Goal: Task Accomplishment & Management: Complete application form

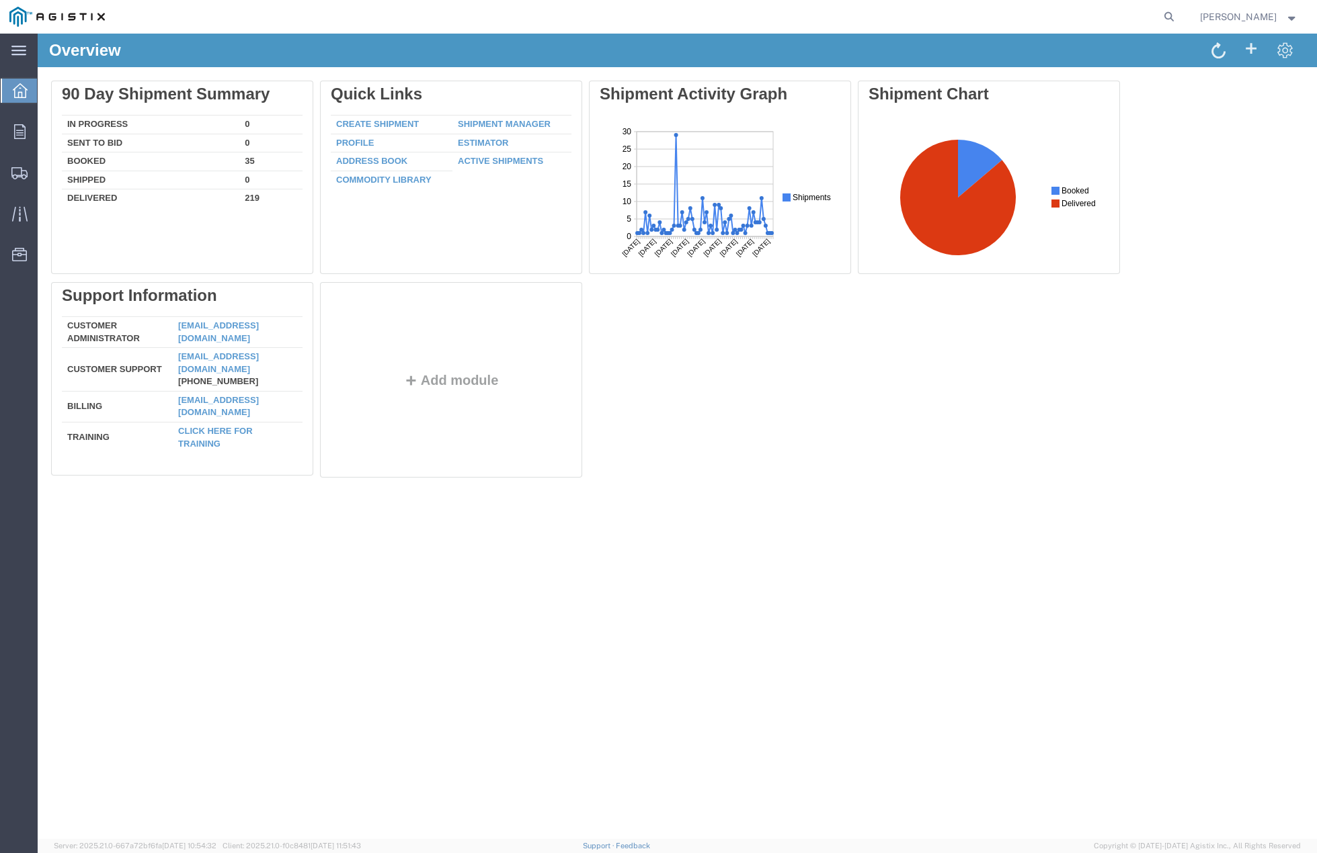
click at [815, 491] on div "Delete 90 Day Shipment Summary In Progress 0 Sent To Bid 0 Booked 35 Shipped 0 …" at bounding box center [677, 282] width 1279 height 430
click at [0, 0] on span "Create Shipment" at bounding box center [0, 0] width 0 height 0
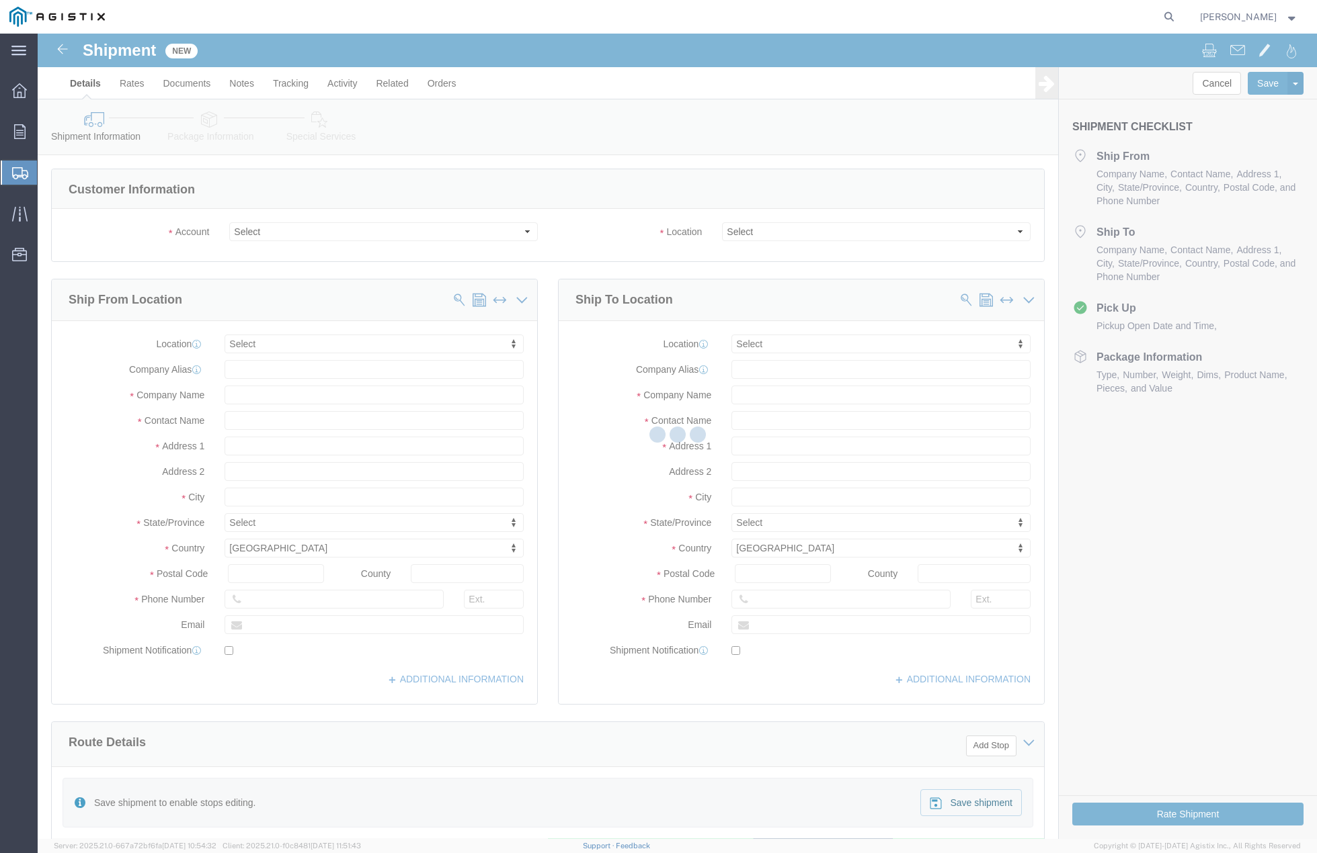
select select
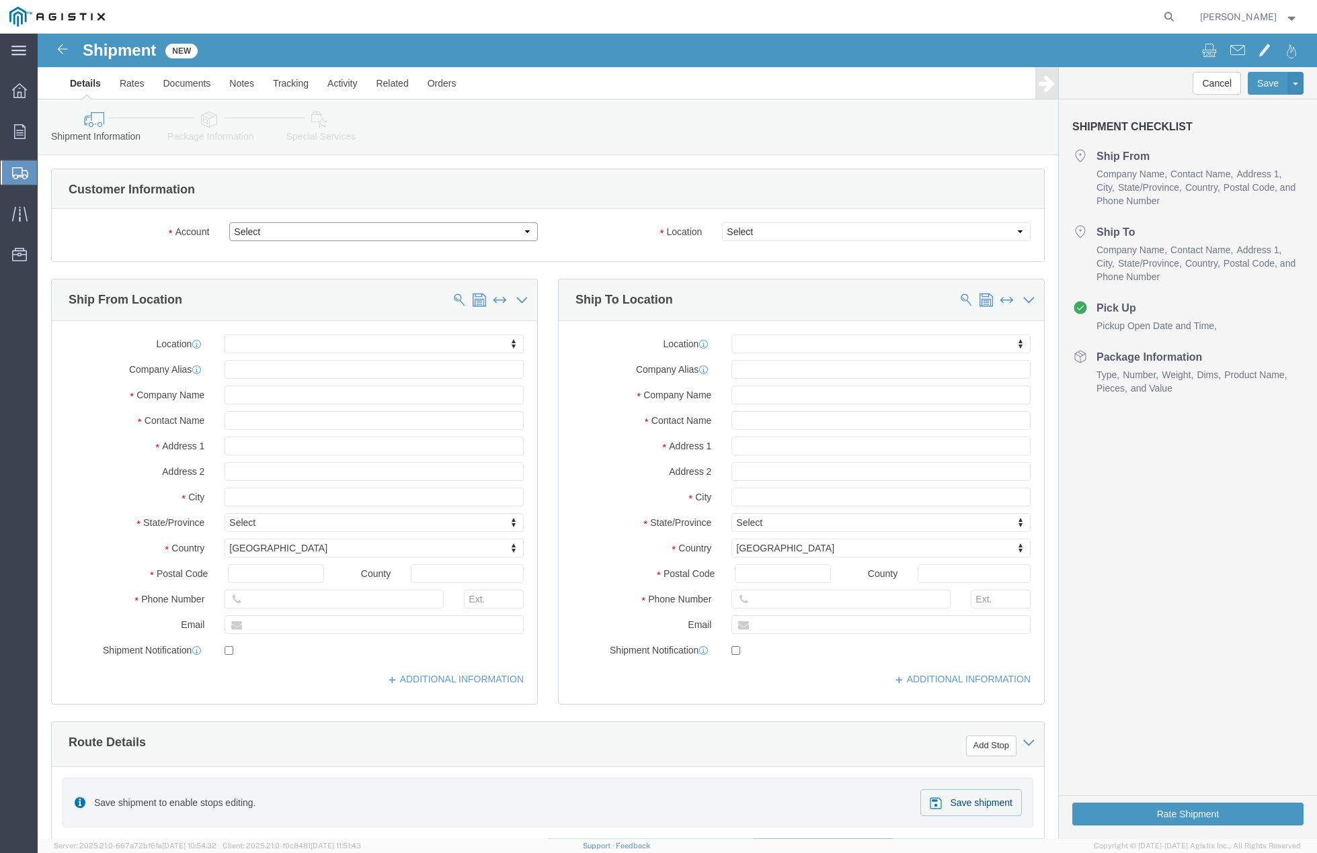
click select "Select [PERSON_NAME] PRECAST PG&E"
select select "9596"
click select "Select [PERSON_NAME] PRECAST PG&E"
select select "PURCHORD"
select select
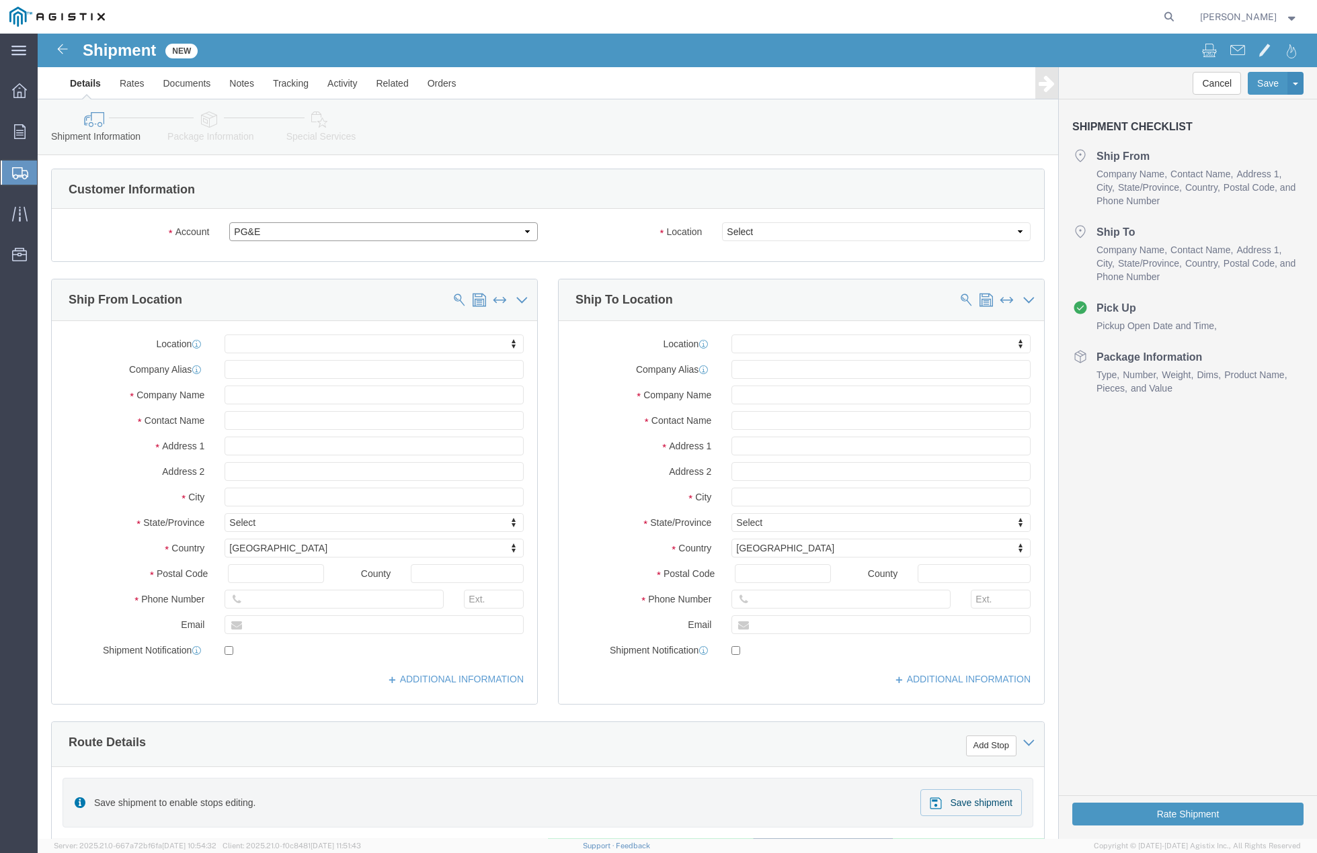
select select
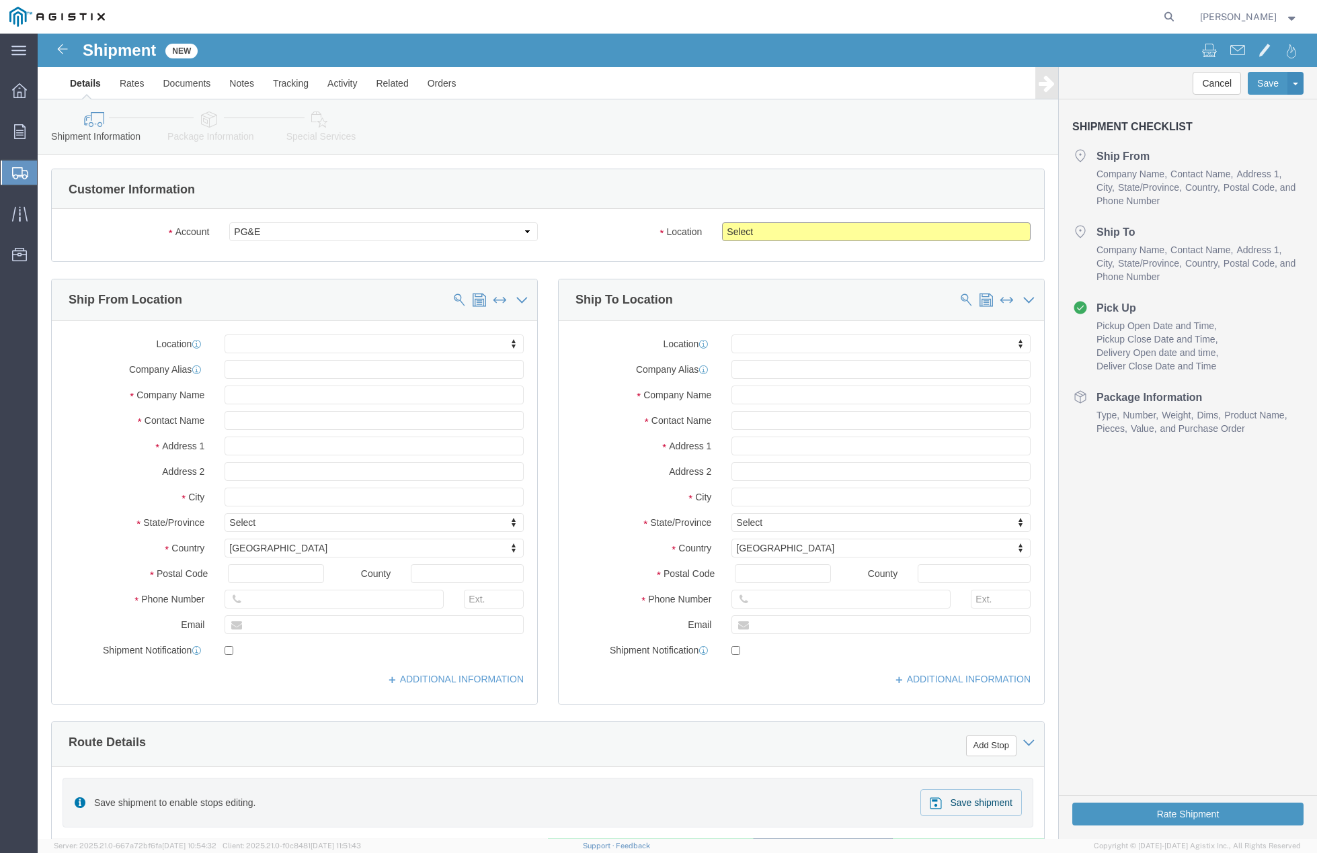
click select "Select All Others [GEOGRAPHIC_DATA] [GEOGRAPHIC_DATA] [GEOGRAPHIC_DATA] [GEOGRA…"
select select "19996"
click select "Select All Others [GEOGRAPHIC_DATA] [GEOGRAPHIC_DATA] [GEOGRAPHIC_DATA] [GEOGRA…"
click div "Location My Profile Location (OBSOLETE) [PERSON_NAME] SC - GC TRAILER (OBSOLETE…"
click input "text"
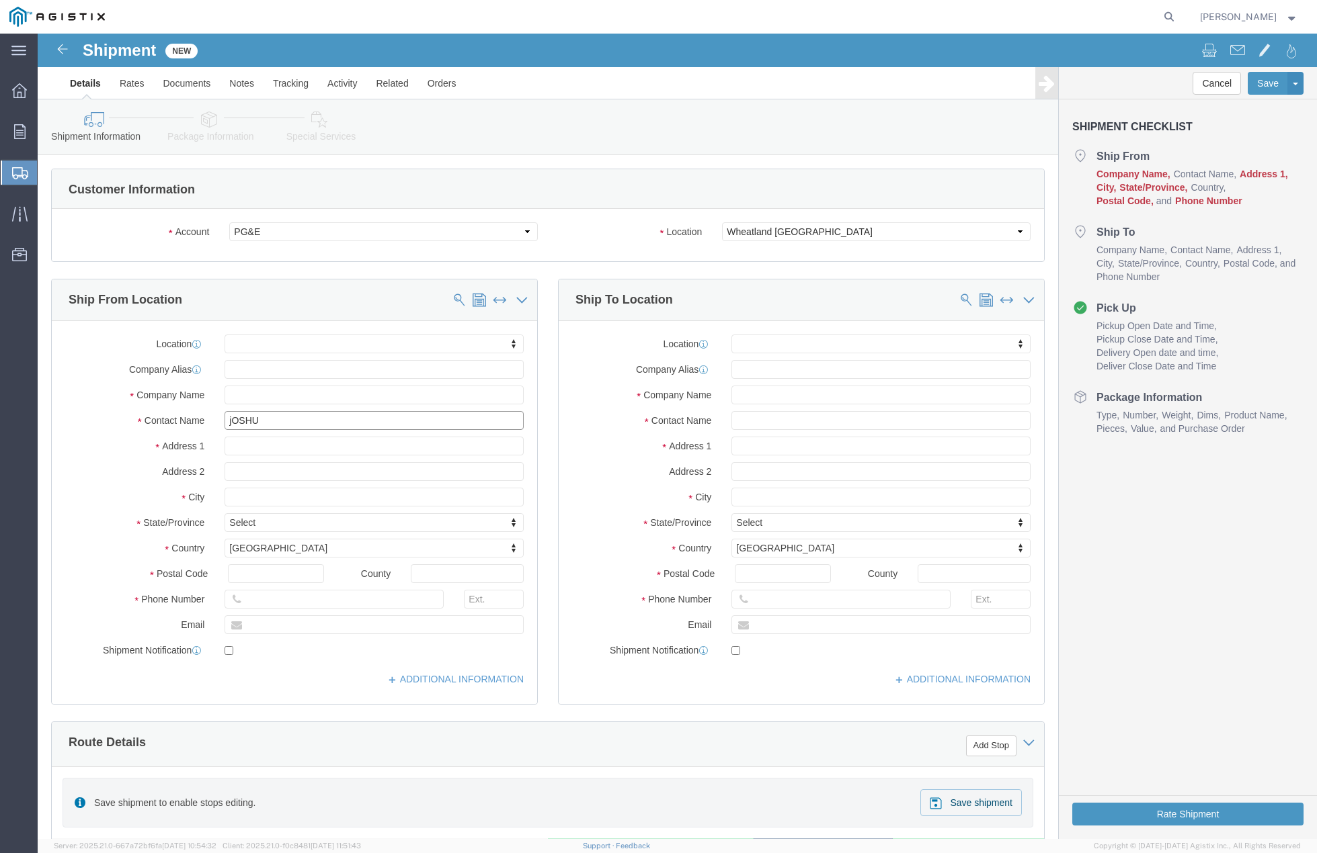
type input "[PERSON_NAME]"
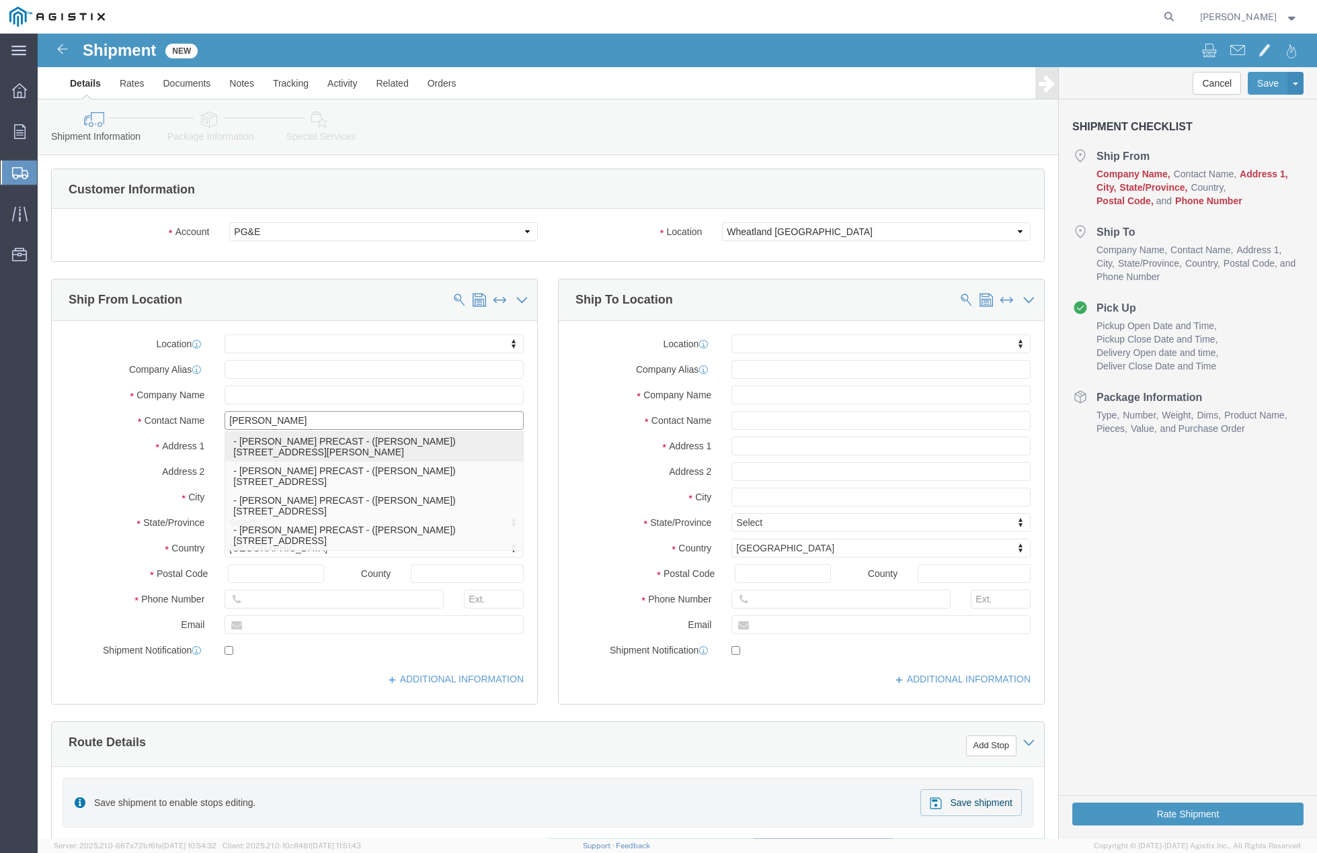
click p "- [PERSON_NAME] PRECAST - ([PERSON_NAME]) [STREET_ADDRESS][PERSON_NAME]"
select select
type input "[STREET_ADDRESS][PERSON_NAME]"
type input "95237"
type input "[PHONE_NUMBER]"
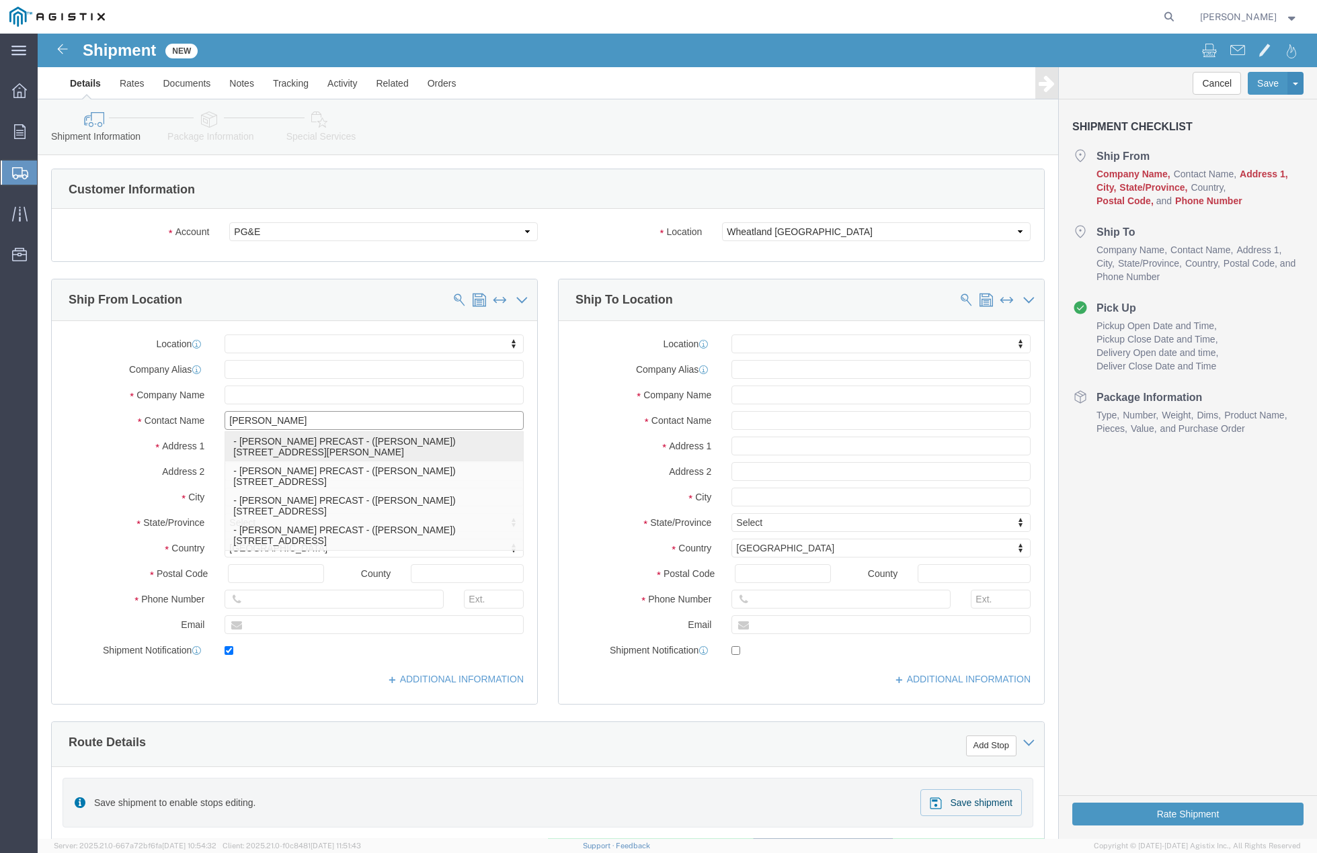
type input "[EMAIL_ADDRESS][DOMAIN_NAME]"
checkbox input "true"
type input "[PERSON_NAME] PRECAST"
type input "[PERSON_NAME]"
type input "Lockeford"
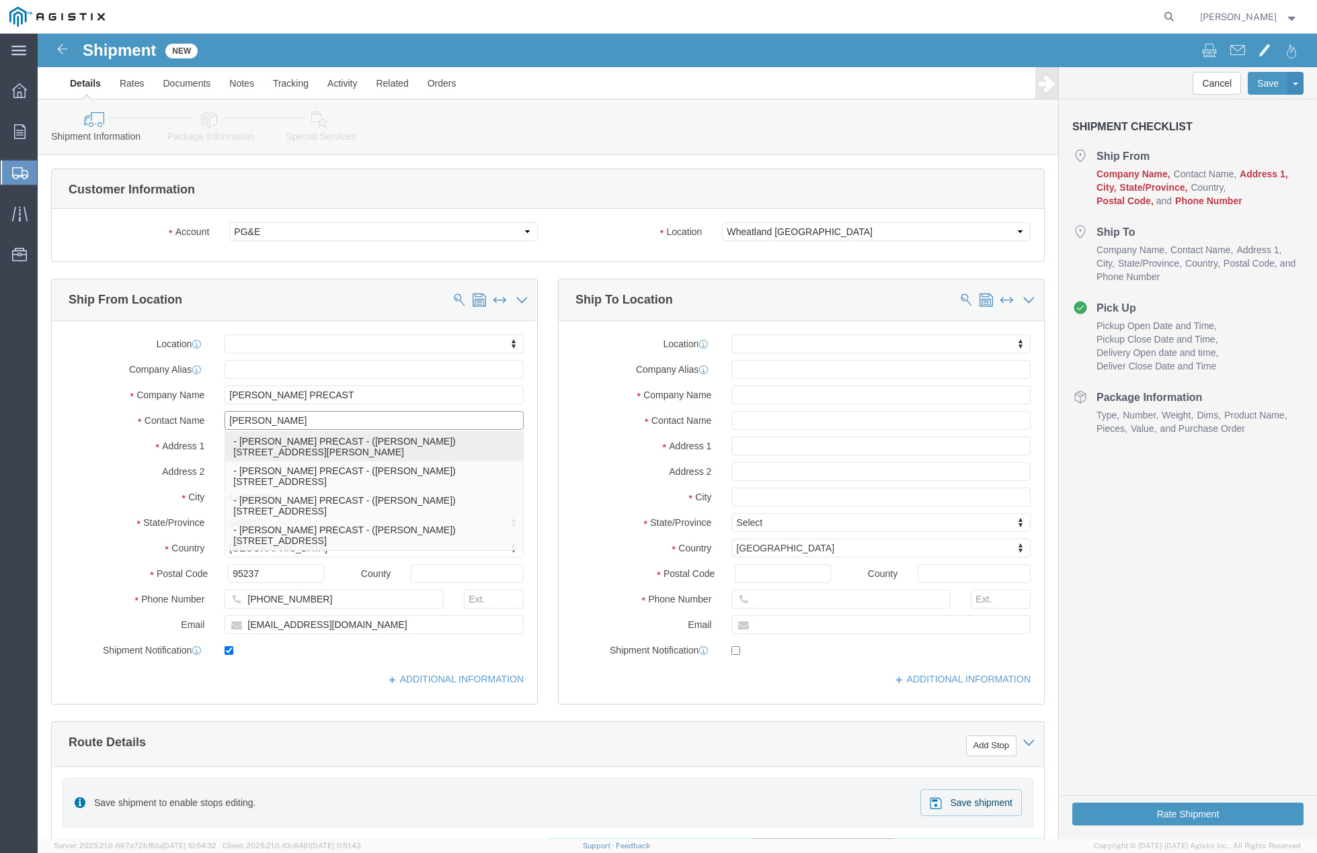
select select "CA"
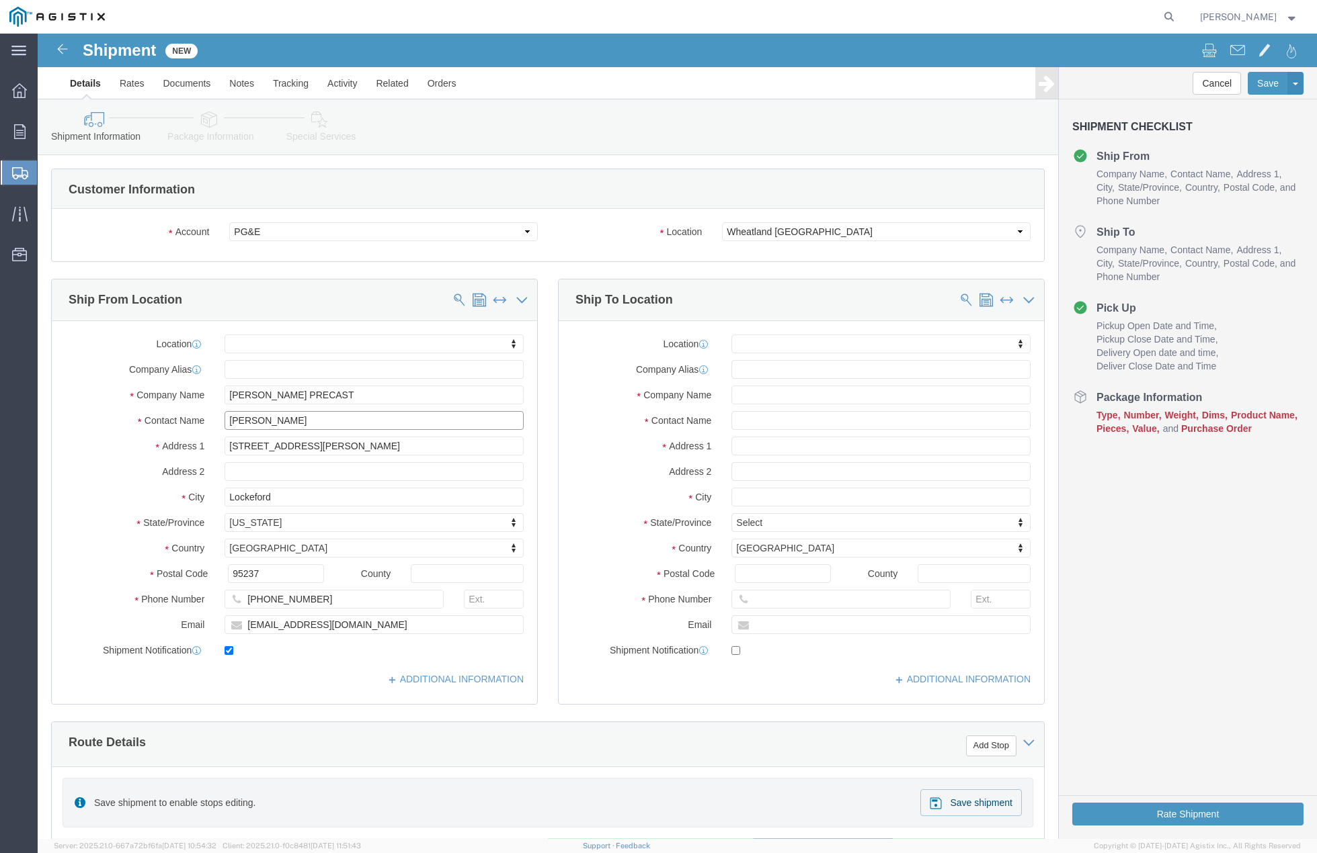
type input "[PERSON_NAME]"
click input "text"
type input "u"
type input "I"
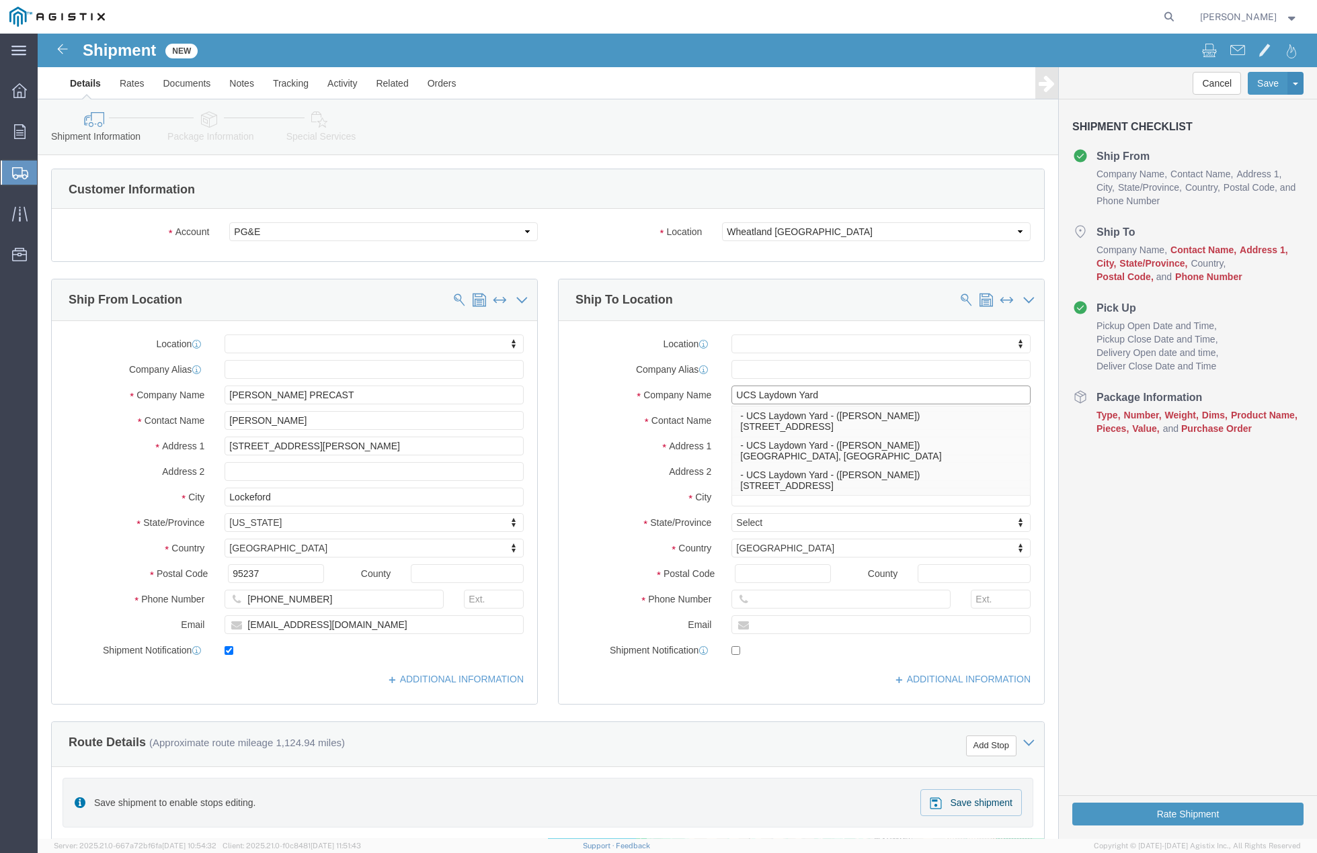
type input "UCS Laydown Yard"
click label "Contact Name"
click input "text"
type input "[PERSON_NAME]"
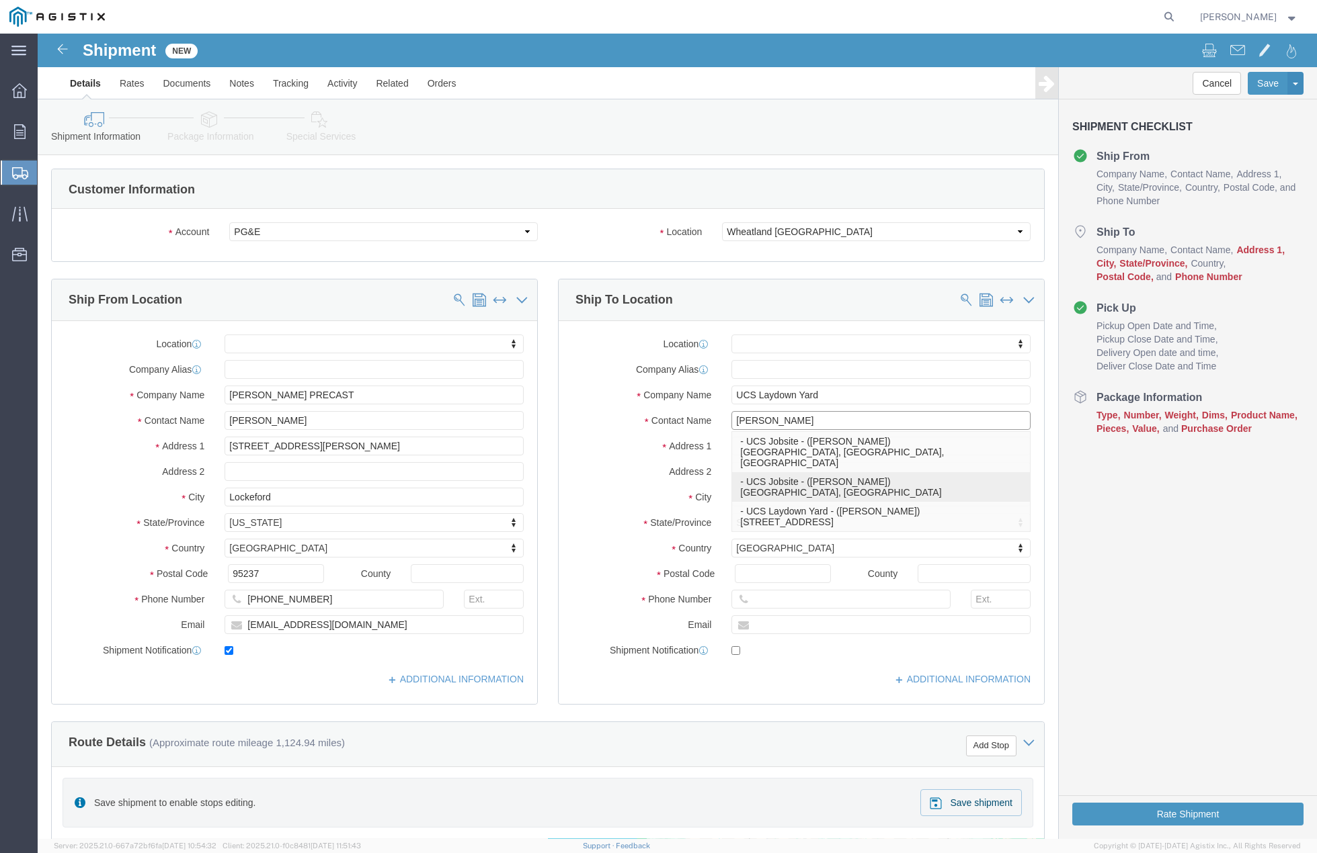
click p "- UCS Jobsite - ([PERSON_NAME]) [GEOGRAPHIC_DATA], [GEOGRAPHIC_DATA]"
select select
type input "UCS Jobsite"
type input "[PERSON_NAME]"
select select "CA"
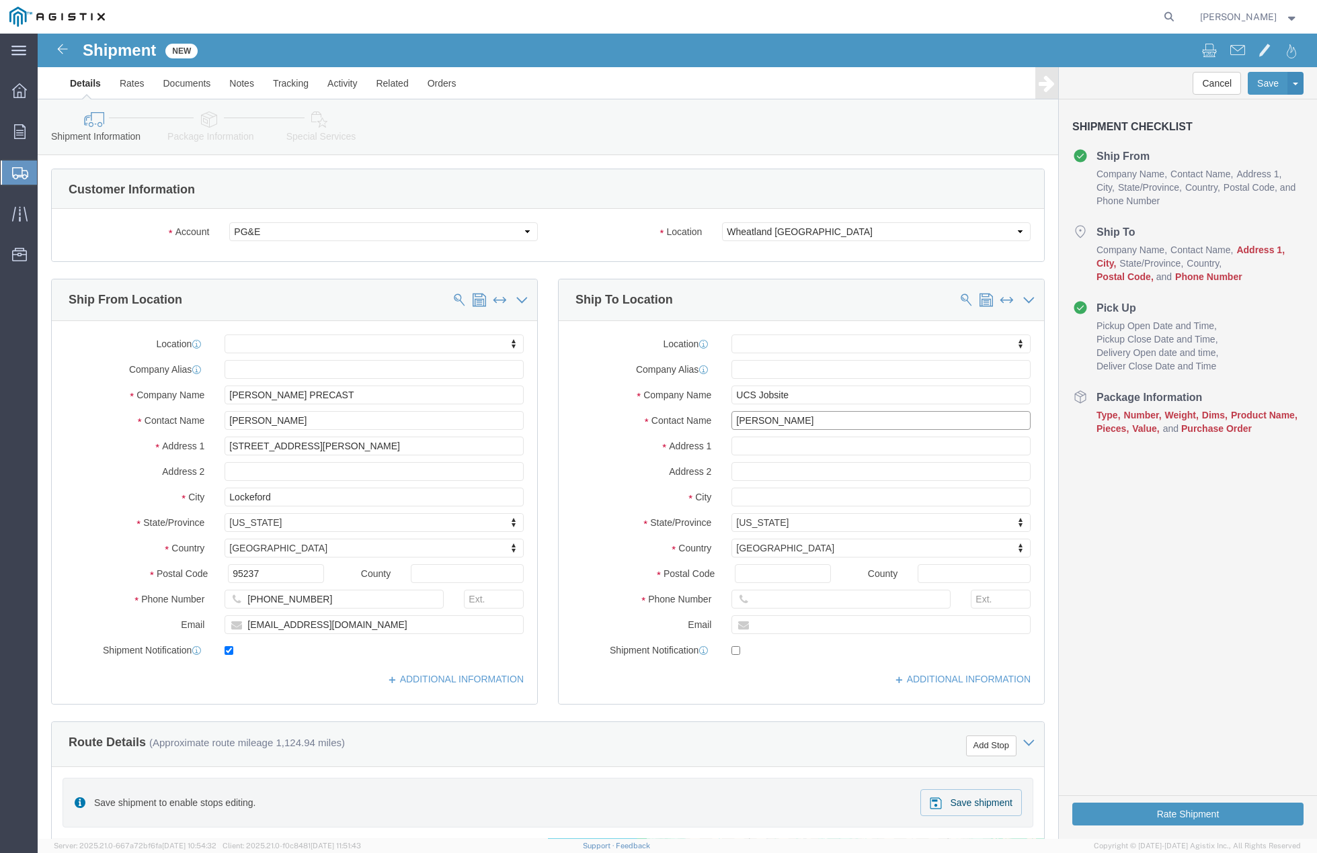
type input "[PERSON_NAME]"
click input "UCS Jobsite"
type input "UCS Laydown Yard"
click label "Company Name"
click input "text"
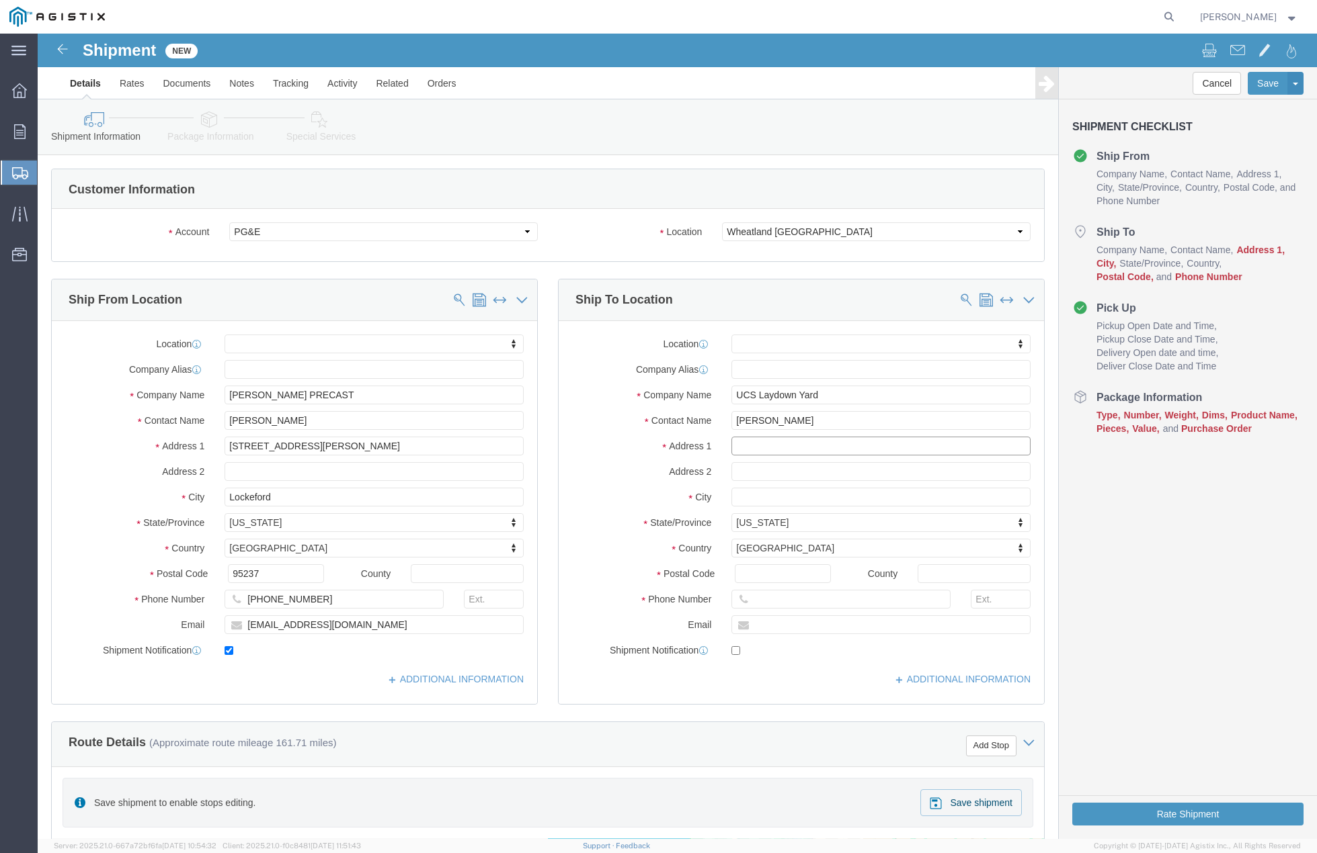
paste input "[STREET_ADDRESS]"
type input "[STREET_ADDRESS]"
select select
click div "Location My Profile Location (OBSOLETE) [PERSON_NAME] SC - GC TRAILER (OBSOLETE…"
click input "text"
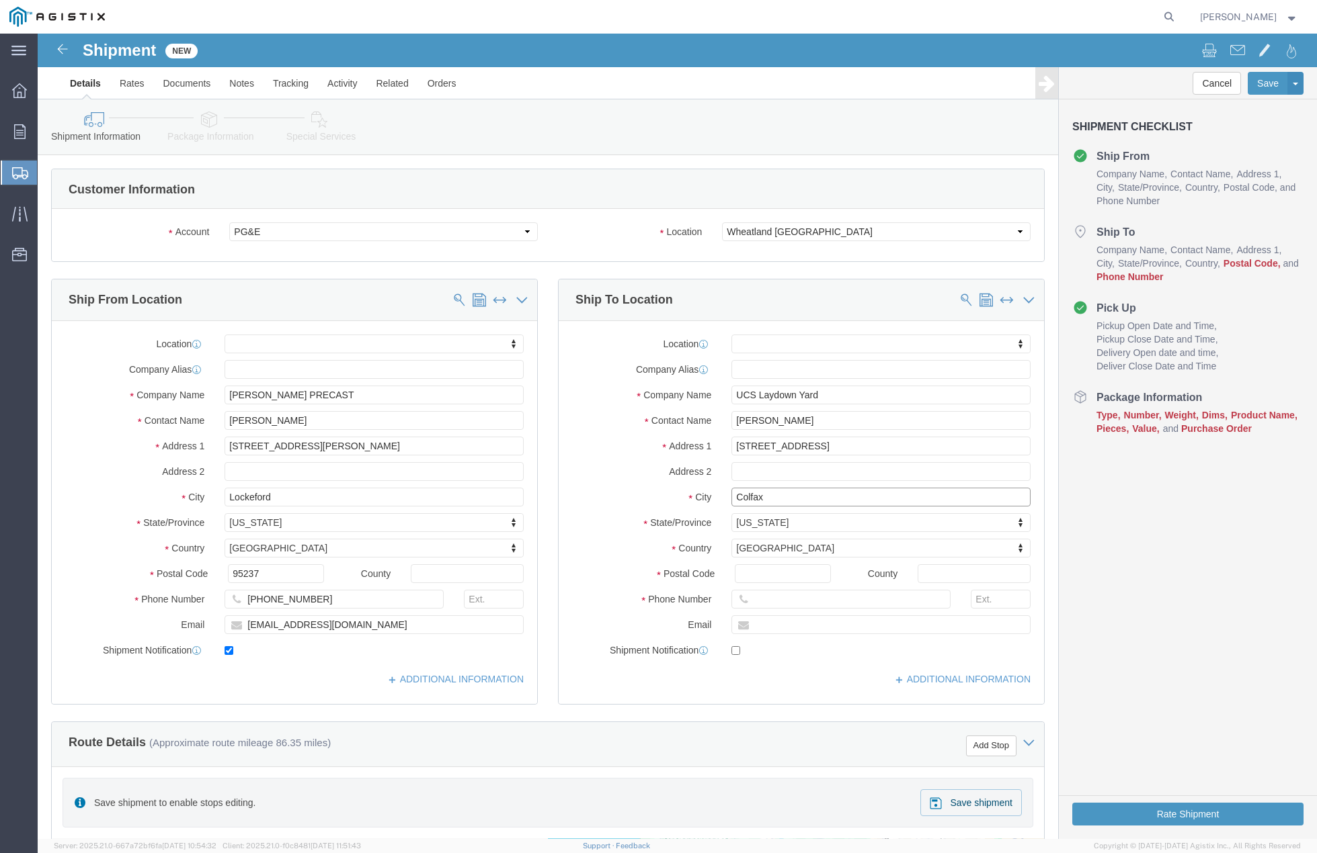
type input "Colfax"
select select
click div "Address 2"
click input "Postal Code"
type input "95713"
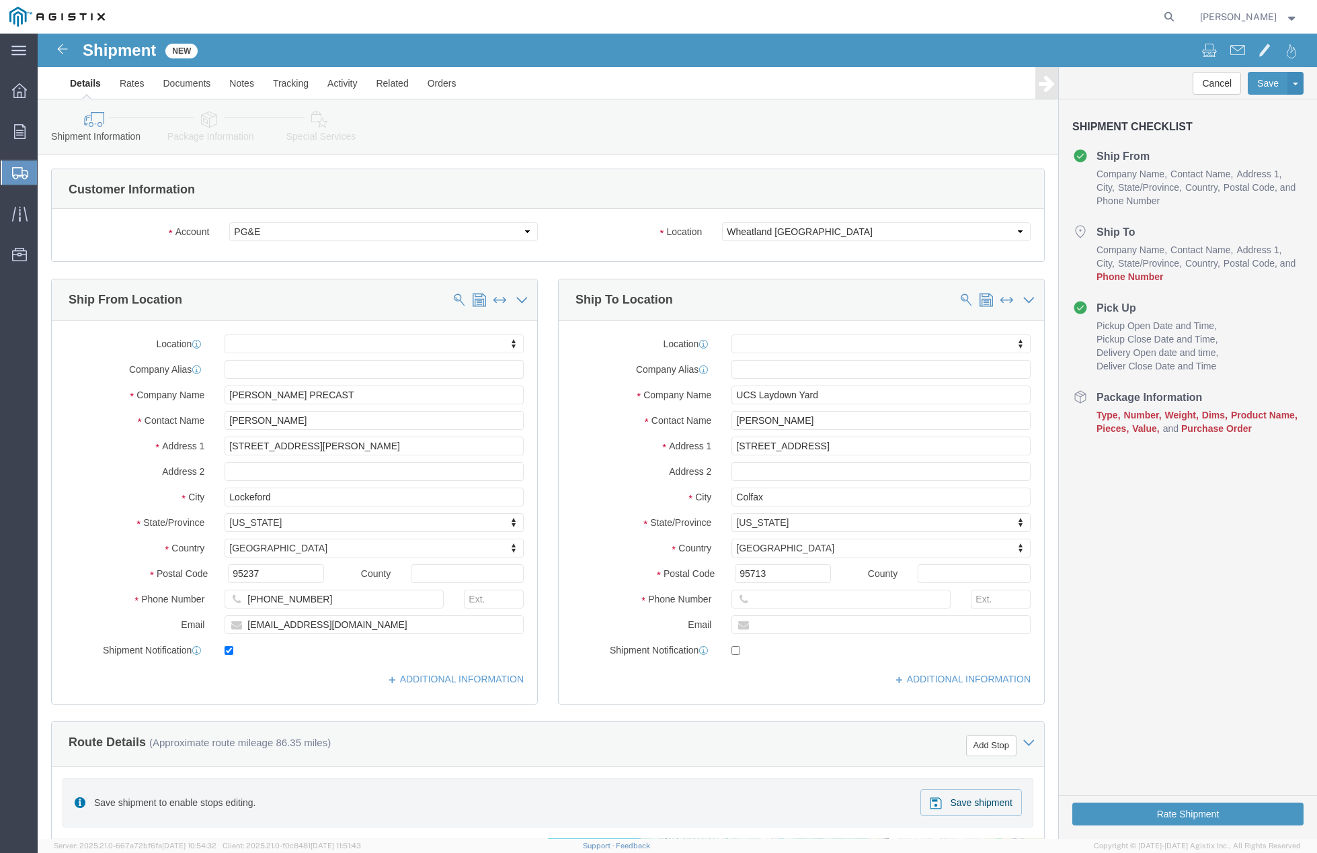
select select
click div
paste input "[PHONE_NUMBER]"
type input "[PHONE_NUMBER]"
drag, startPoint x: 741, startPoint y: 596, endPoint x: 735, endPoint y: 592, distance: 7.8
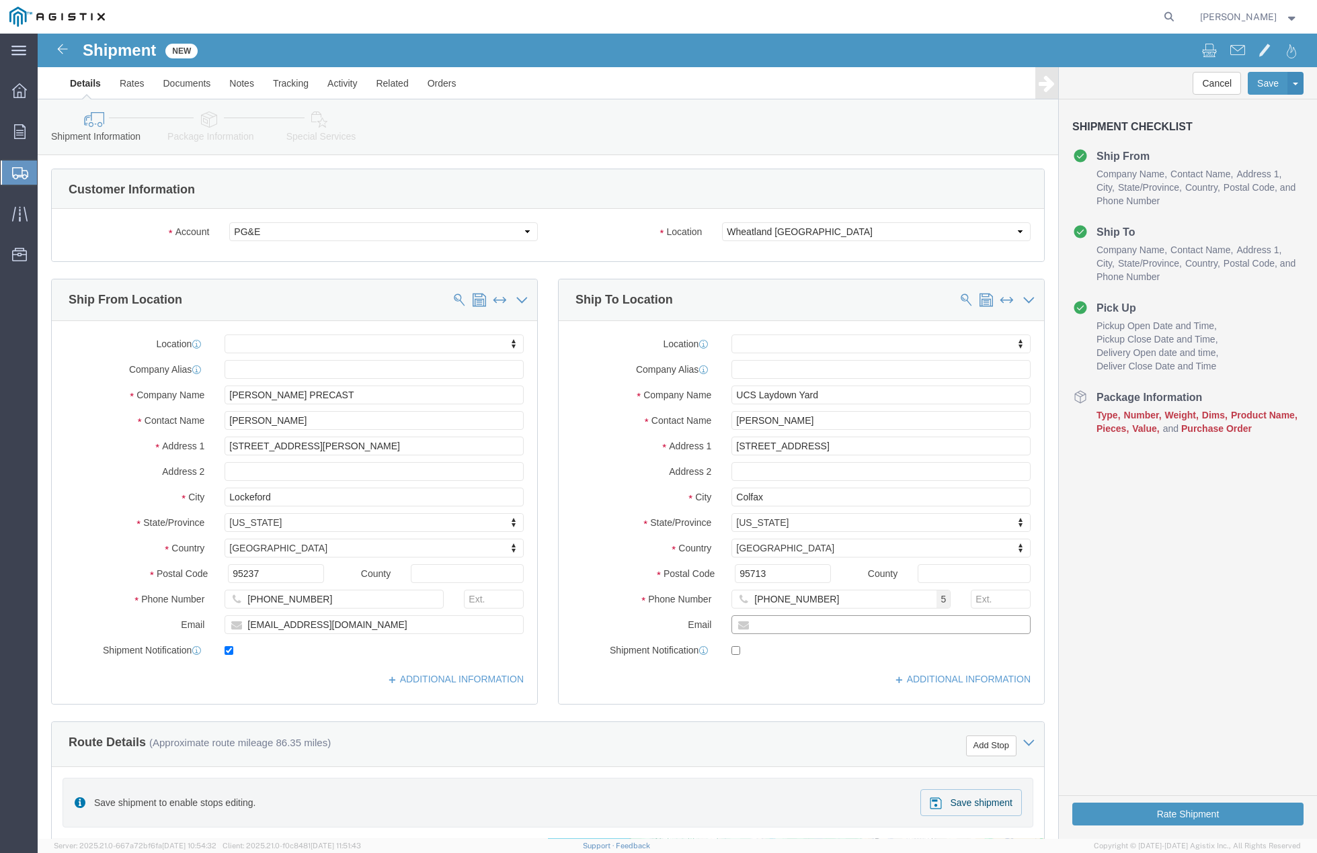
click input "text"
paste input "[PERSON_NAME][EMAIL_ADDRESS][DOMAIN_NAME]"
type input "[PERSON_NAME][EMAIL_ADDRESS][DOMAIN_NAME]"
checkbox input "true"
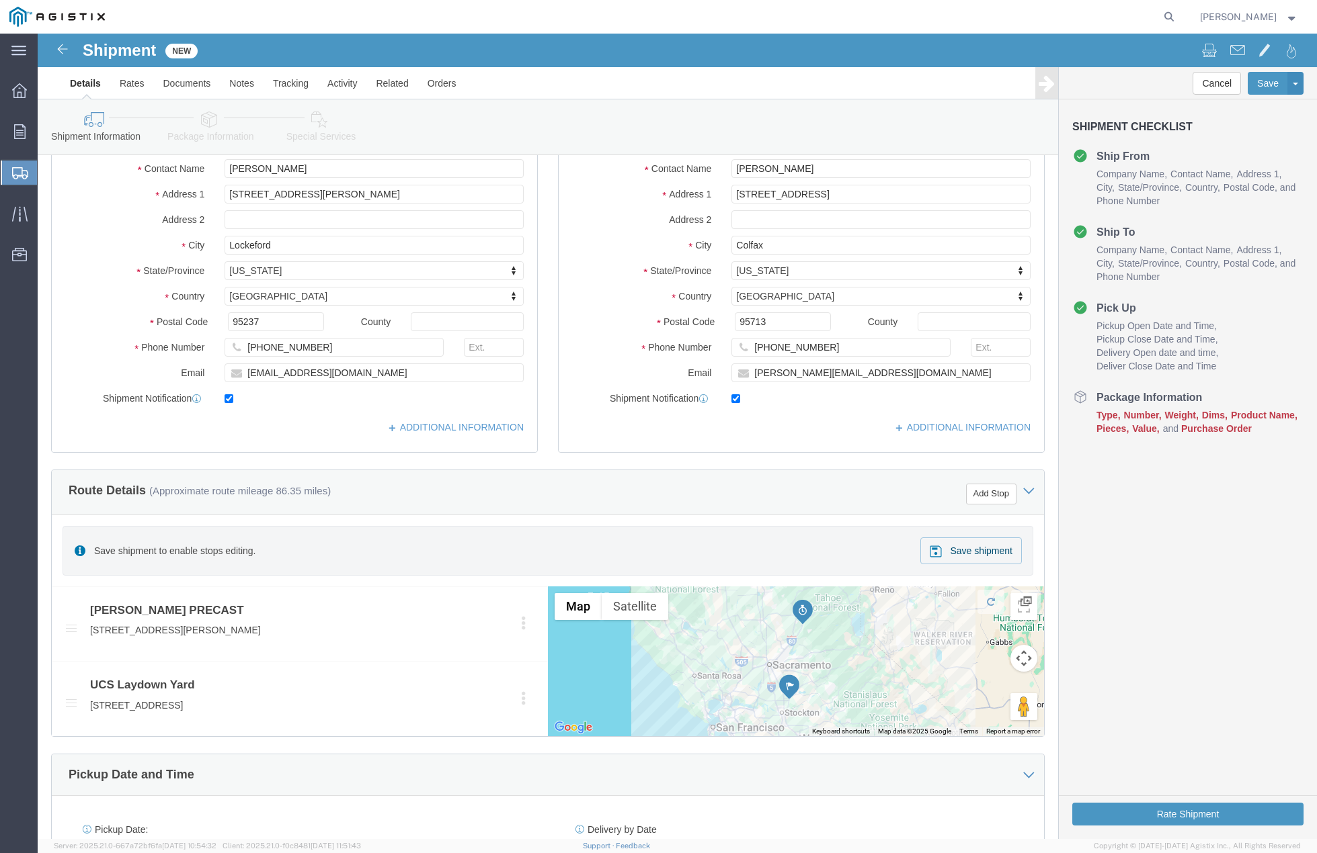
click div "Route Details (Approximate route mileage 86.35 miles) Add Stop"
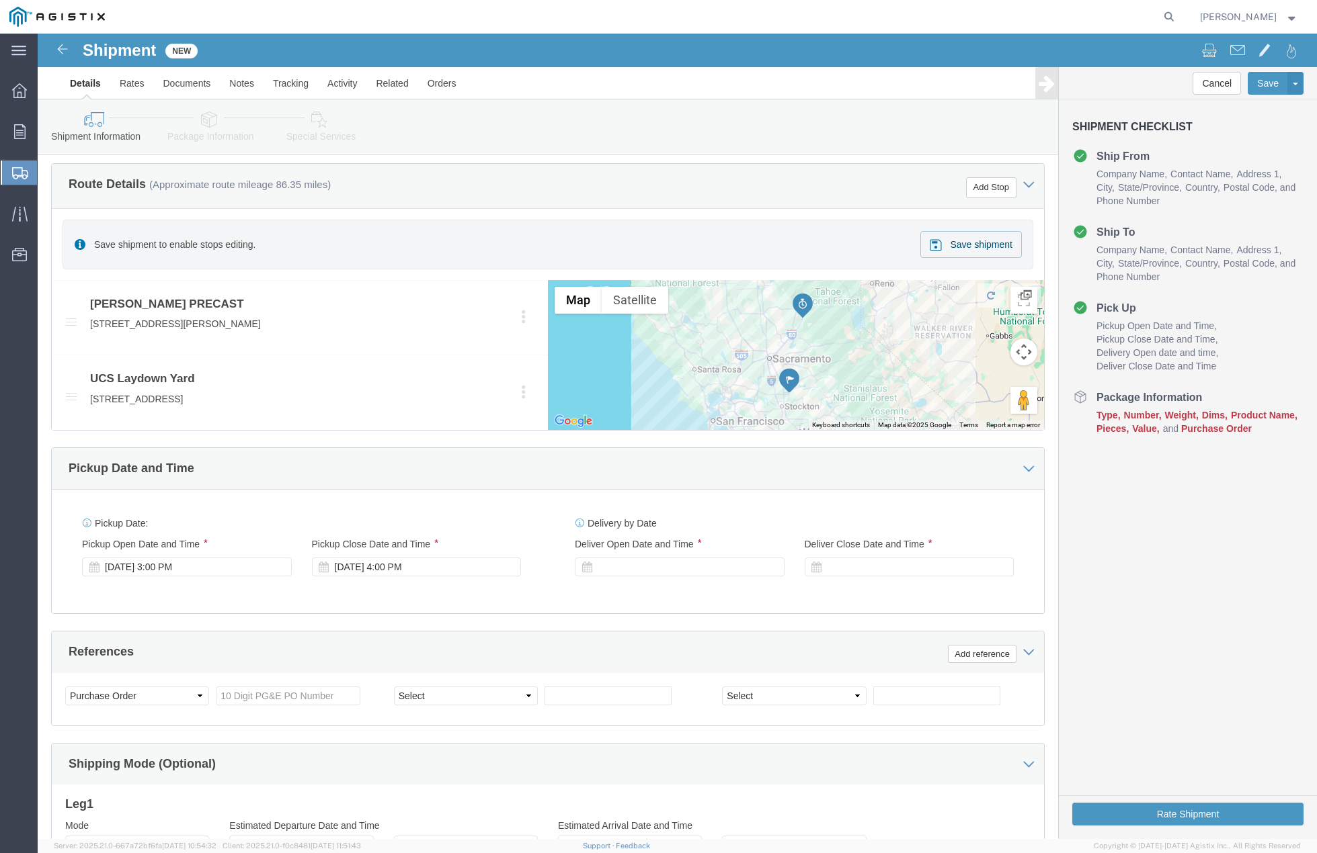
scroll to position [655, 0]
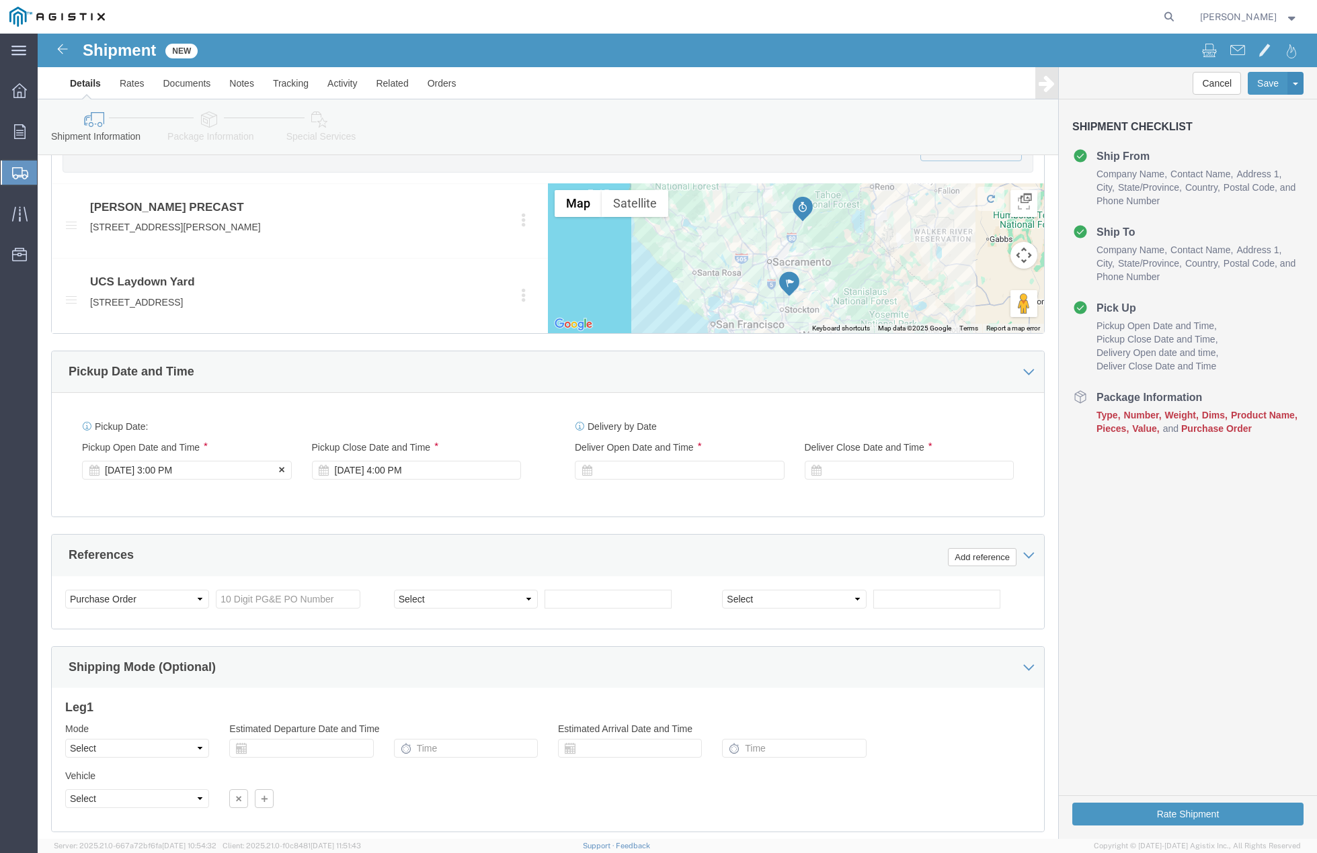
click div "[DATE] 3:00 PM"
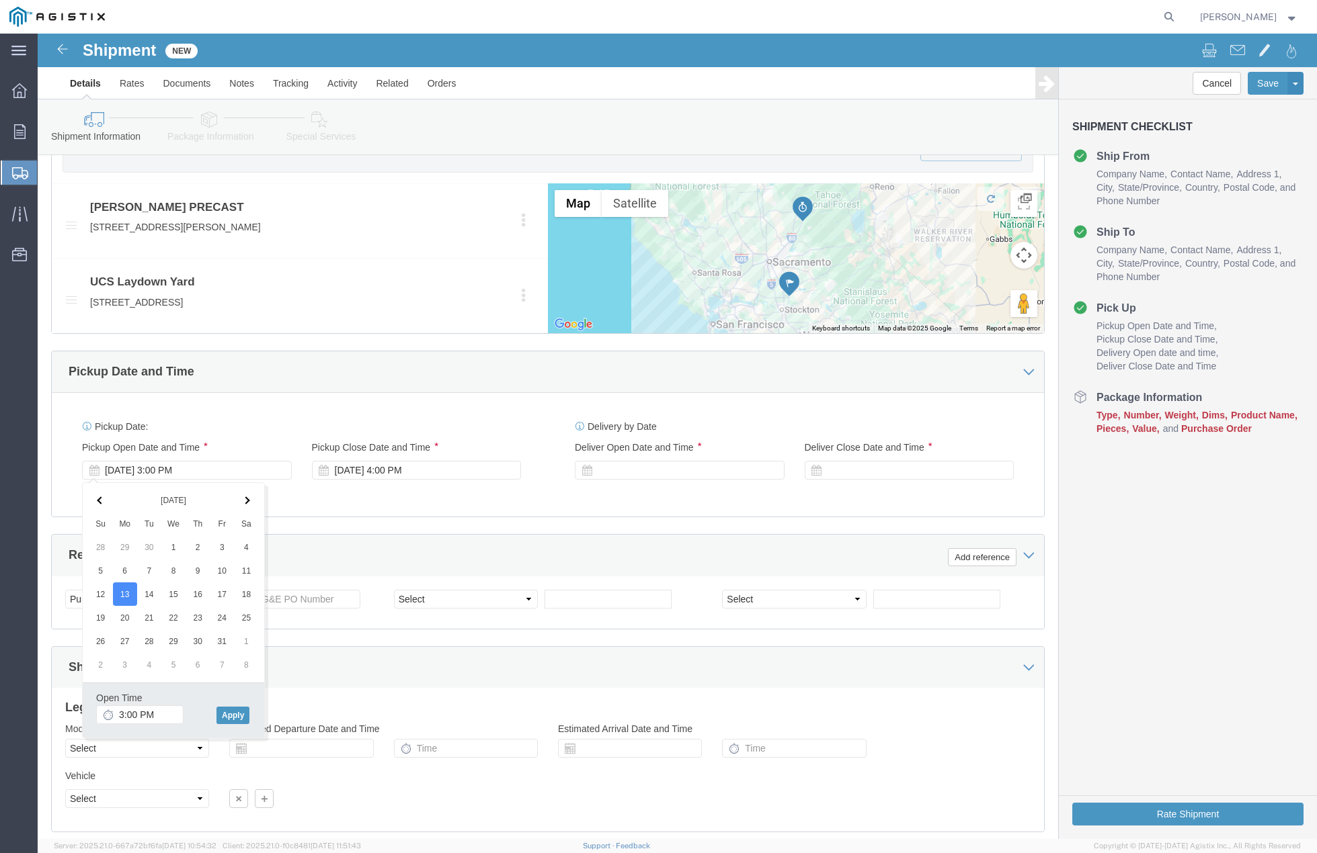
click div "Pickup Date: Pickup Start Date Pickup Start Time Pickup Open Date and Time [DAT…"
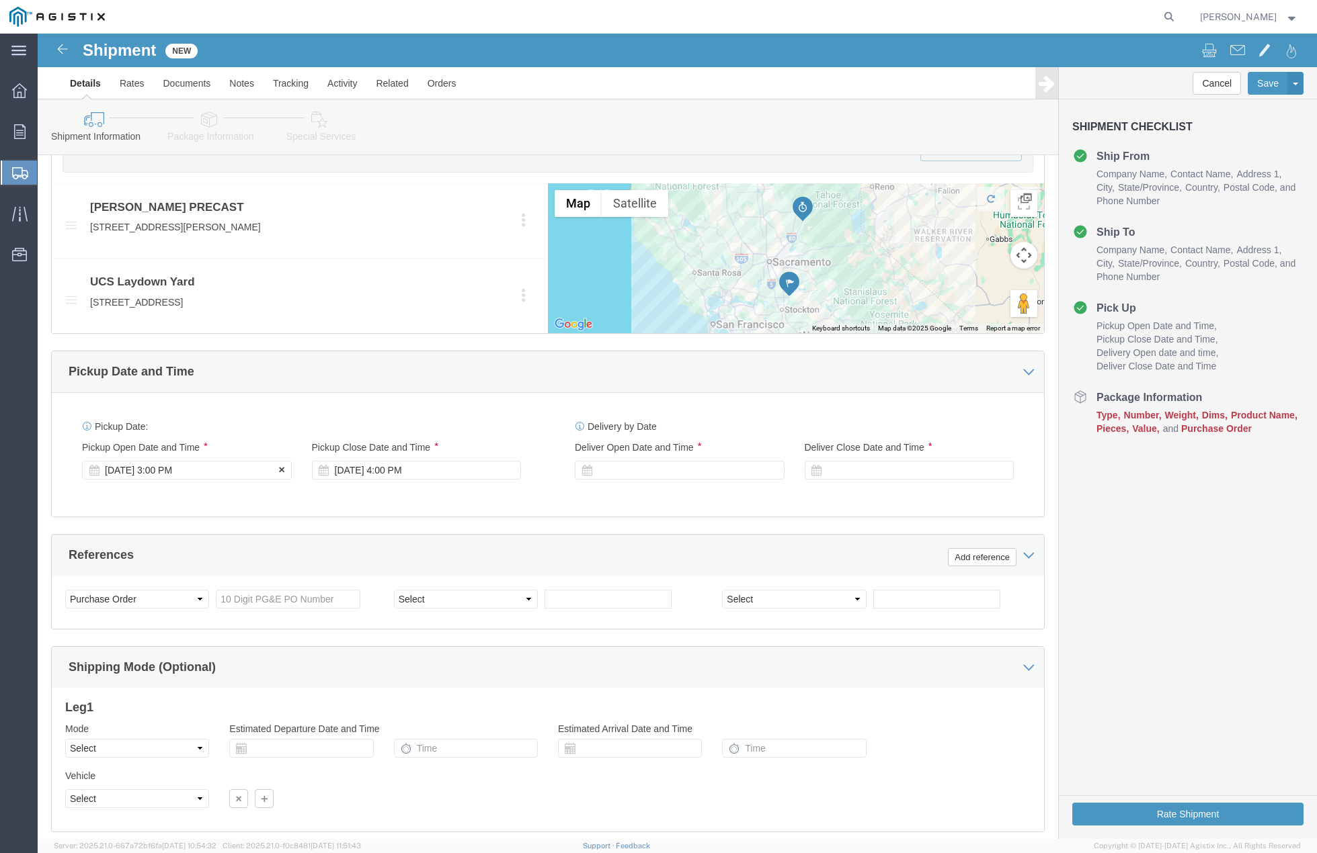
click div "[DATE] 3:00 PM"
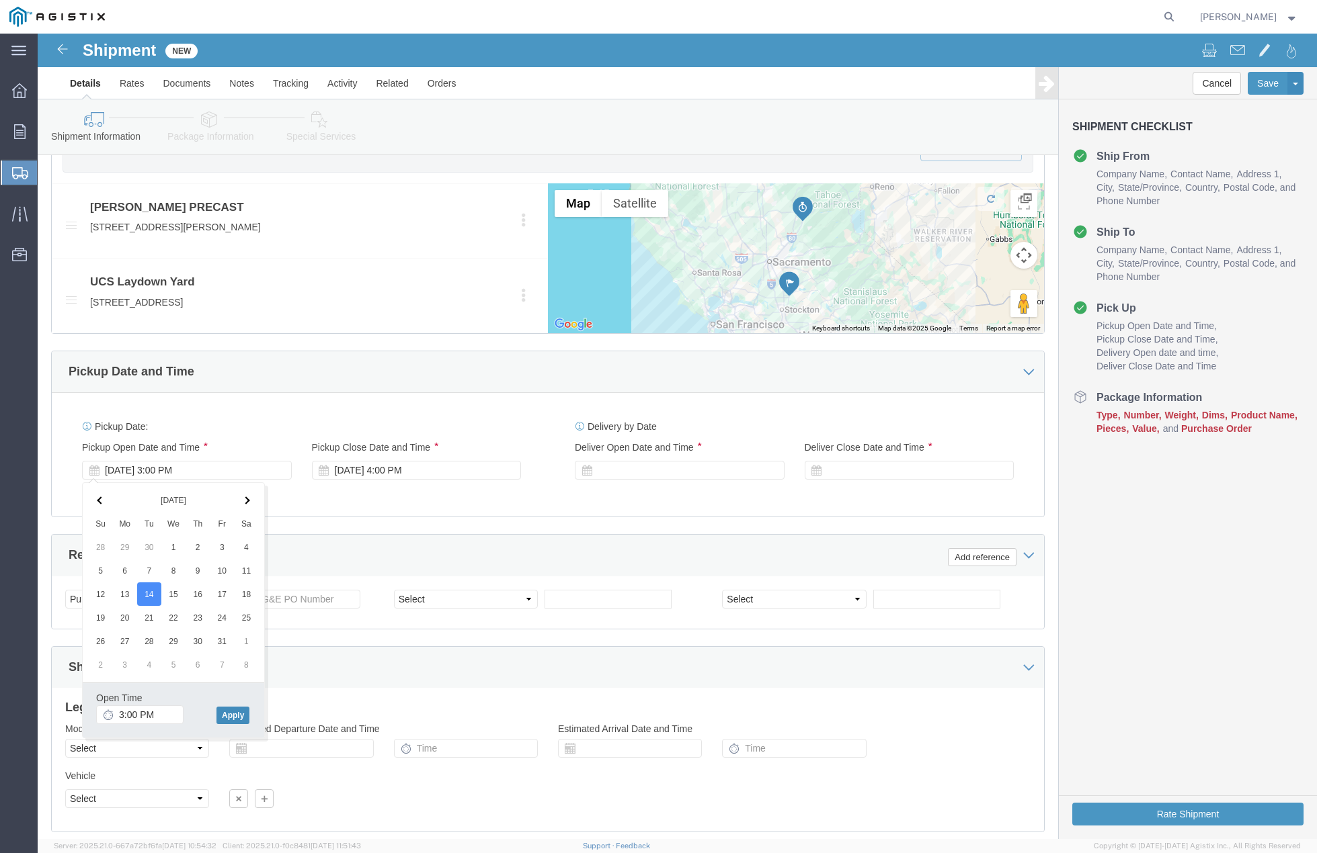
click button "Apply"
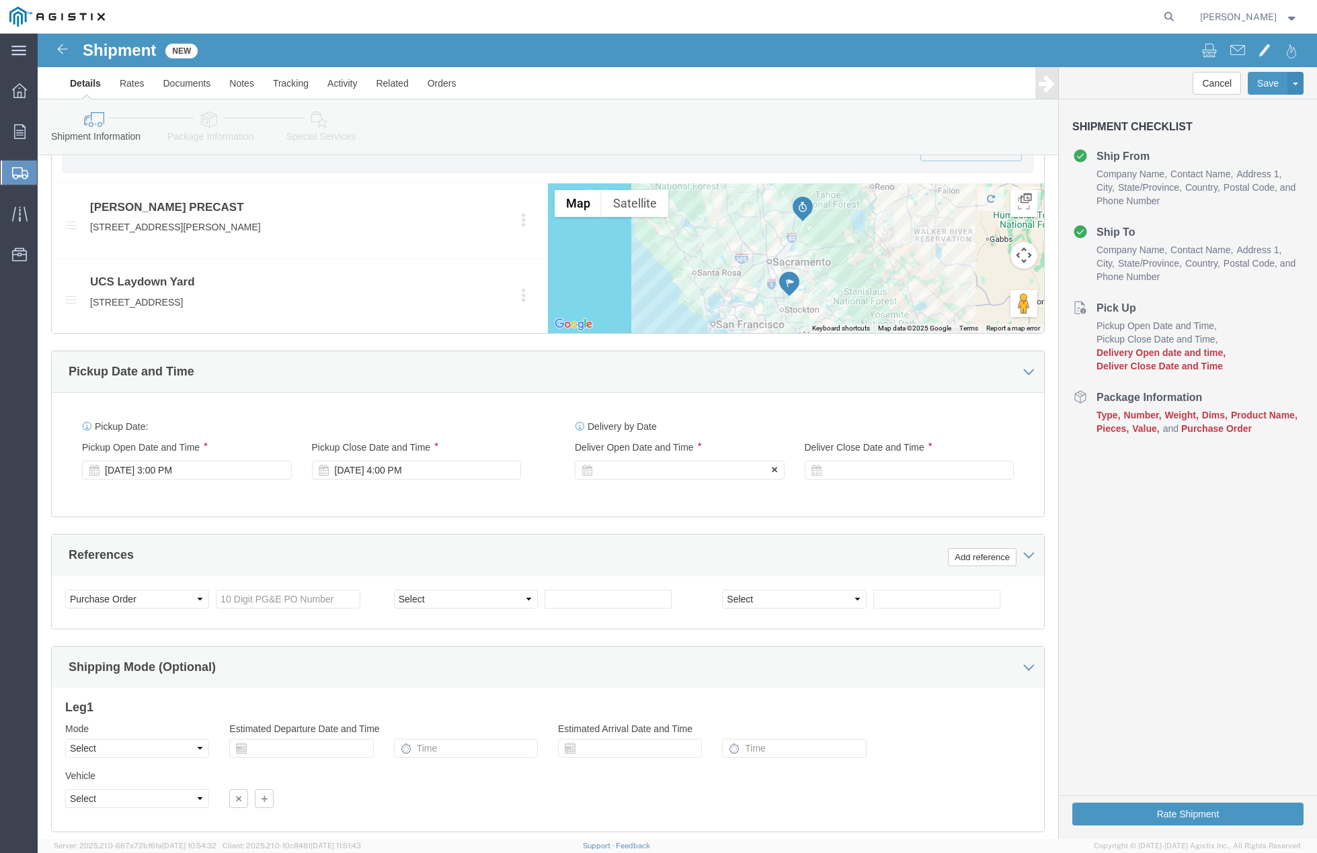
click div
click button "Apply"
click div
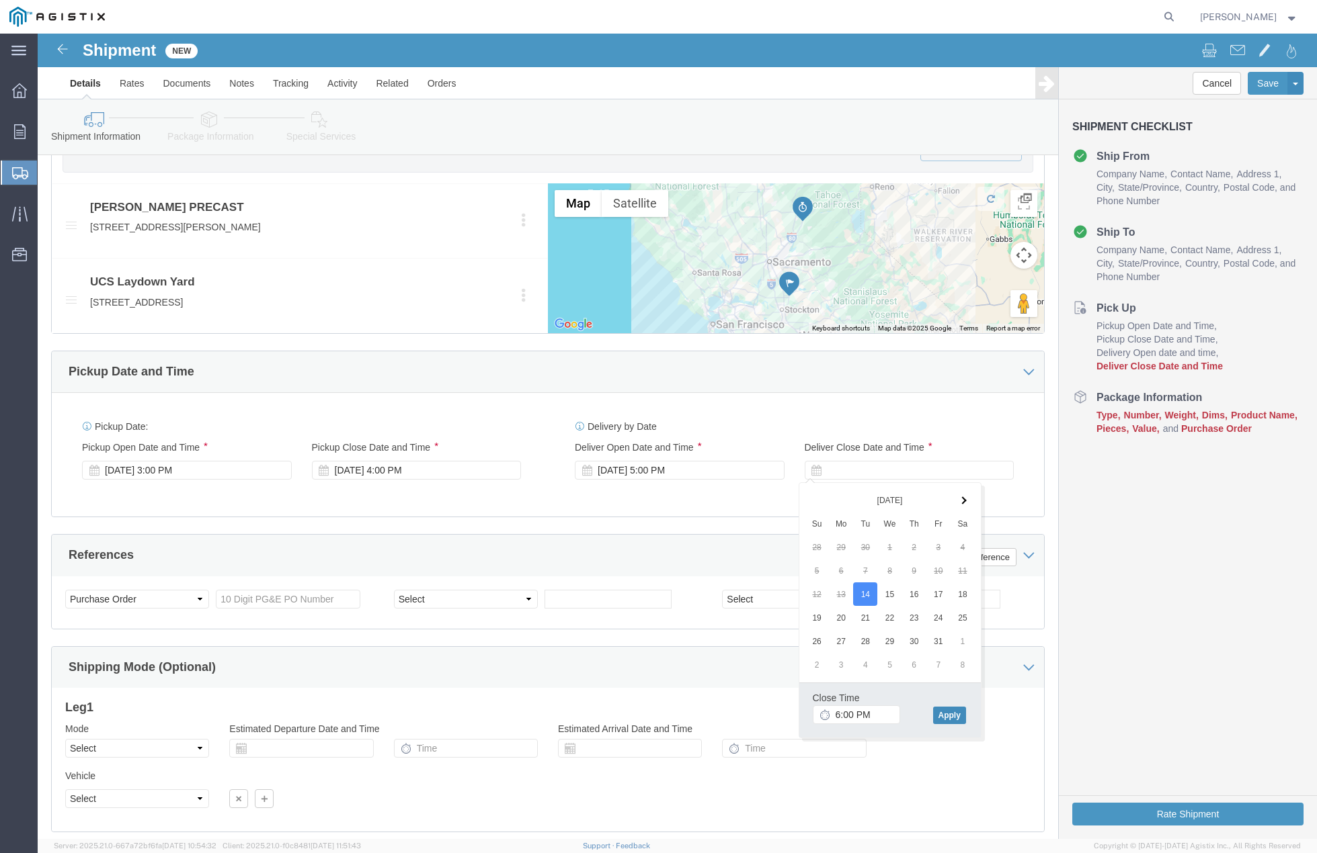
click button "Apply"
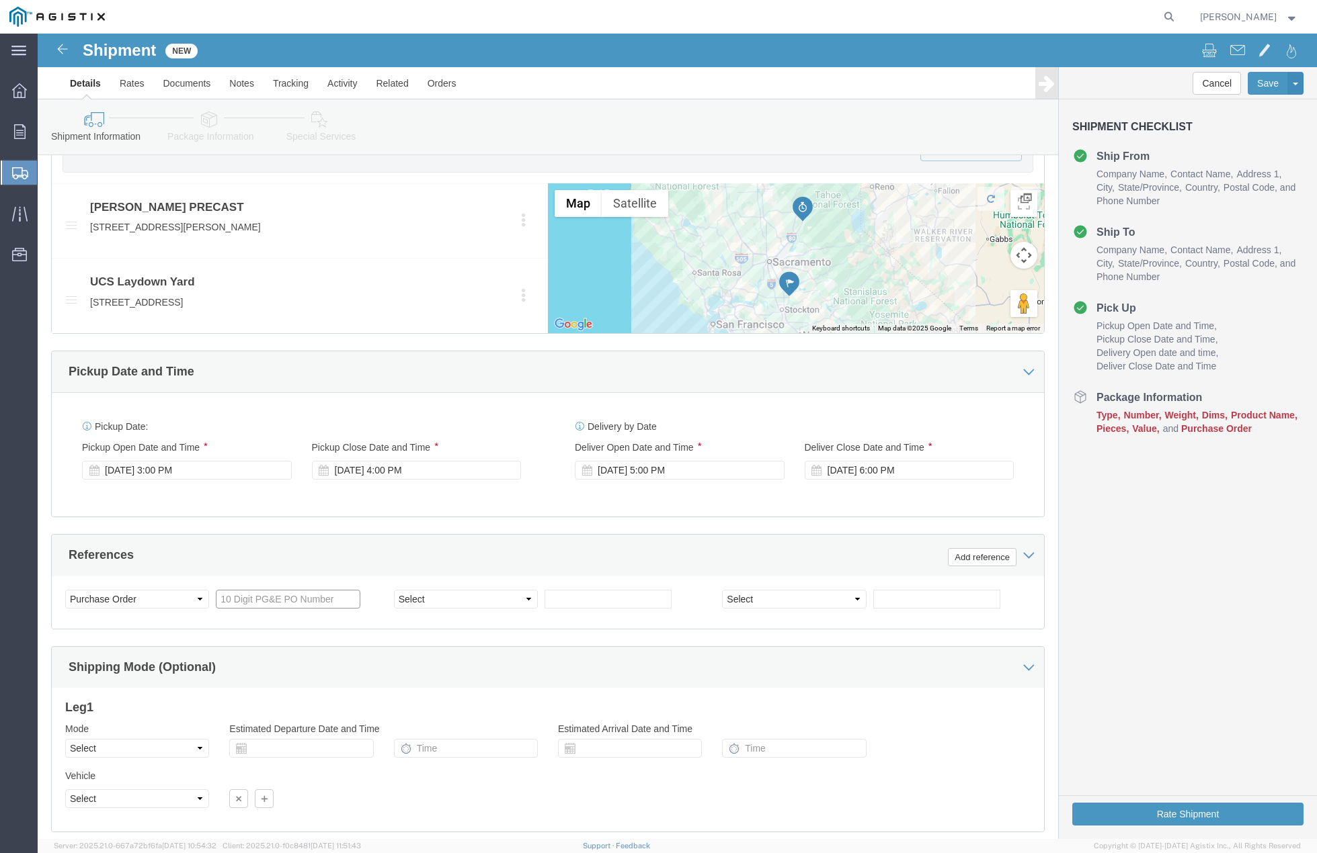
click input "text"
paste input "3501412423"
type input "3501412423"
click select "Select Account Type Activity ID Airline Appointment Number ASN Batch Request # …"
select select "CUSTREF"
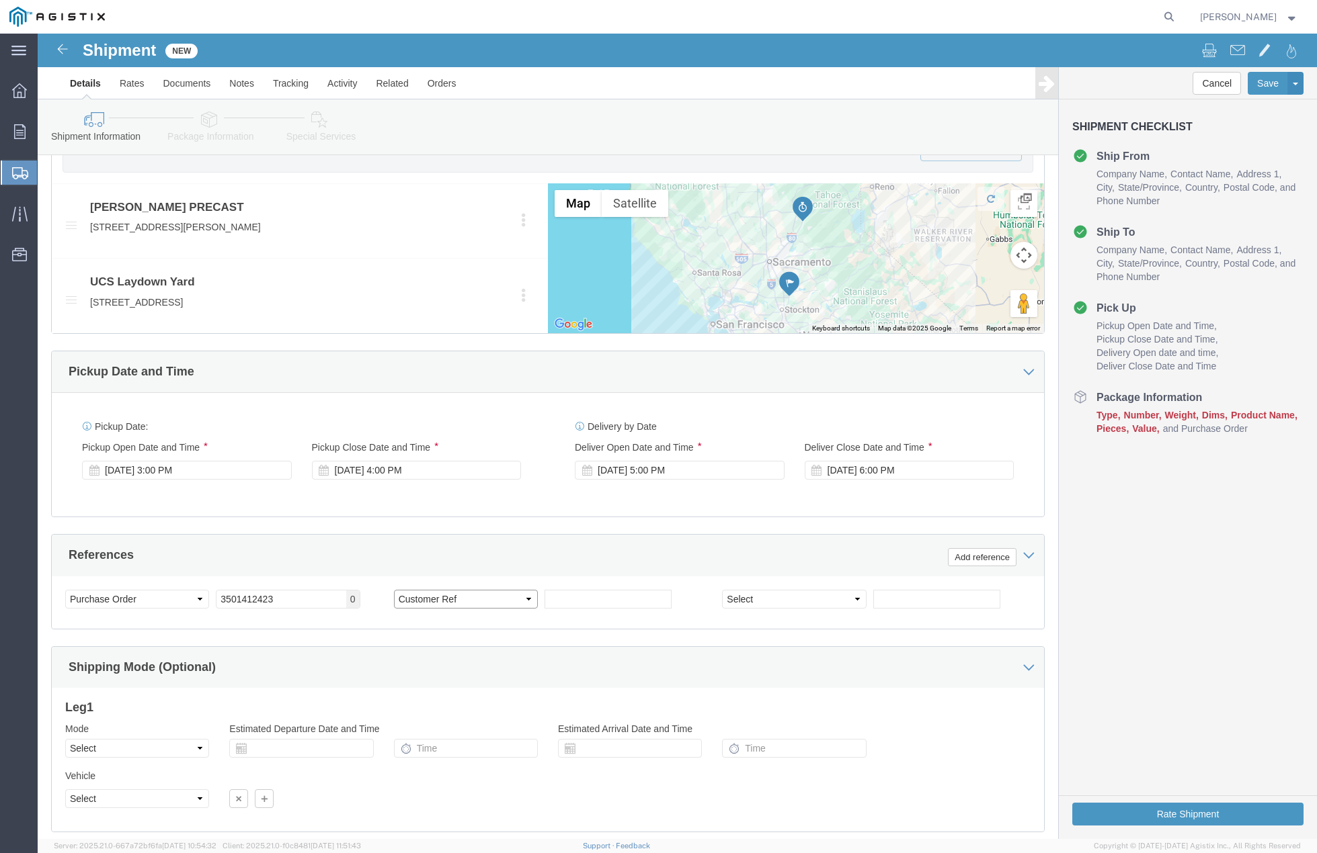
click select "Select Account Type Activity ID Airline Appointment Number ASN Batch Request # …"
click input "text"
type input "415258"
click select "Select Air Less than Truckload Multi-Leg Ocean Freight Rail Small Parcel Truckl…"
select select "TL"
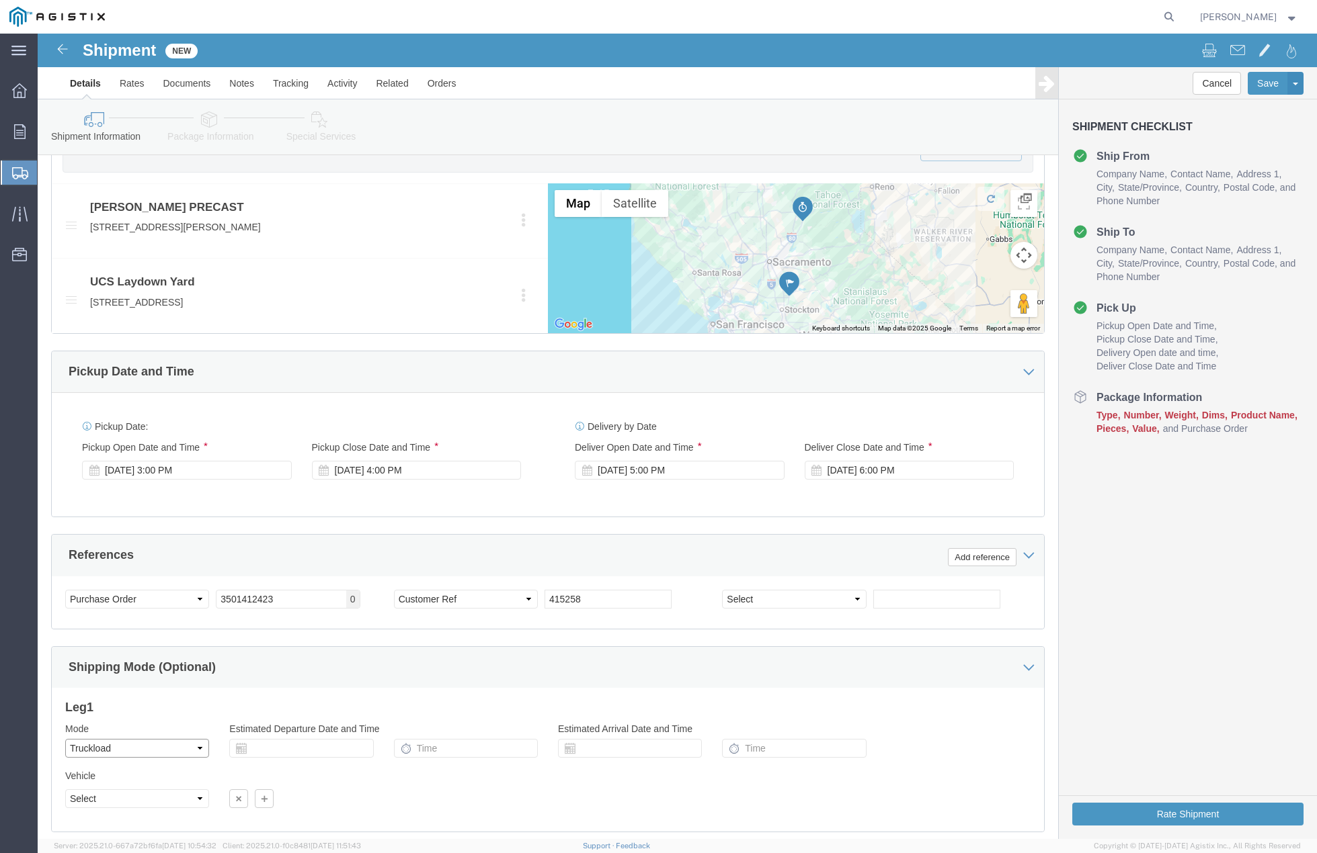
click select "Select Air Less than Truckload Multi-Leg Ocean Freight Rail Small Parcel Truckl…"
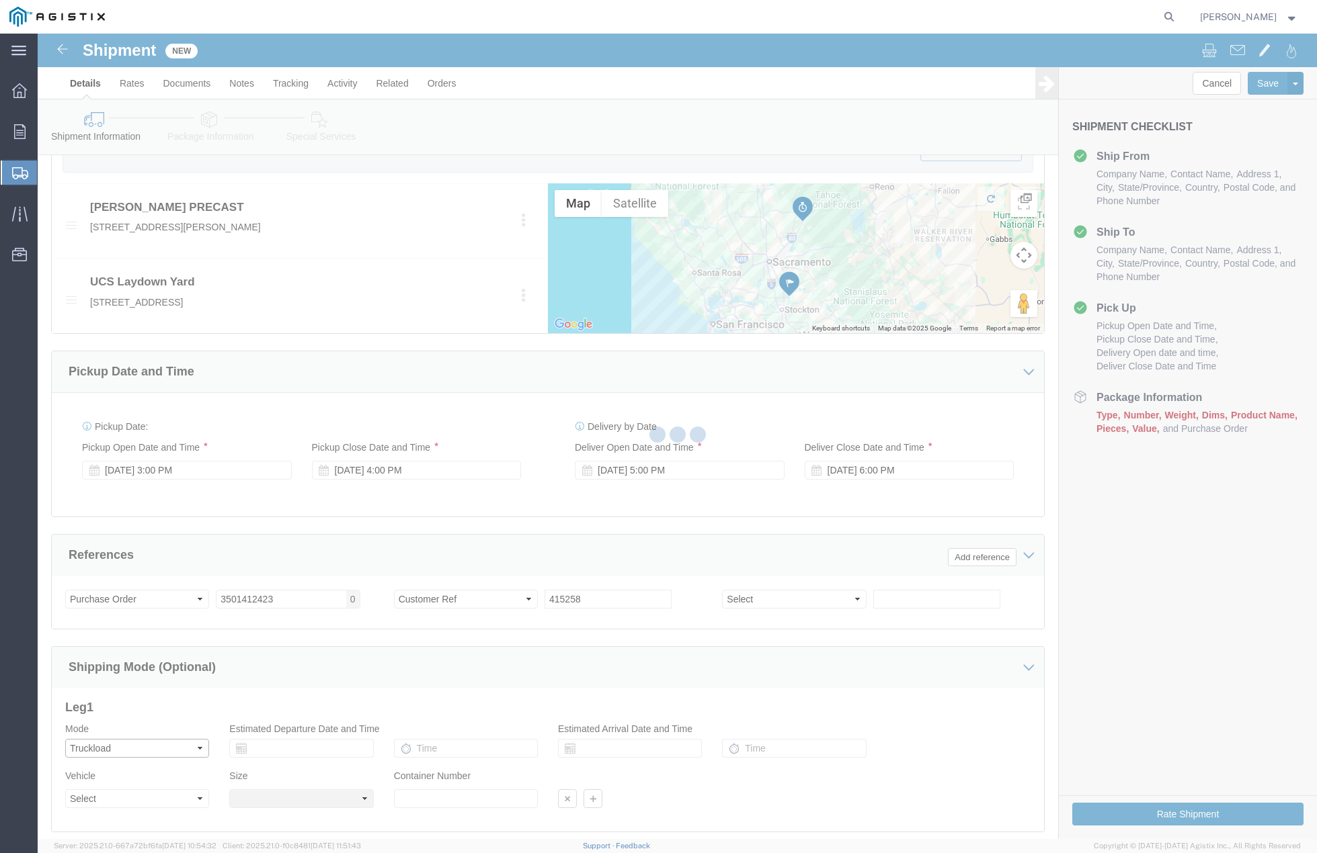
select select
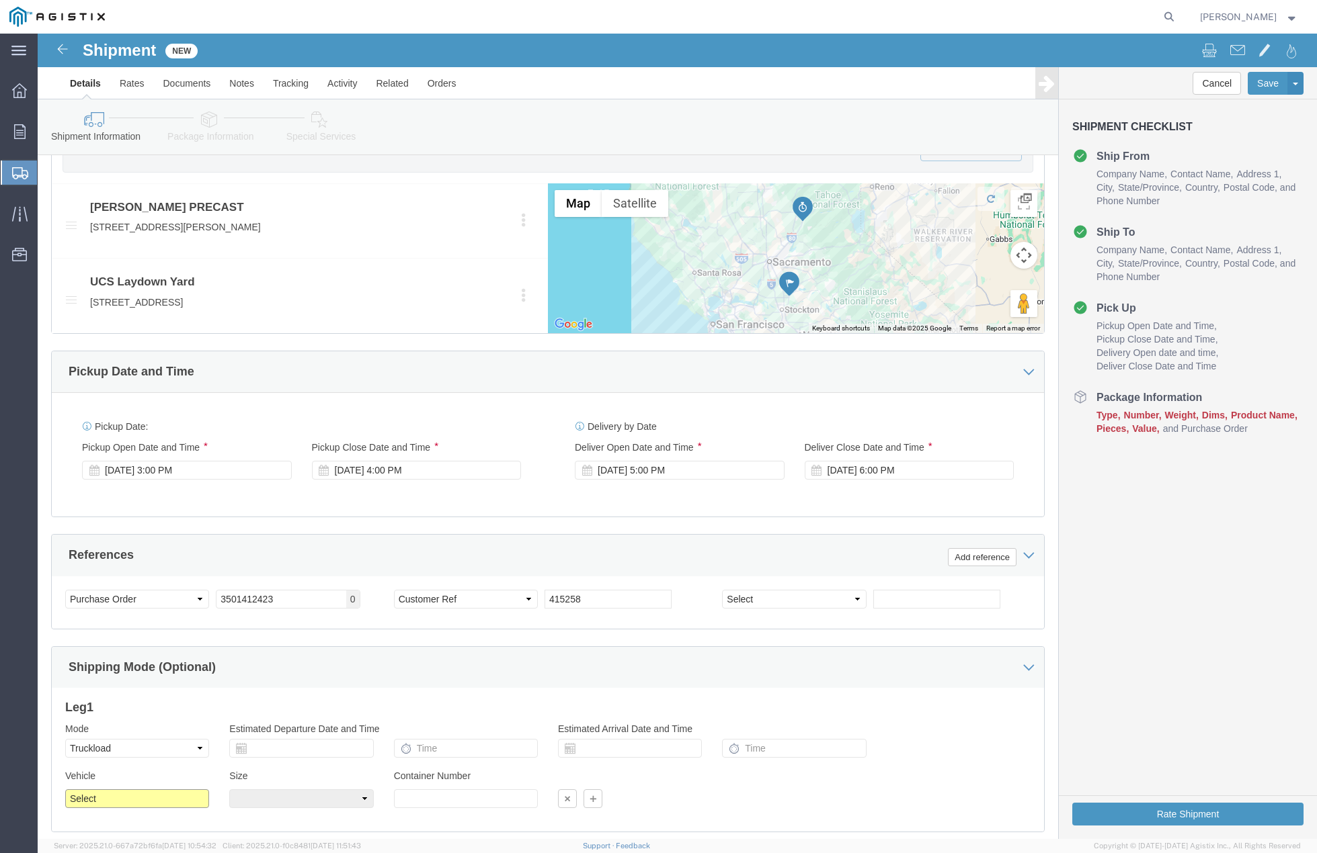
drag, startPoint x: 185, startPoint y: 799, endPoint x: 149, endPoint y: 765, distance: 50.0
click select "Select 1-Ton (PSS) 10 Wheel 10 Yard Dump Truck 20 Yard Dump Truck Bobtail Botto…"
select select "FLBD"
click select "Select 1-Ton (PSS) 10 Wheel 10 Yard Dump Truck 20 Yard Dump Truck Bobtail Botto…"
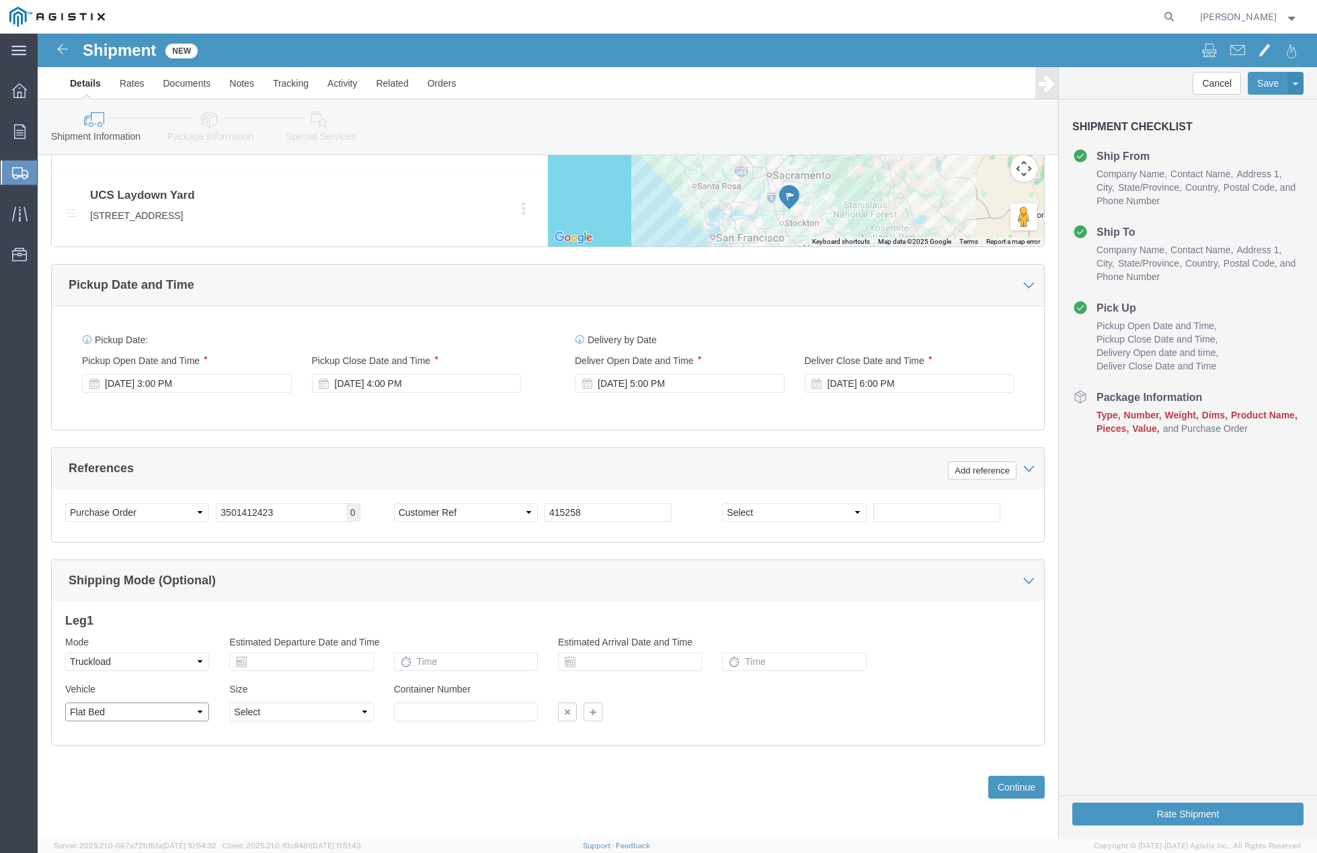
scroll to position [743, 0]
click button "Continue"
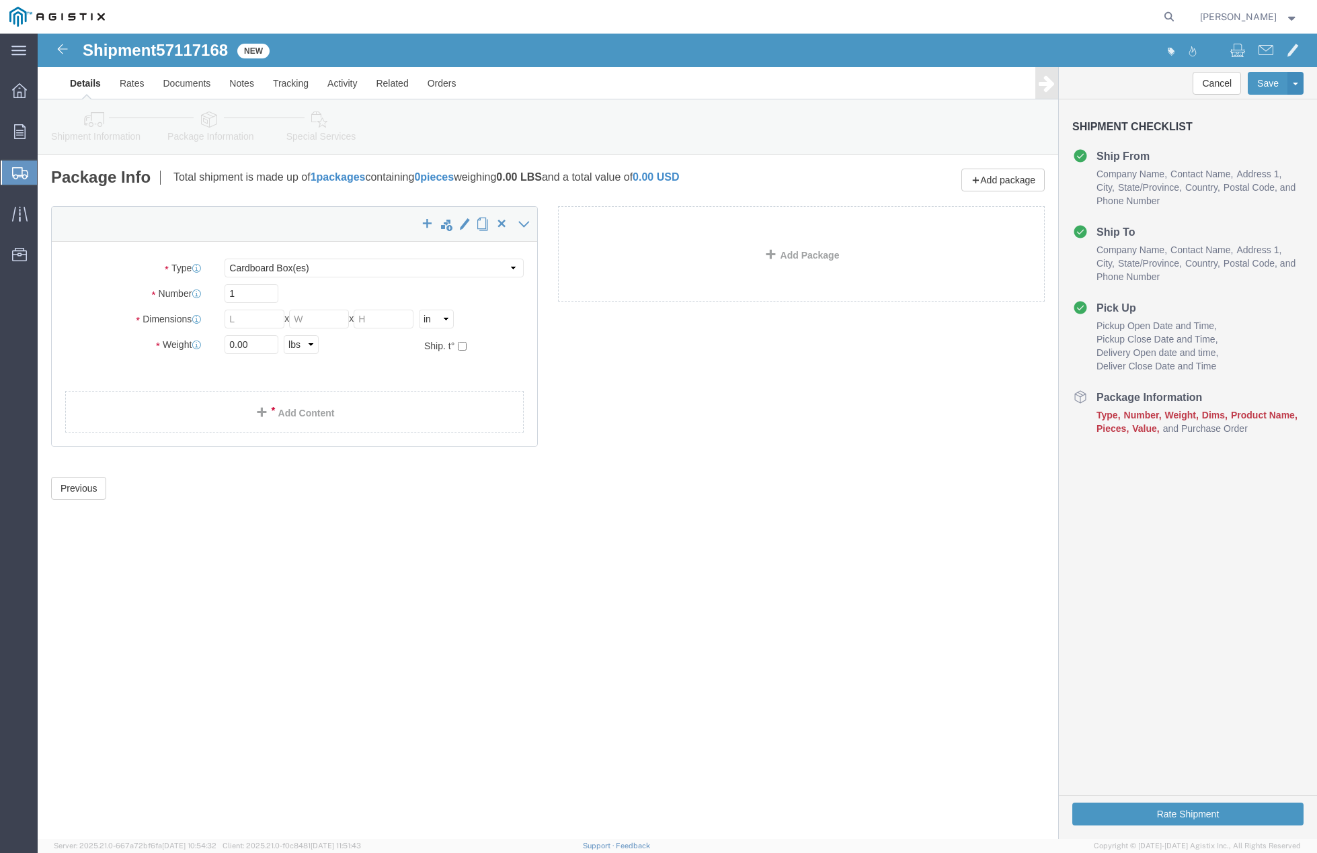
click div "Shipment 57117168 New Details Rates Documents Notes Tracking Activity Related O…"
click select "Select Bulk Bundle(s) Cardboard Box(es) Carton(s) Crate(s) Drum(s) (Fiberboard)…"
select select "PSNS"
click select "Select Bulk Bundle(s) Cardboard Box(es) Carton(s) Crate(s) Drum(s) (Fiberboard)…"
drag, startPoint x: 534, startPoint y: 556, endPoint x: 258, endPoint y: 417, distance: 309.3
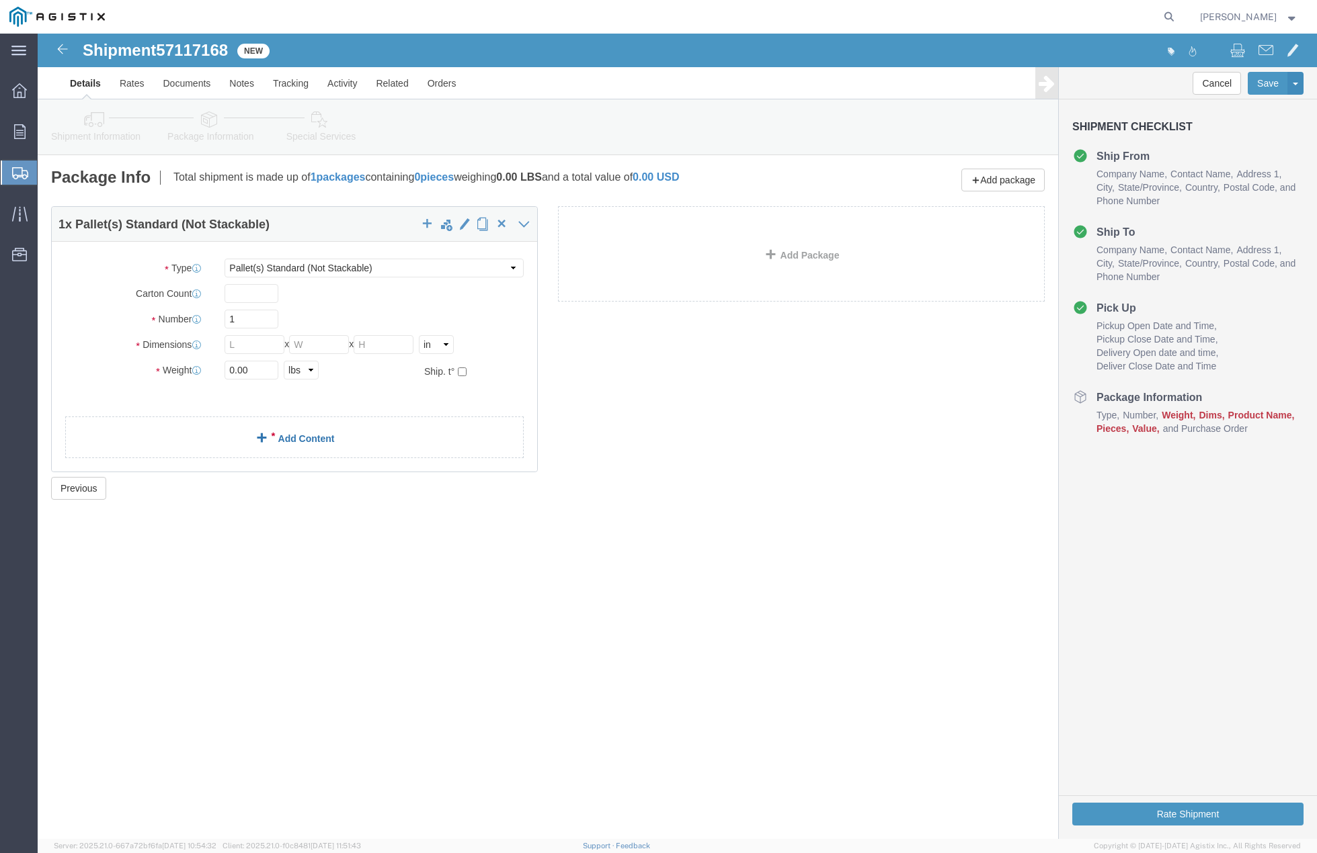
click div "Shipment 57117168 New Details Rates Documents Notes Tracking Activity Related O…"
click input "text"
type input "36"
type input "60"
type input "42"
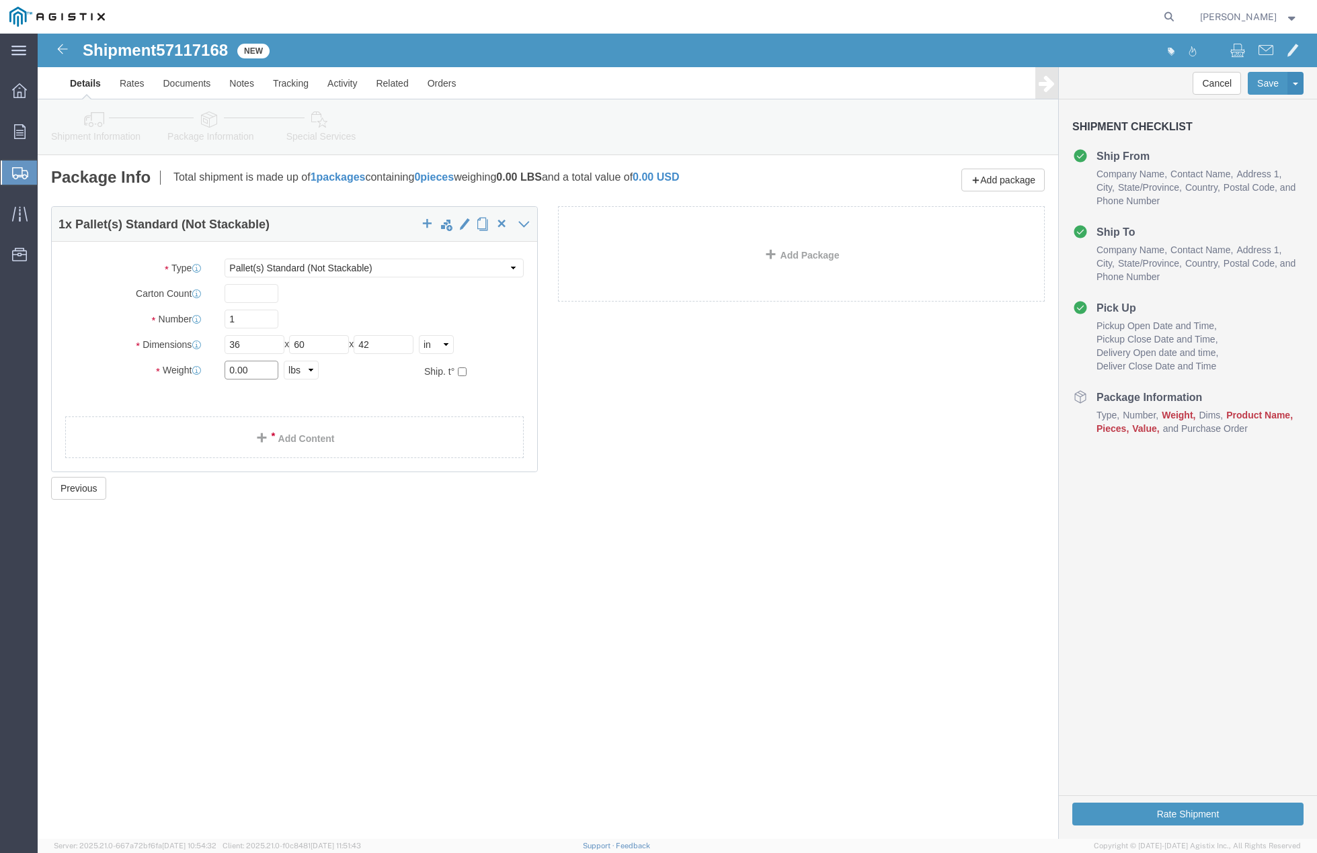
drag, startPoint x: 204, startPoint y: 335, endPoint x: 102, endPoint y: 347, distance: 102.9
click div "Package Type Select Bulk Bundle(s) Cardboard Box(es) Carton(s) Crate(s) Drum(s)…"
type input "15500"
click link "Add Content"
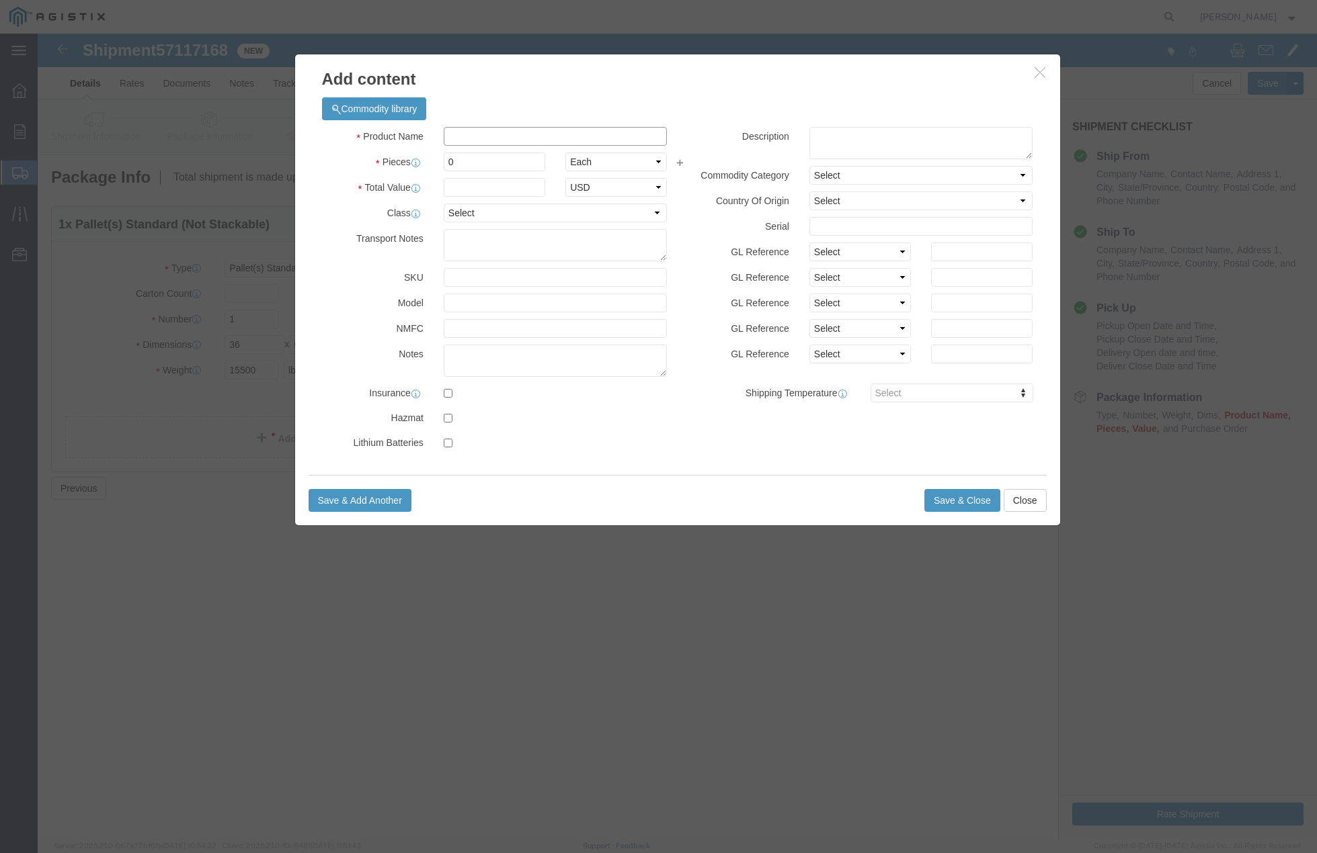
click input "text"
type input "# 5 IVT ASSY"
click input "0"
type input "2"
click input "text"
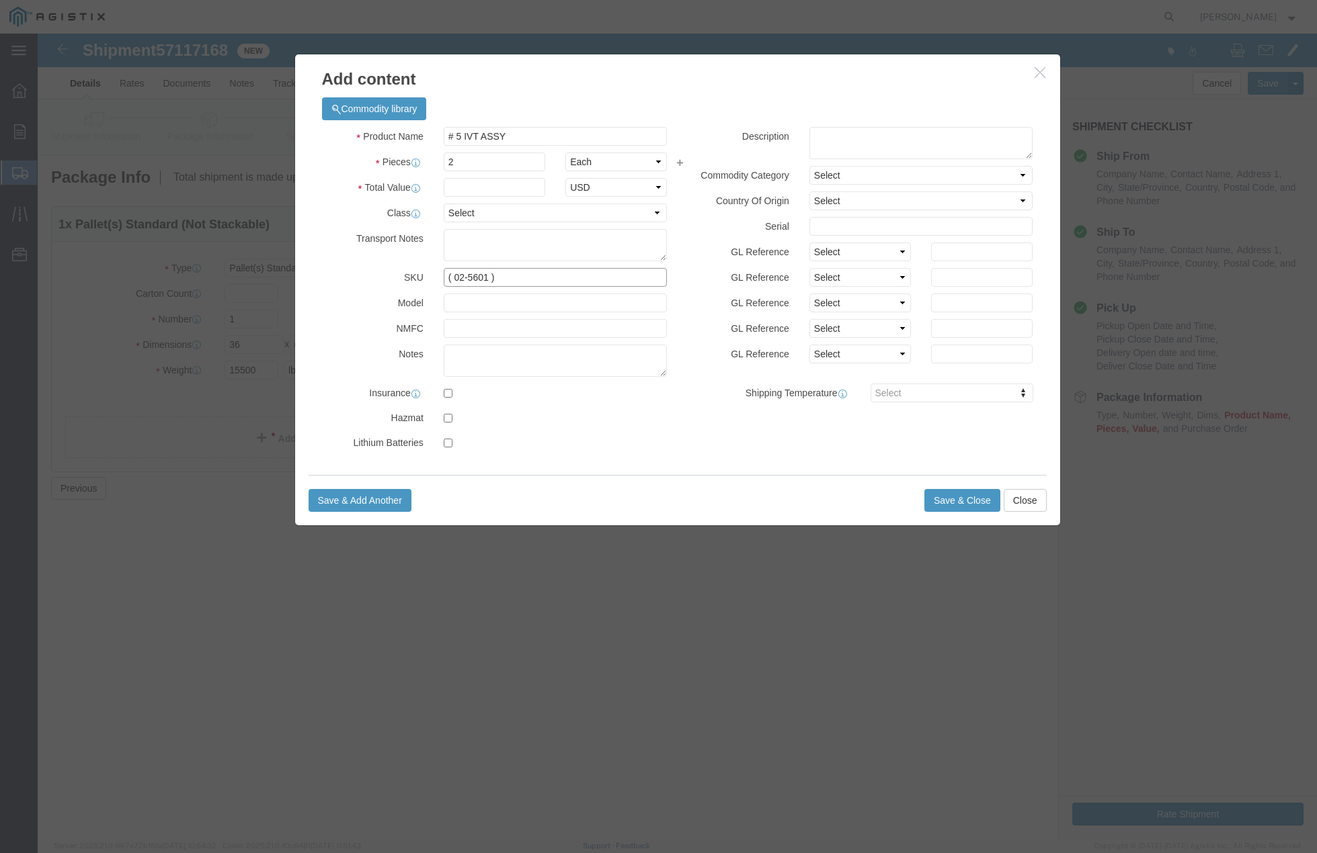
type input "( 02-5601 )"
click input "text"
type input "2"
click button "Save & Close"
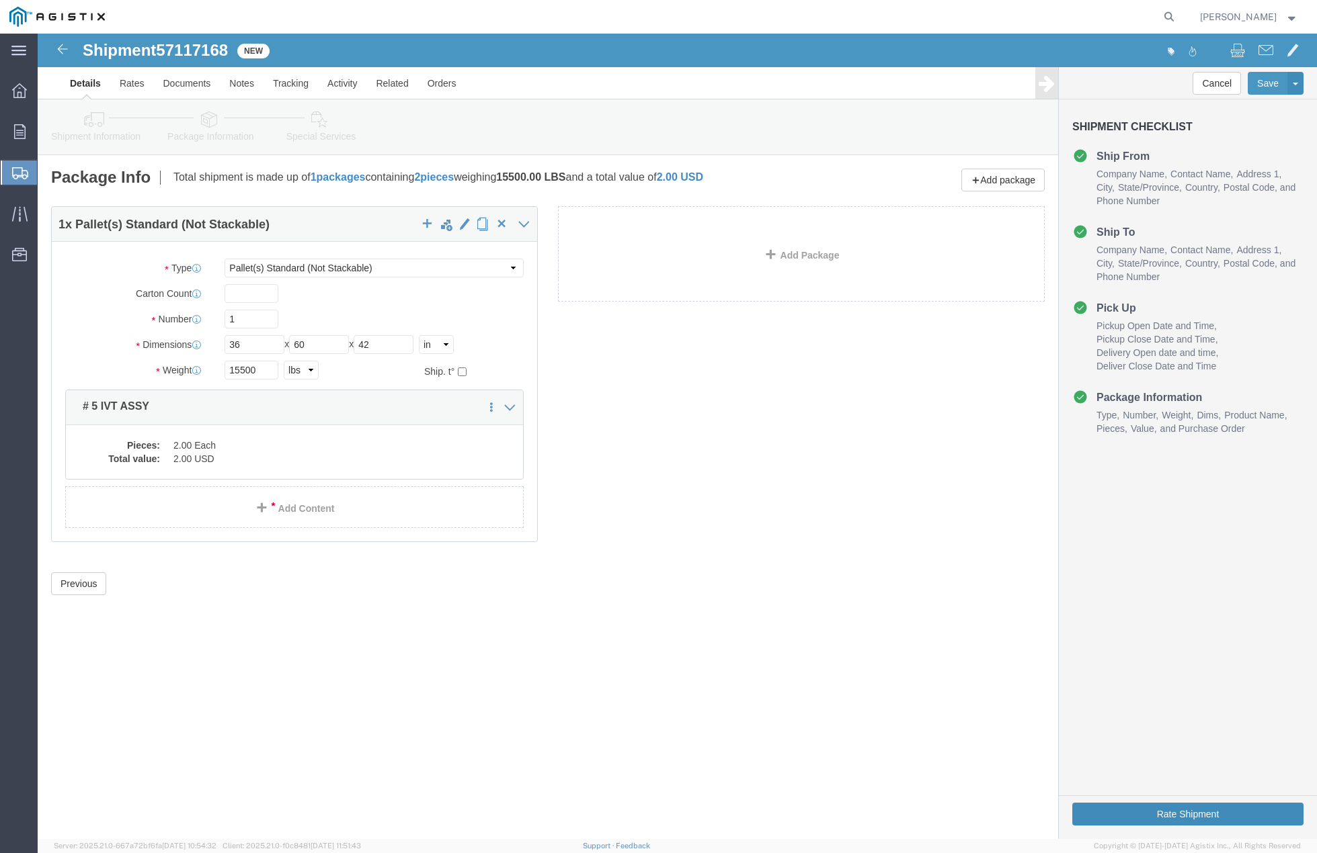
click button "Rate Shipment"
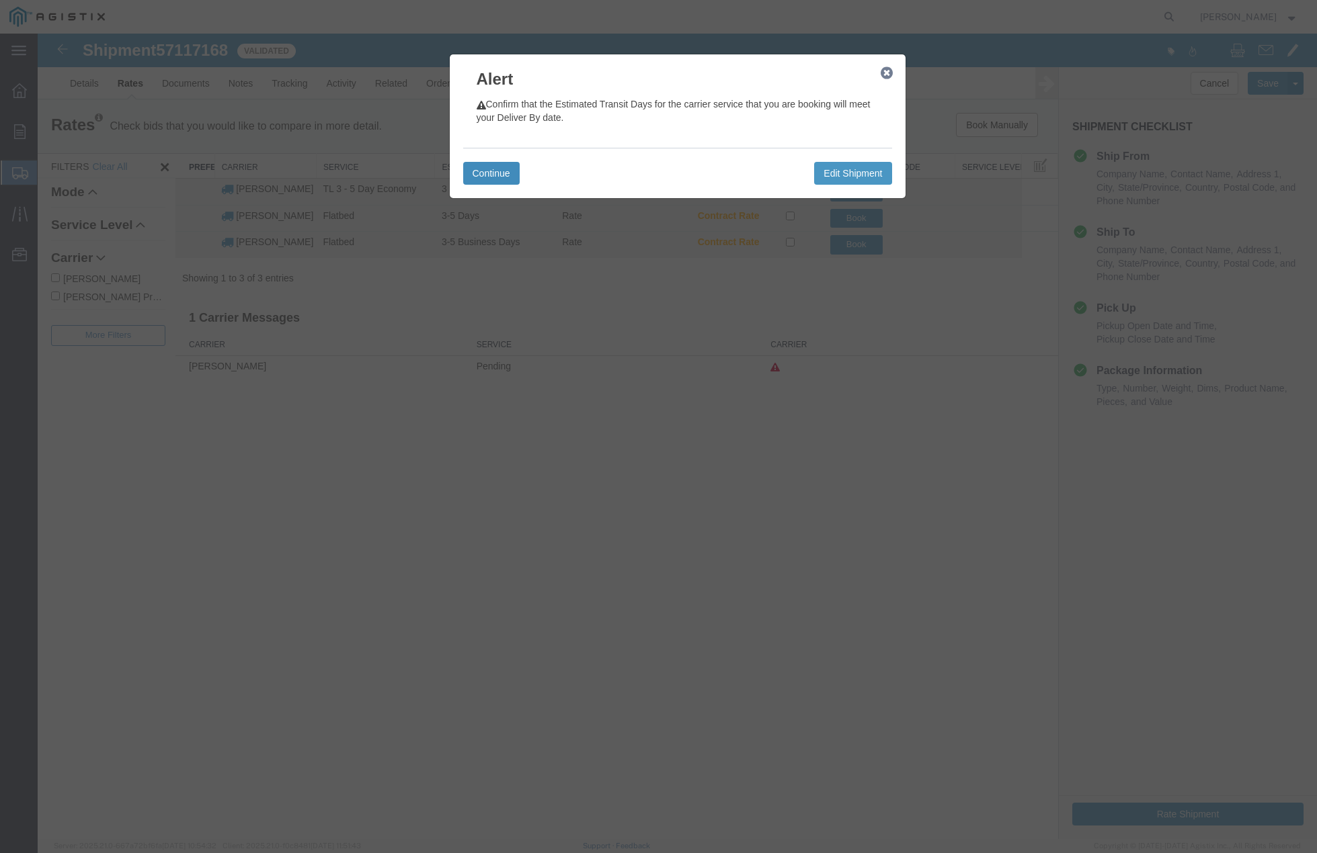
click at [491, 170] on button "Continue" at bounding box center [491, 173] width 56 height 23
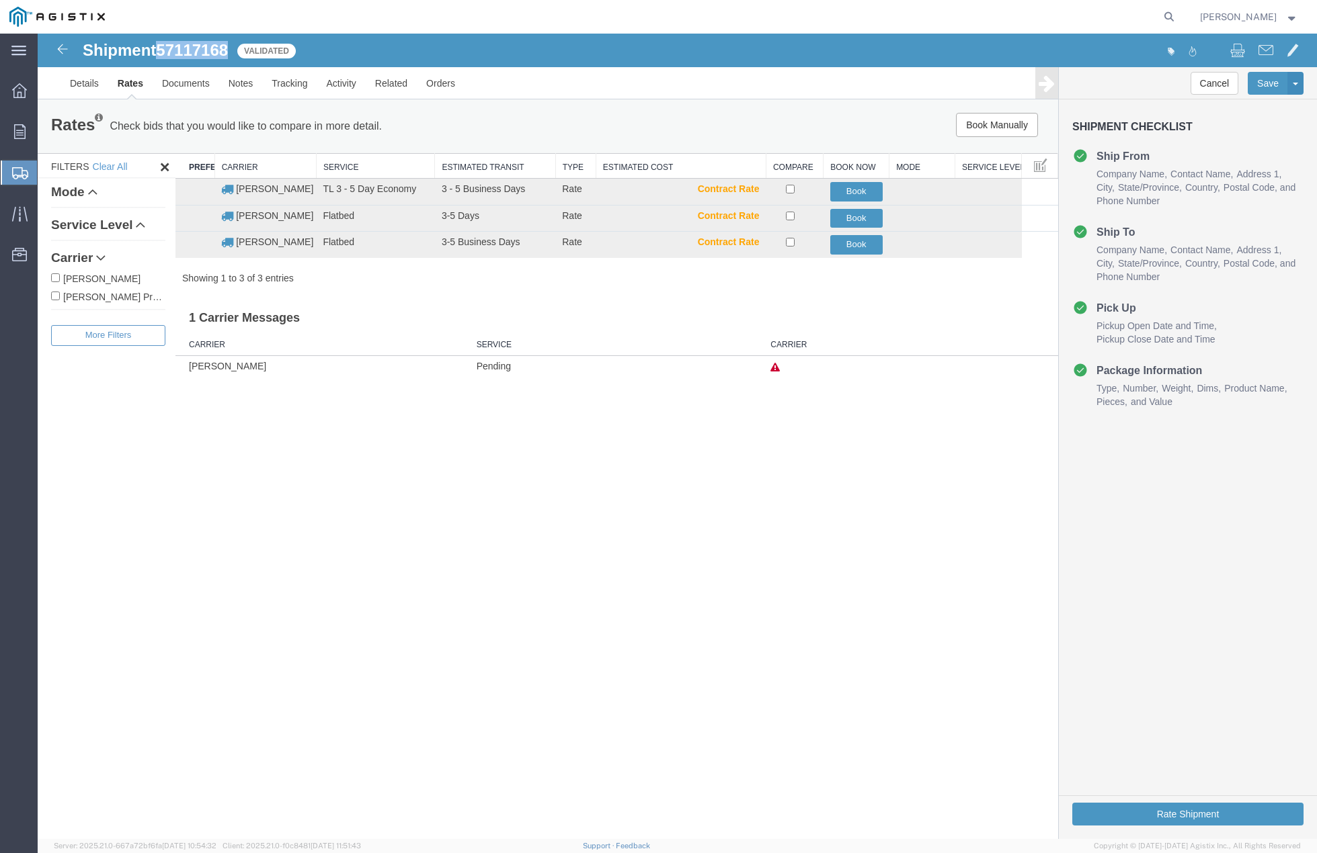
drag, startPoint x: 161, startPoint y: 50, endPoint x: 220, endPoint y: 51, distance: 59.1
click at [232, 50] on div "Shipment 57117168 3 of 3 Validated" at bounding box center [358, 55] width 638 height 26
copy span "57117168"
click at [876, 220] on button "Book" at bounding box center [856, 218] width 52 height 19
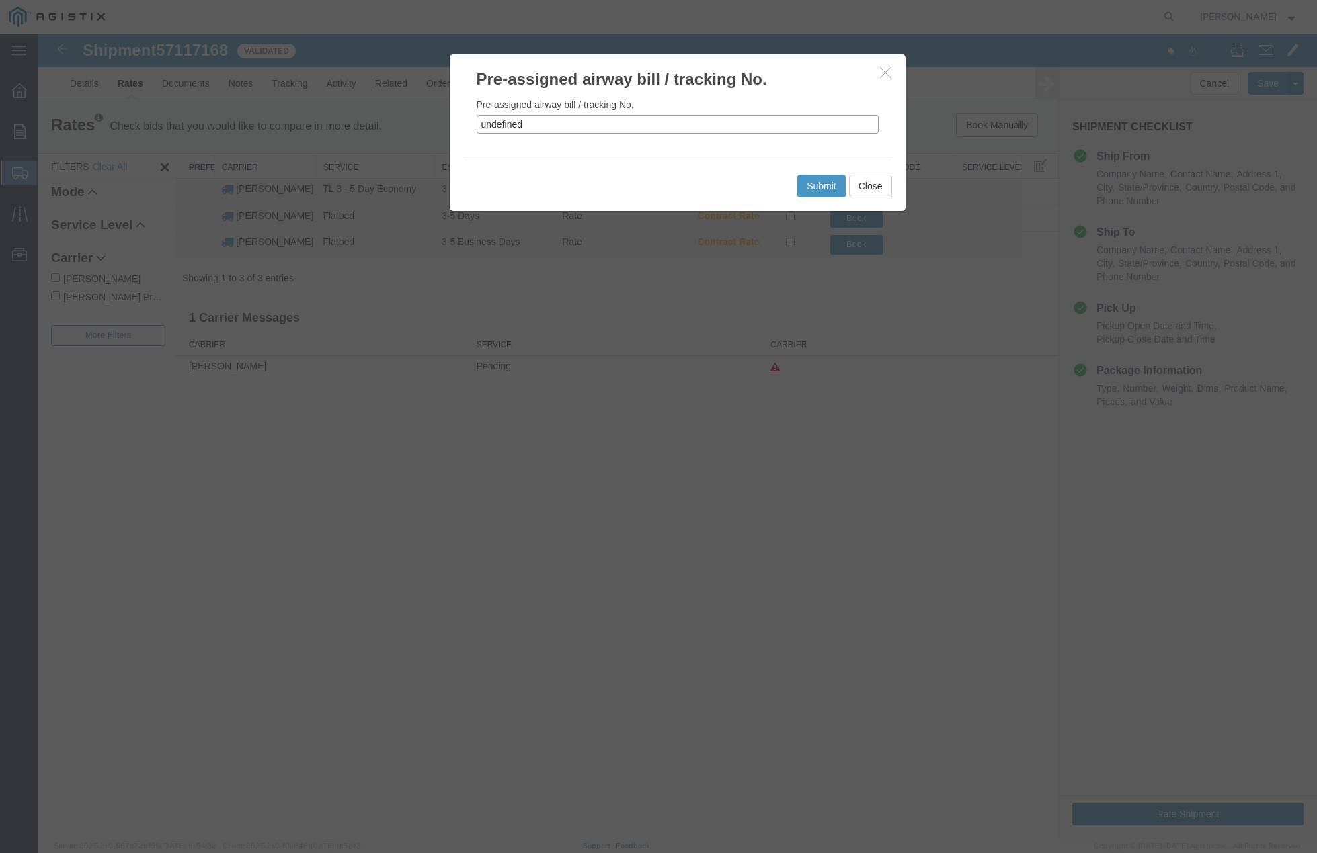
drag, startPoint x: 522, startPoint y: 128, endPoint x: 462, endPoint y: 124, distance: 59.2
click at [462, 124] on div "Pre-assigned airway bill / tracking No. undefined" at bounding box center [678, 126] width 456 height 70
paste input "57117168"
type input "57117168"
click at [810, 190] on button "Submit" at bounding box center [821, 186] width 48 height 23
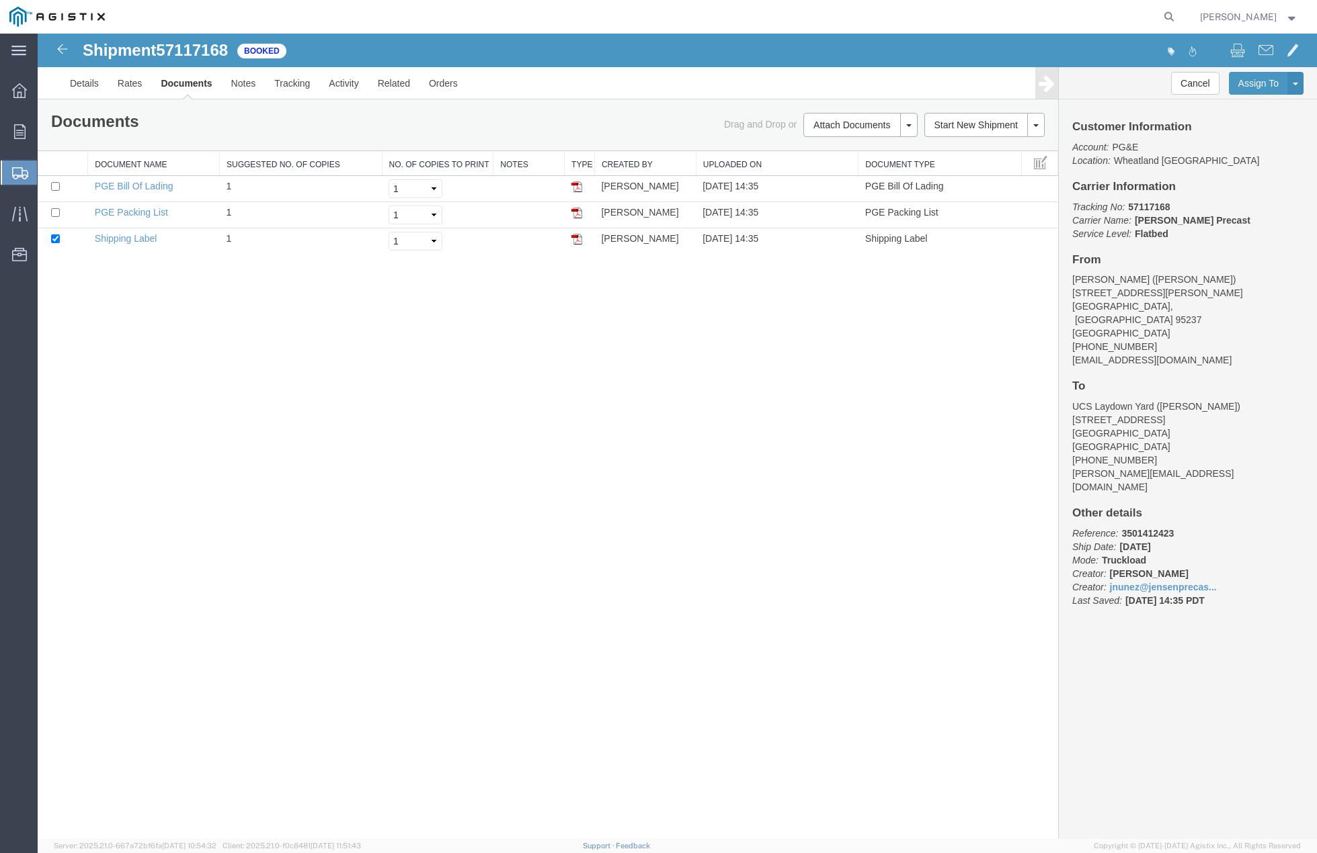
click at [360, 522] on div "Shipment 57117168 3 of 3 Booked Details Rates Documents Notes Tracking Activity…" at bounding box center [677, 437] width 1279 height 806
click at [0, 0] on span "Create Shipment" at bounding box center [0, 0] width 0 height 0
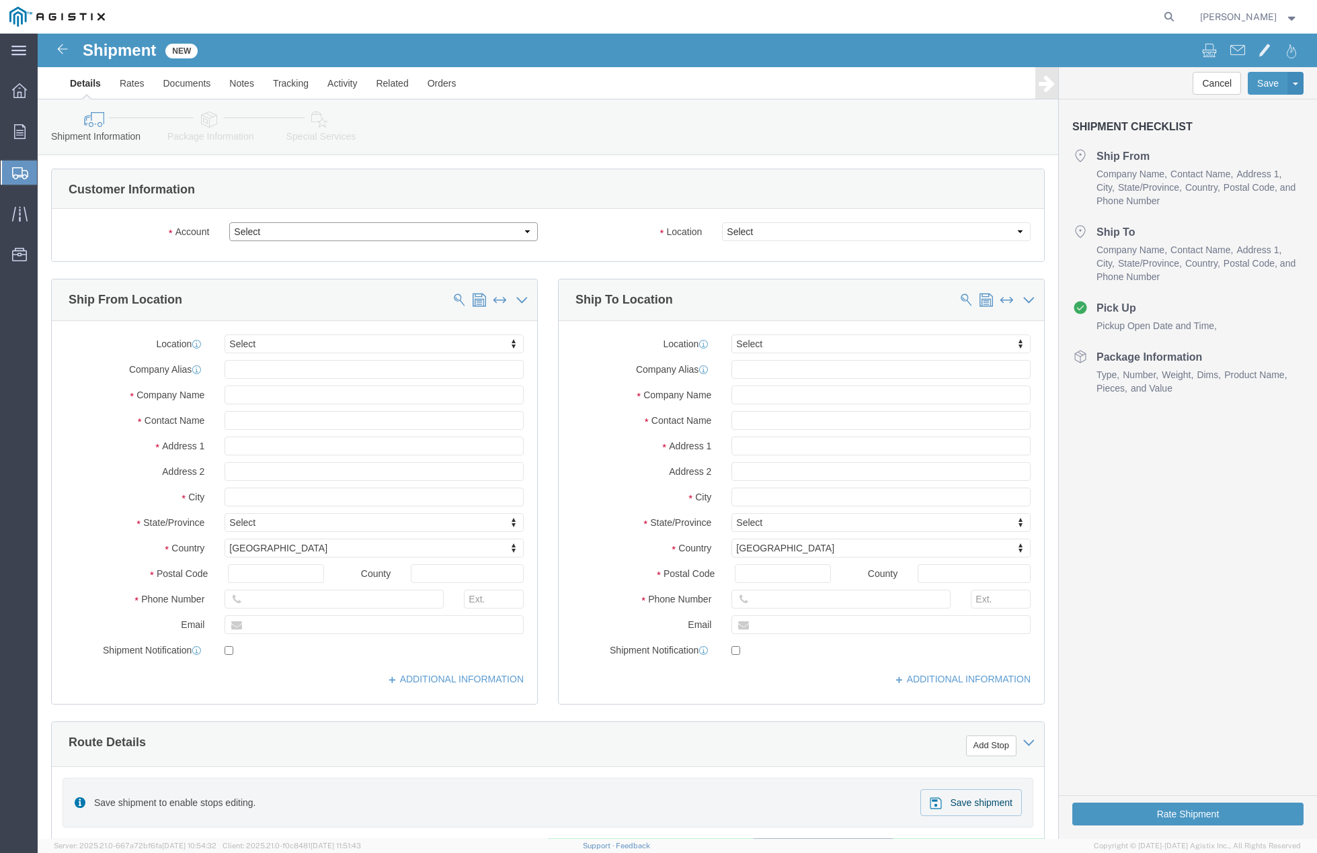
click select "Select [PERSON_NAME] PRECAST PG&E"
select select "9596"
click select "Select [PERSON_NAME] PRECAST PG&E"
select select "PURCHORD"
select select
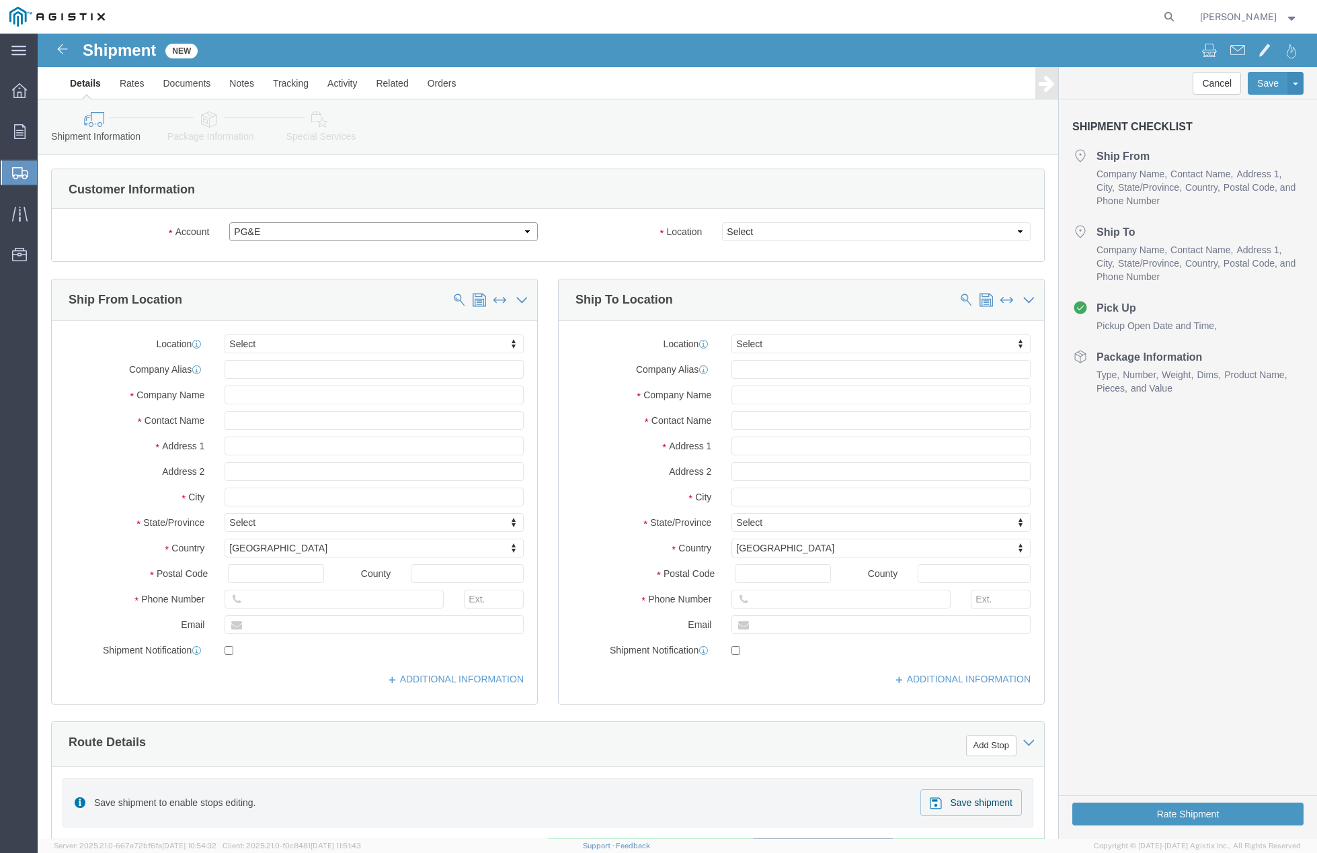
select select
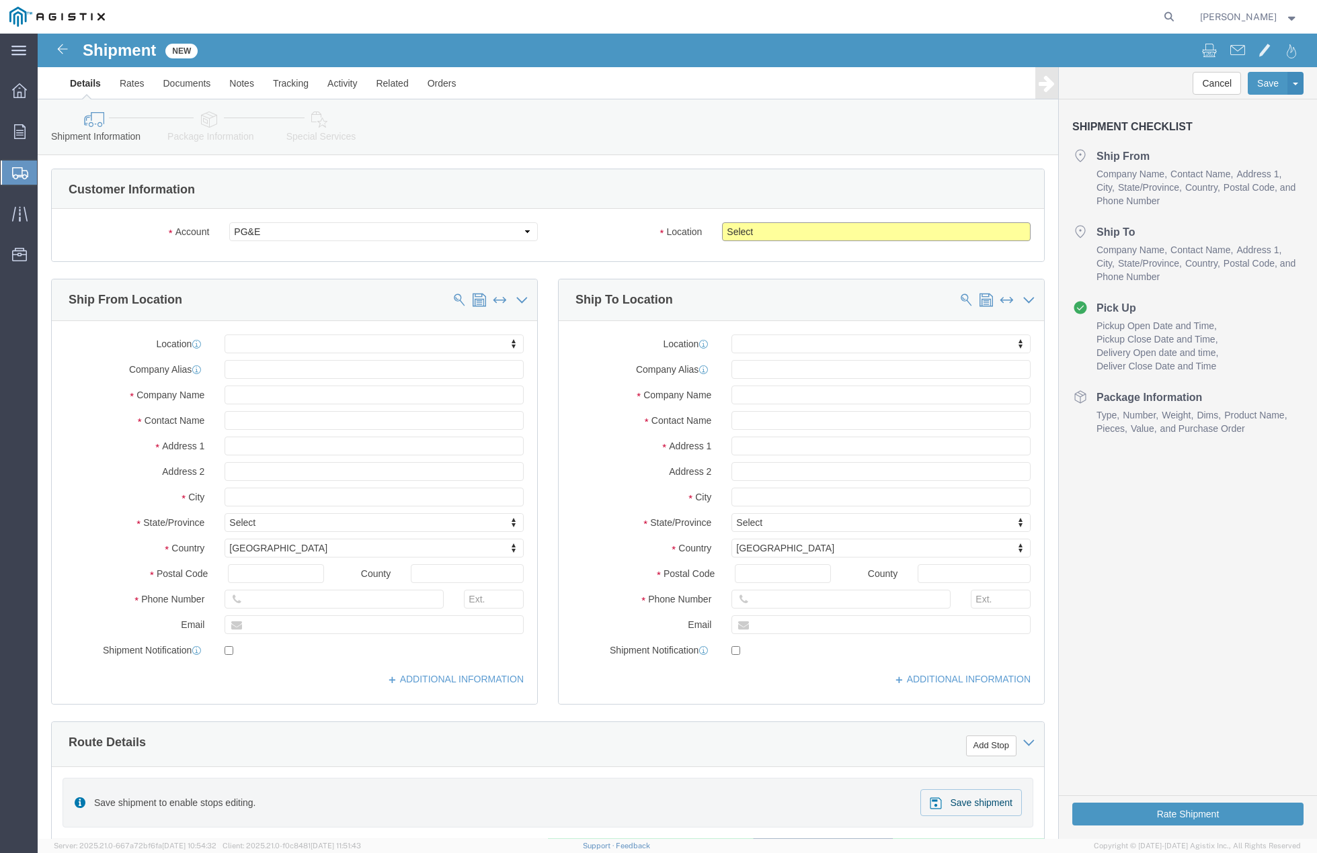
drag, startPoint x: 723, startPoint y: 197, endPoint x: 726, endPoint y: 206, distance: 9.4
click select "Select All Others [GEOGRAPHIC_DATA] [GEOGRAPHIC_DATA] [GEOGRAPHIC_DATA] [GEOGRA…"
select select "19996"
click select "Select All Others [GEOGRAPHIC_DATA] [GEOGRAPHIC_DATA] [GEOGRAPHIC_DATA] [GEOGRA…"
drag, startPoint x: 212, startPoint y: 389, endPoint x: 228, endPoint y: 375, distance: 21.4
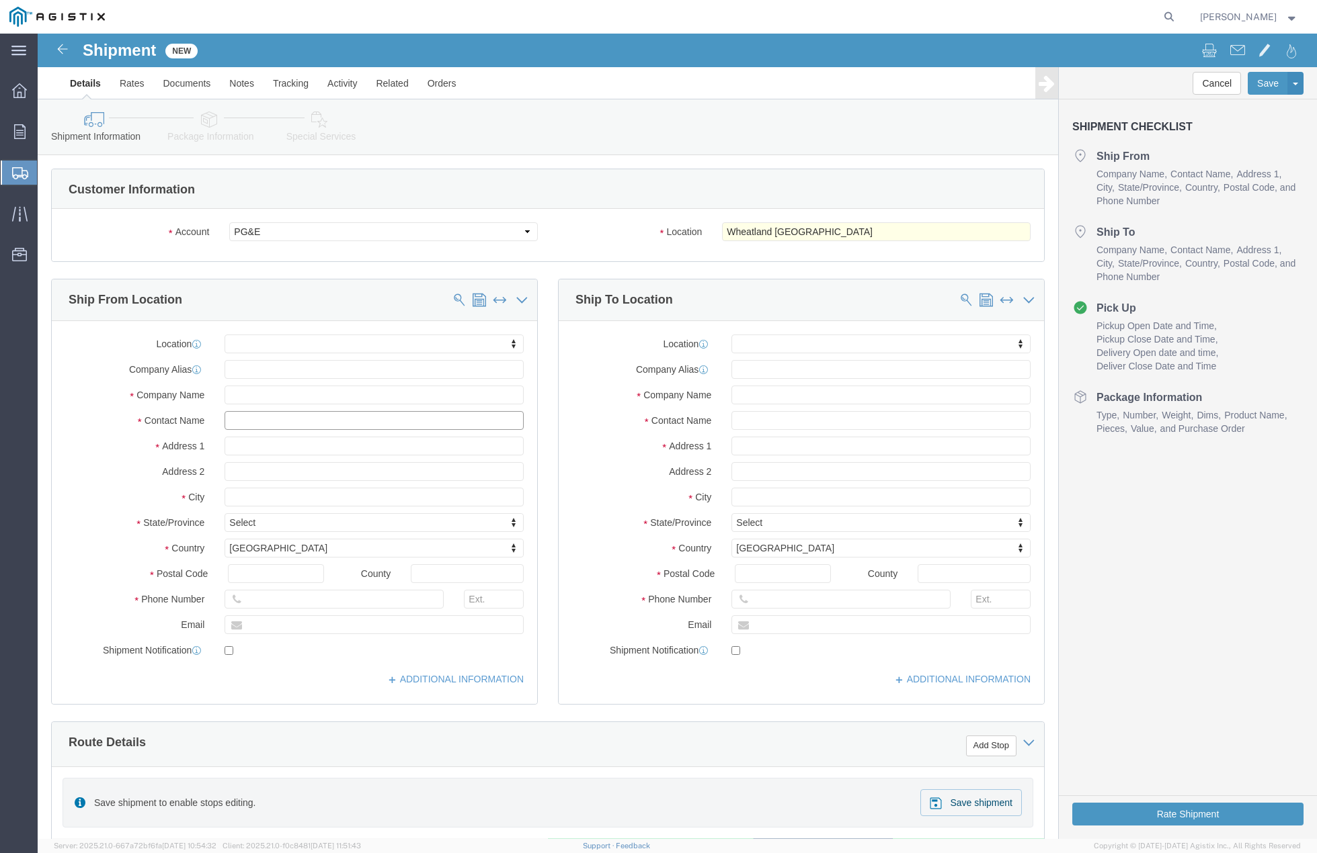
click input "text"
type input "[PERSON_NAME]"
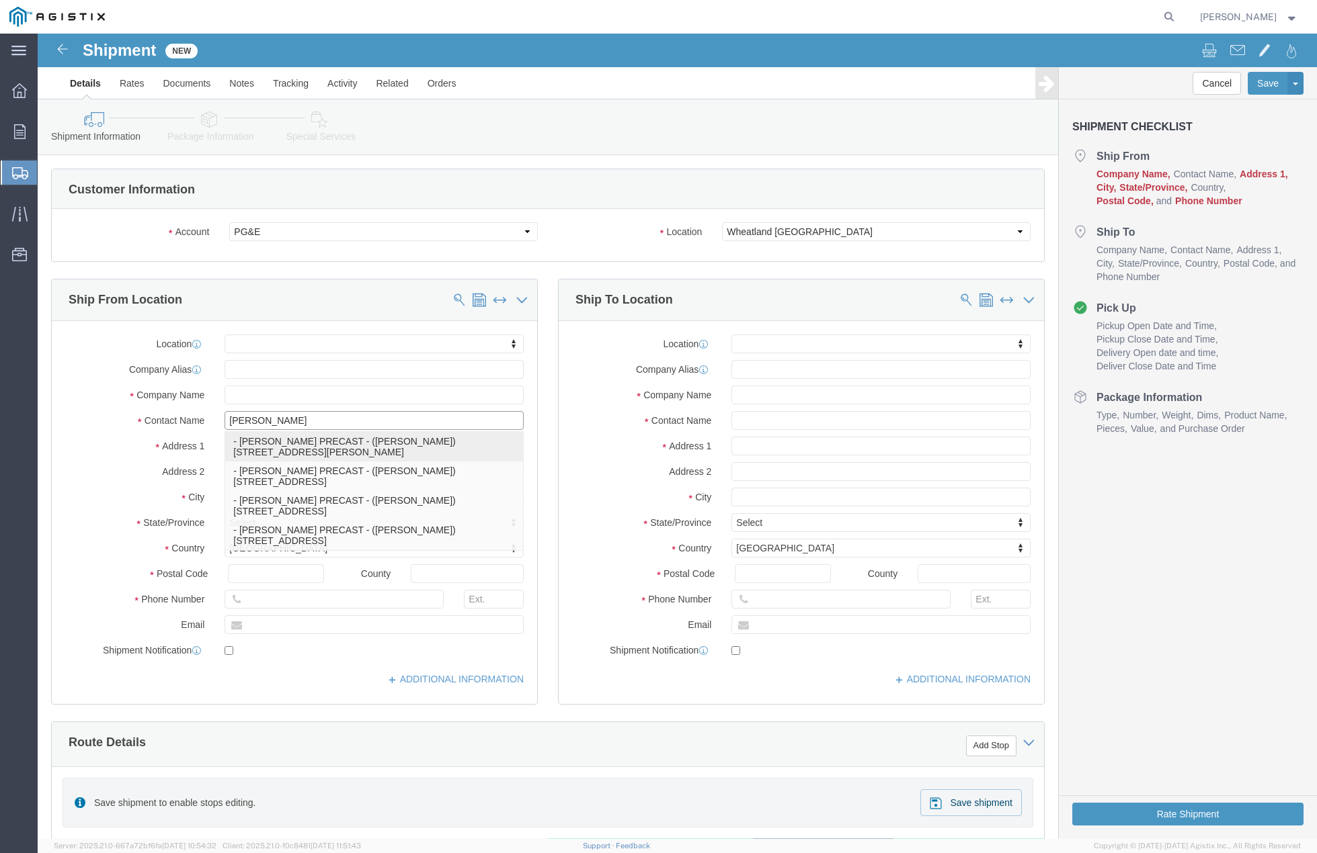
click p "- [PERSON_NAME] PRECAST - ([PERSON_NAME]) [STREET_ADDRESS][PERSON_NAME]"
select select
type input "[STREET_ADDRESS][PERSON_NAME]"
type input "95237"
type input "[PHONE_NUMBER]"
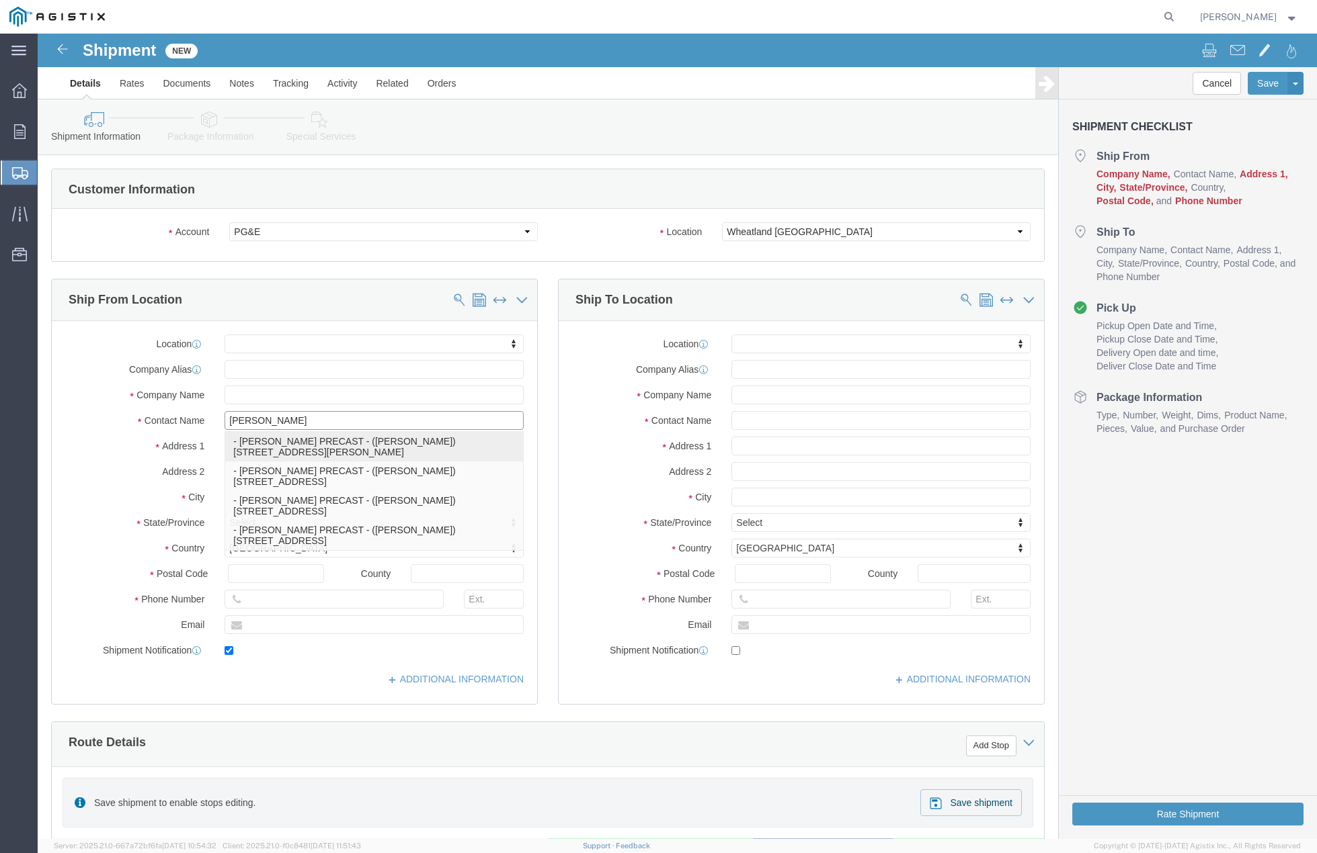
type input "[EMAIL_ADDRESS][DOMAIN_NAME]"
checkbox input "true"
type input "[PERSON_NAME] PRECAST"
type input "[PERSON_NAME]"
type input "Lockeford"
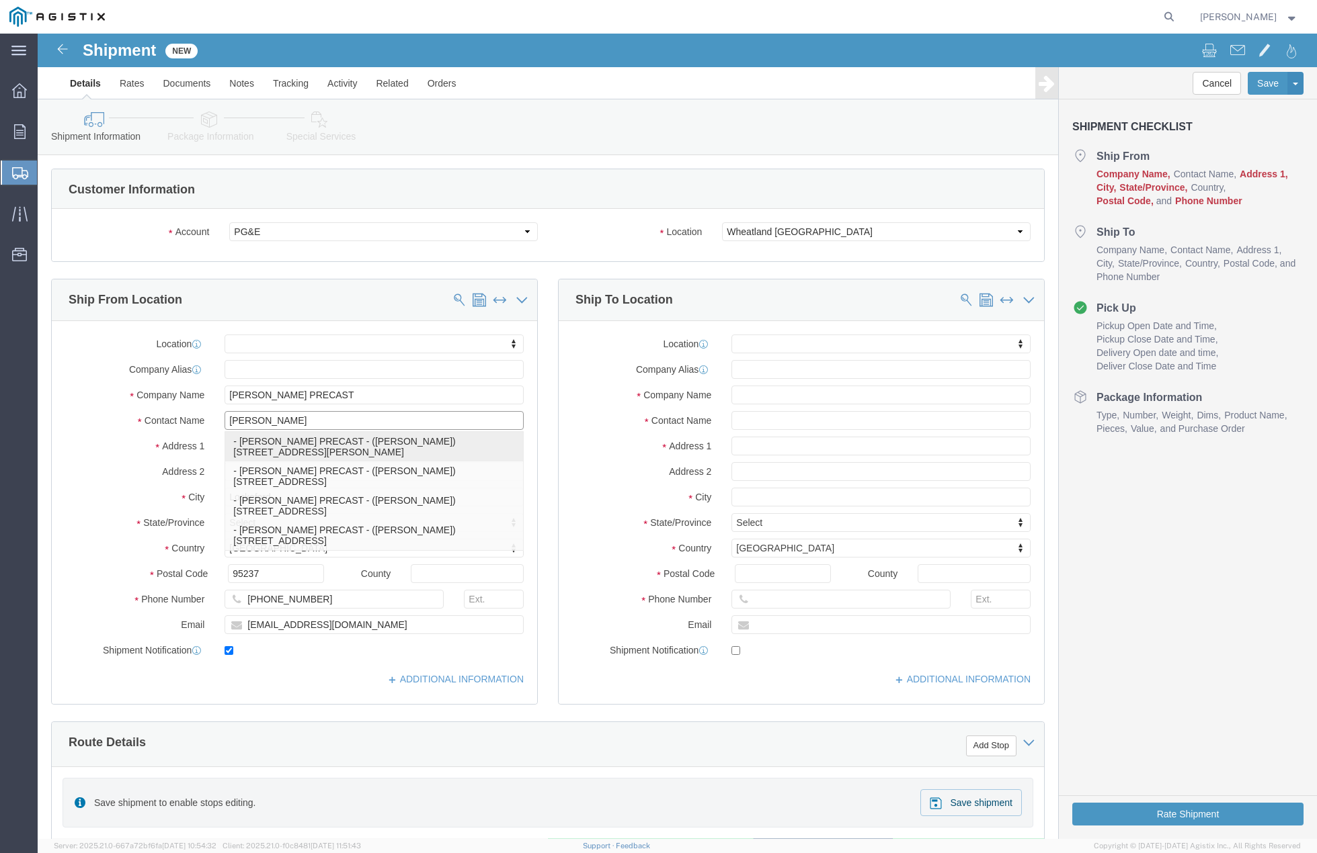
select select "CA"
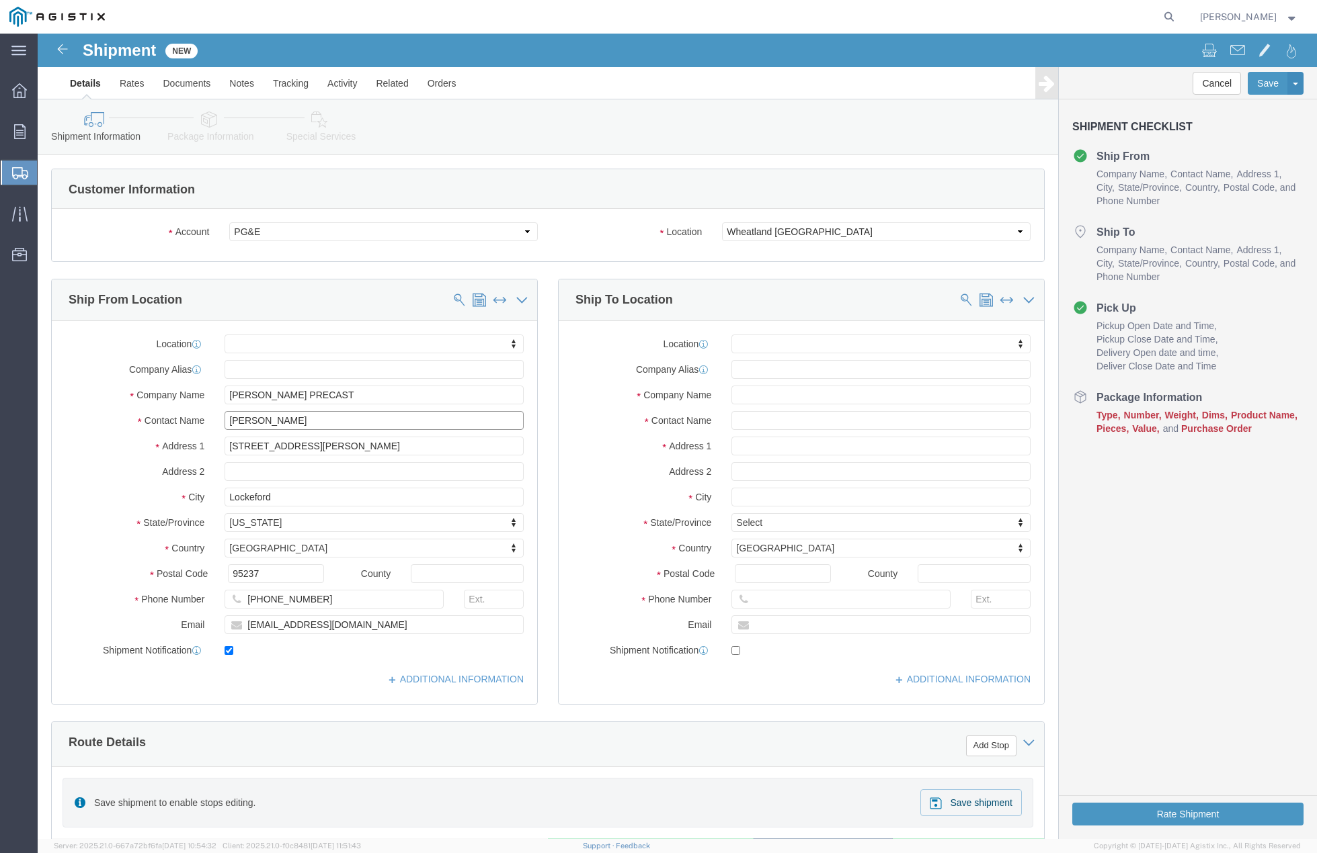
type input "[PERSON_NAME]"
click input "text"
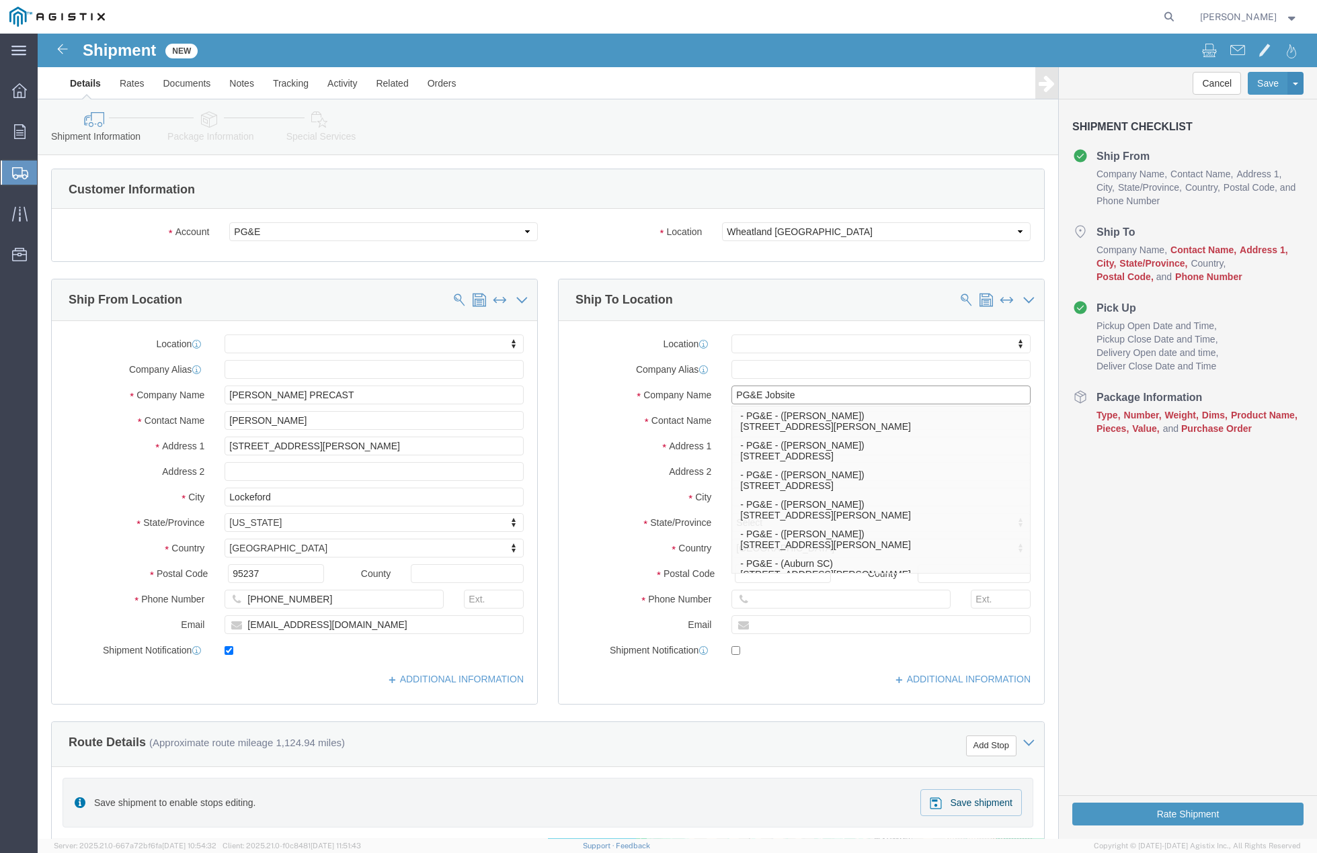
type input "PG&E Jobsite"
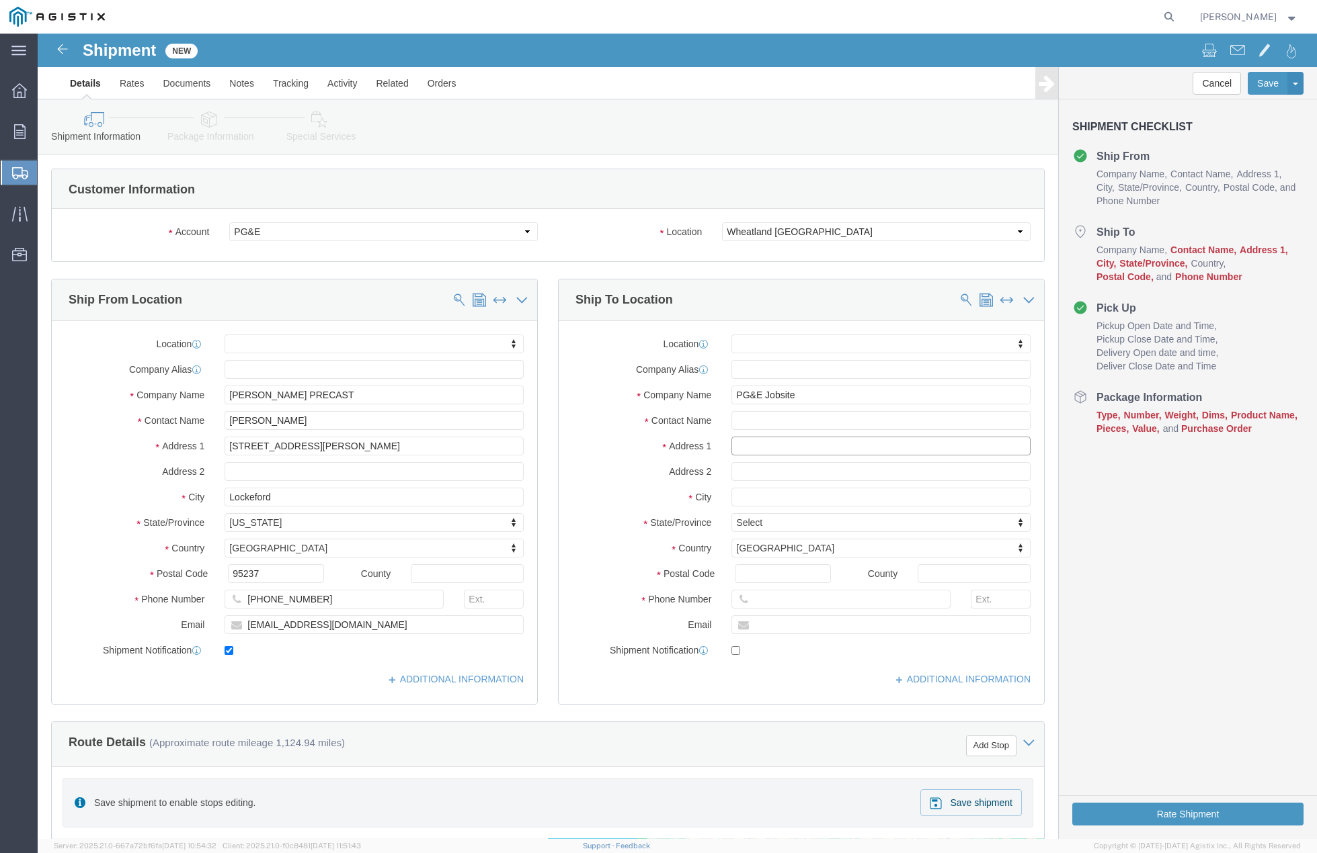
click input "text"
paste input "[STREET_ADDRESS]"
type input "[STREET_ADDRESS]"
select select
click input "text"
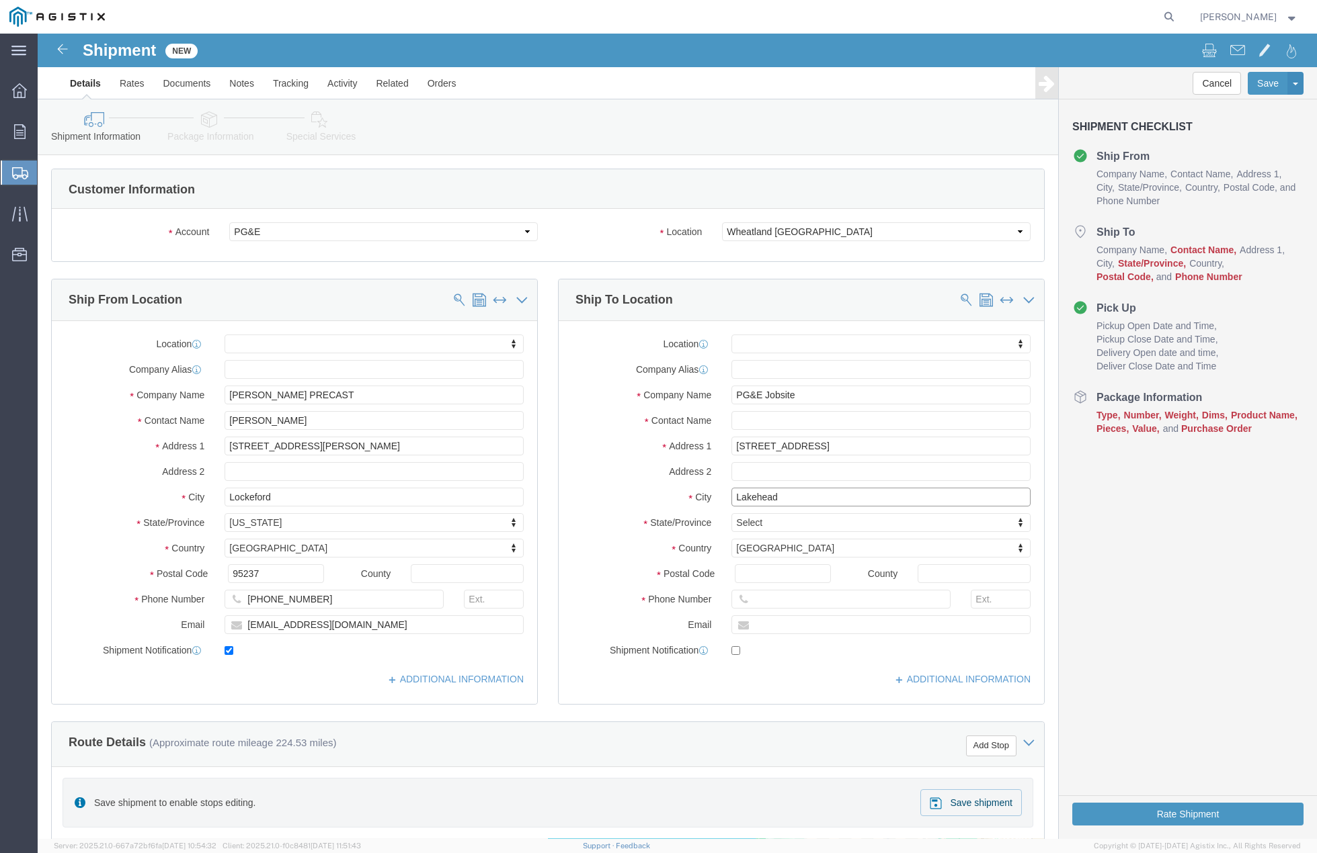
type input "Lakehead"
select select
click input "Postal Code"
type input "96051"
select select
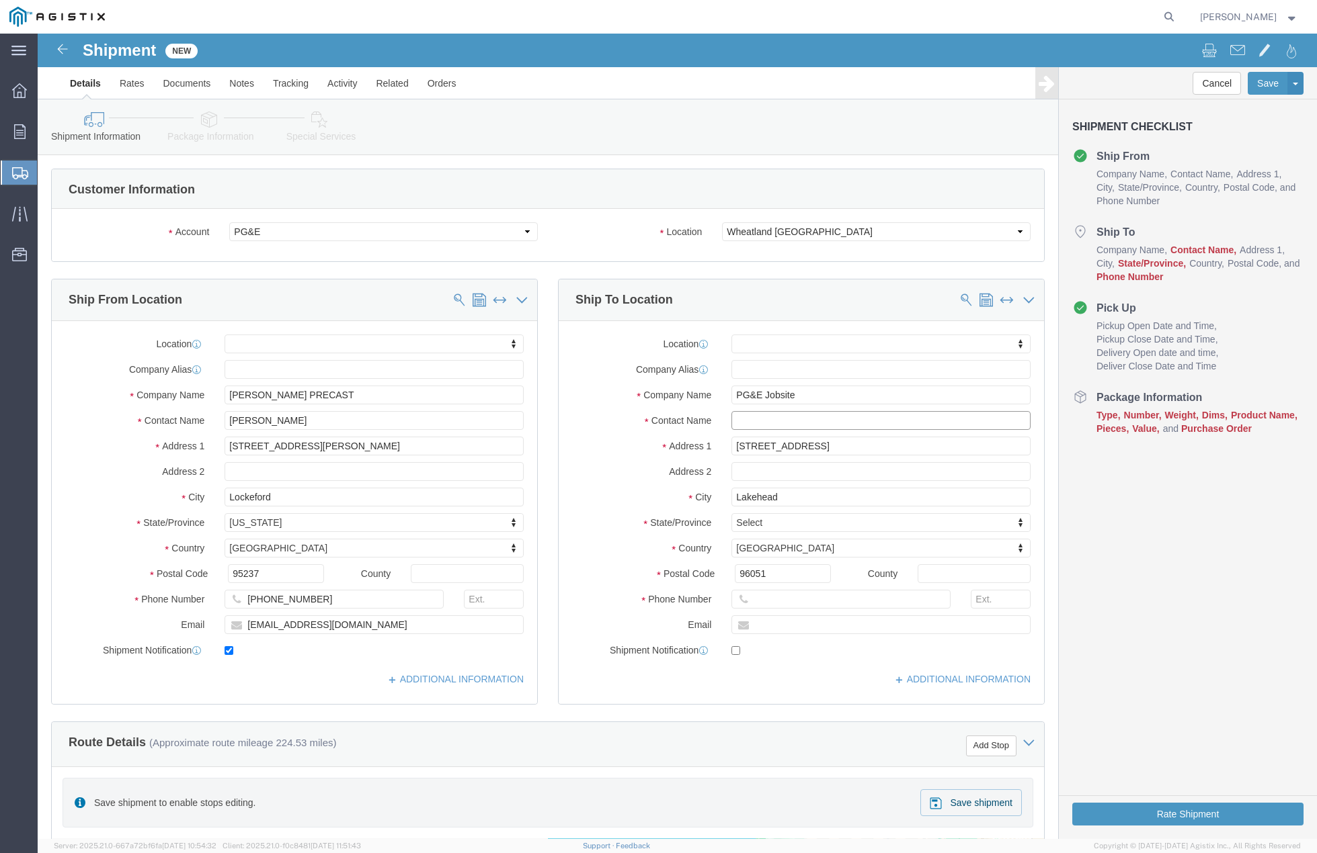
click input "text"
paste input "[PERSON_NAME]"
type input "[PERSON_NAME]"
click input "text"
paste input "[PHONE_NUMBER]"
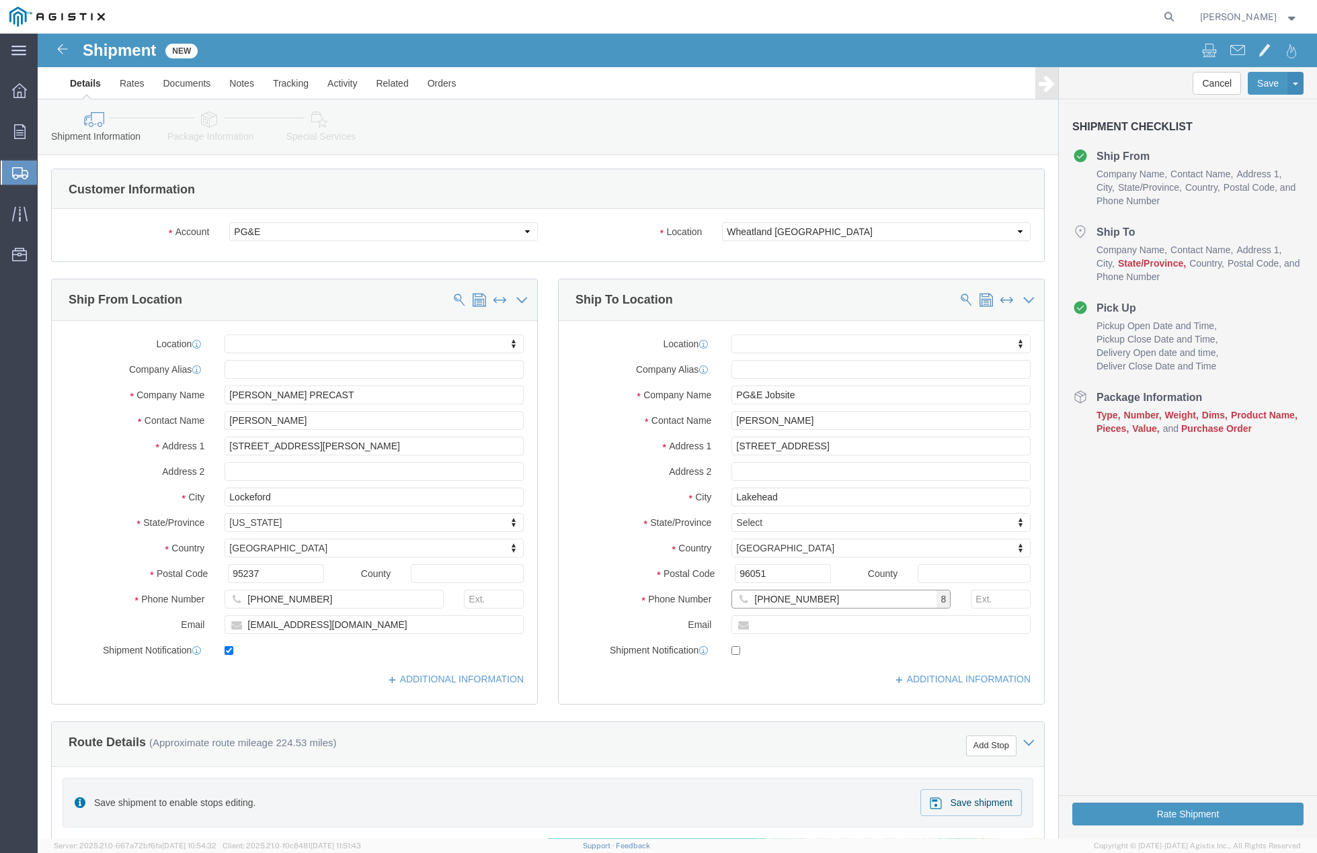
type input "[PHONE_NUMBER]"
click input "text"
paste input "[EMAIL_ADDRESS][DOMAIN_NAME]"
type input "[EMAIL_ADDRESS][DOMAIN_NAME]"
checkbox input "true"
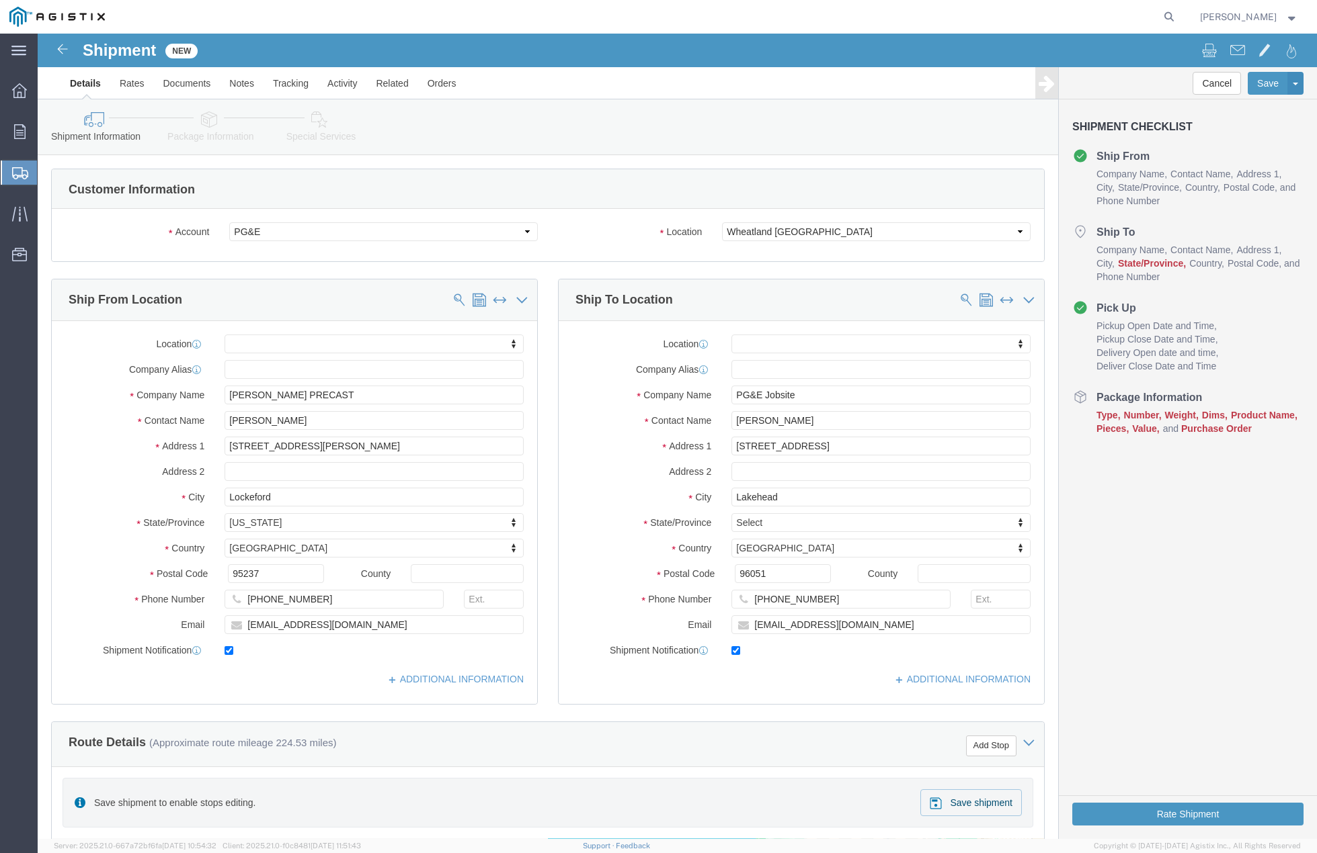
click label "Address 2"
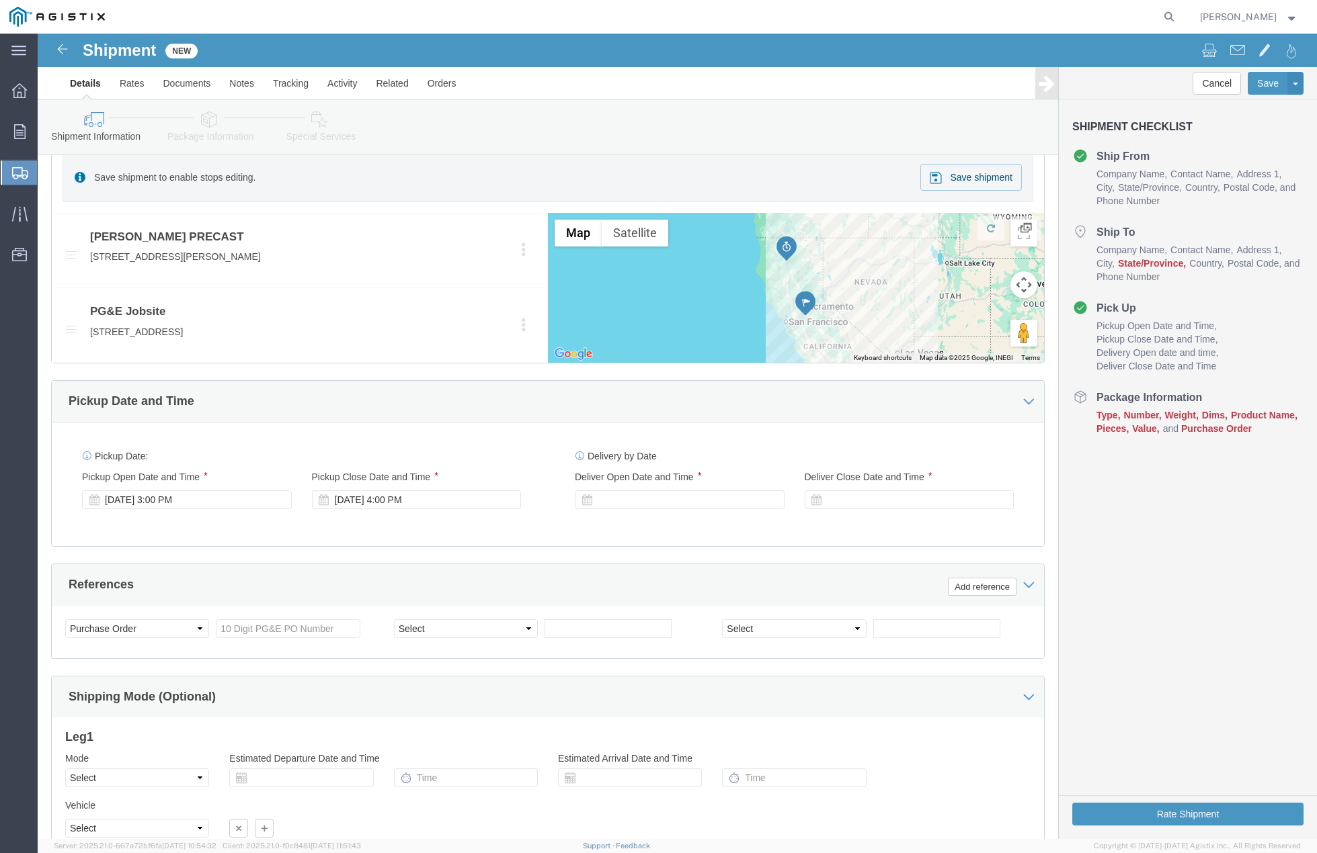
scroll to position [638, 0]
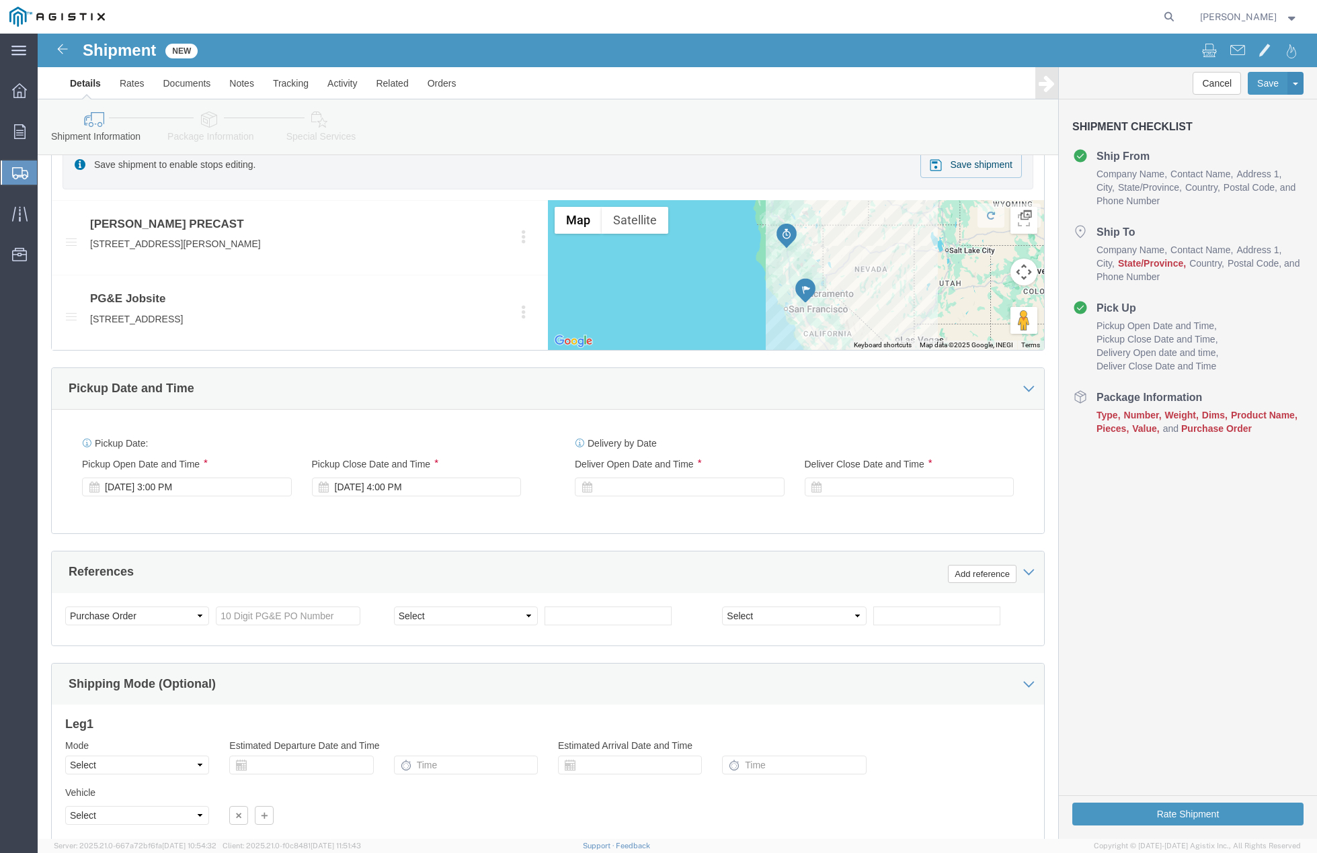
click div "Pickup Date: Pickup Start Date Pickup Start Time Pickup Open Date and Time [DAT…"
click div "[DATE] 3:00 PM"
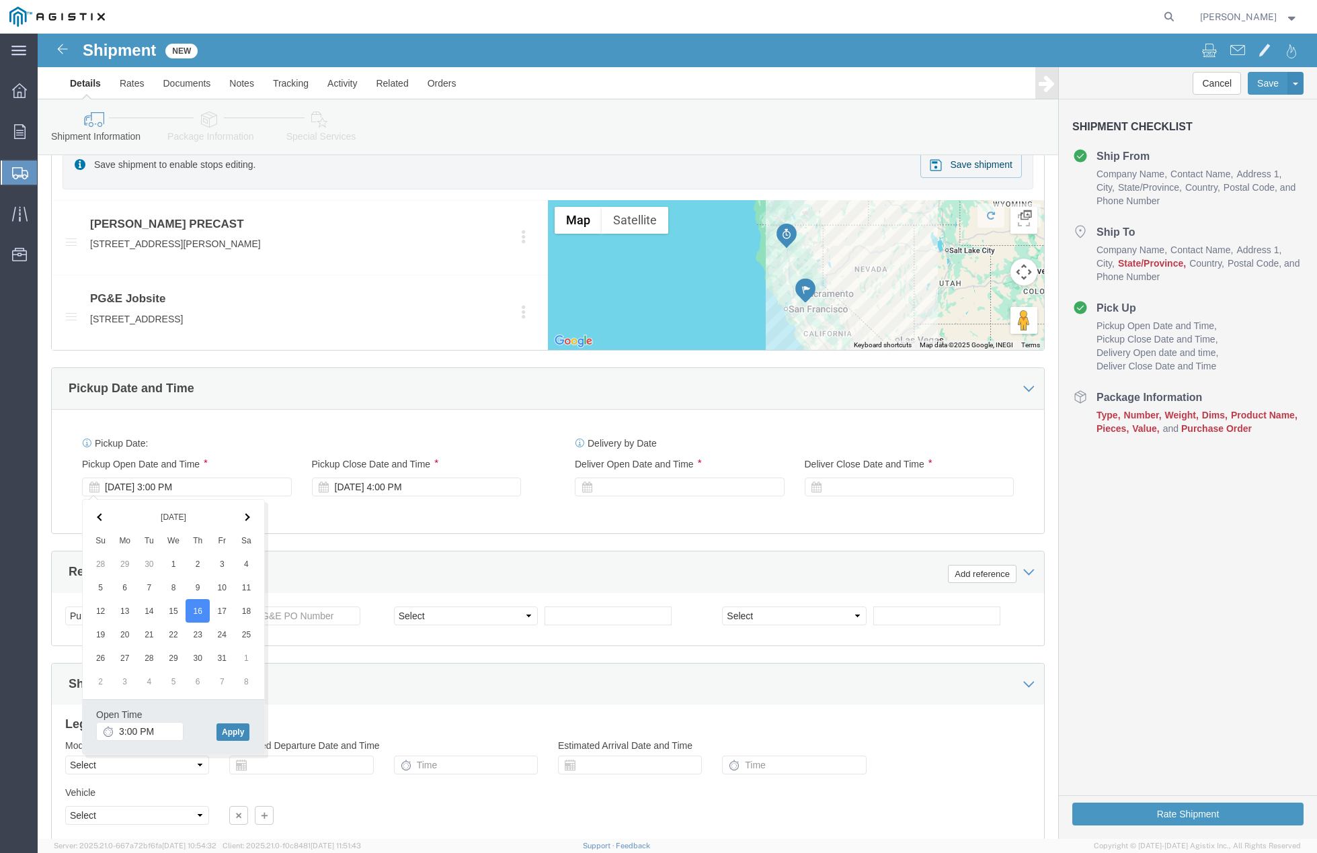
click button "Apply"
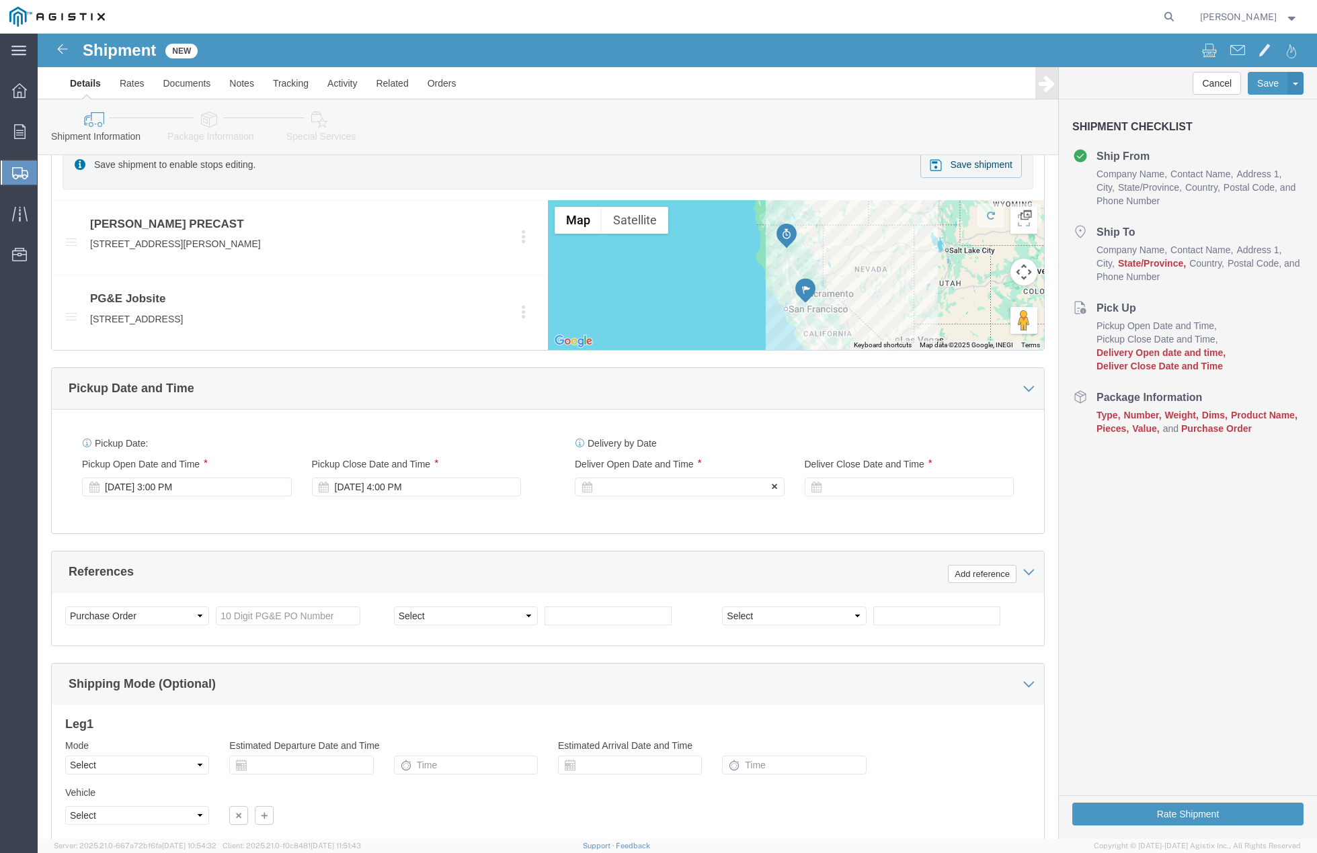
click div
click button "Apply"
click div
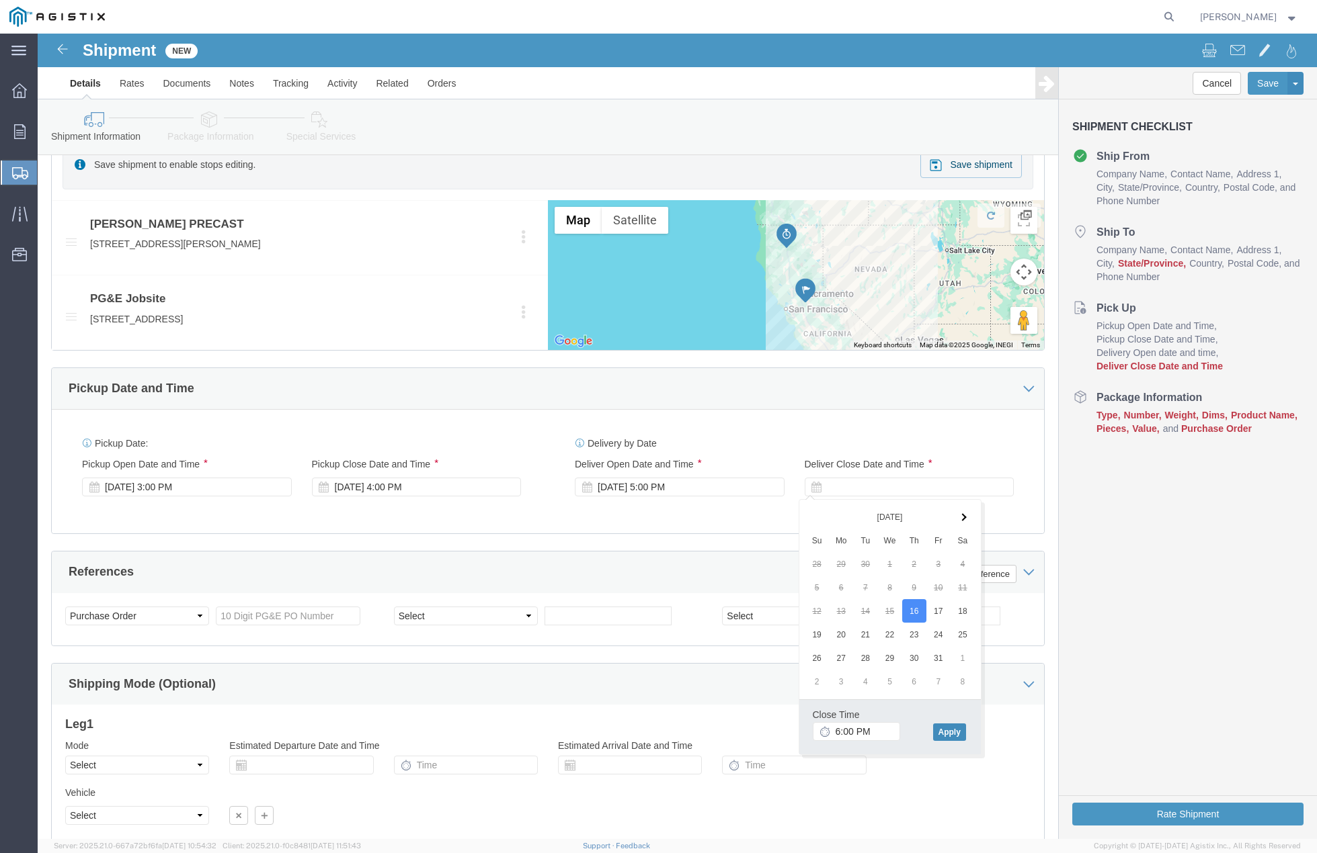
click div "Close Time 6:00 PM [DATE] 6:00 PM - [DATE] 6:00 PM Cancel Apply"
click button "Apply"
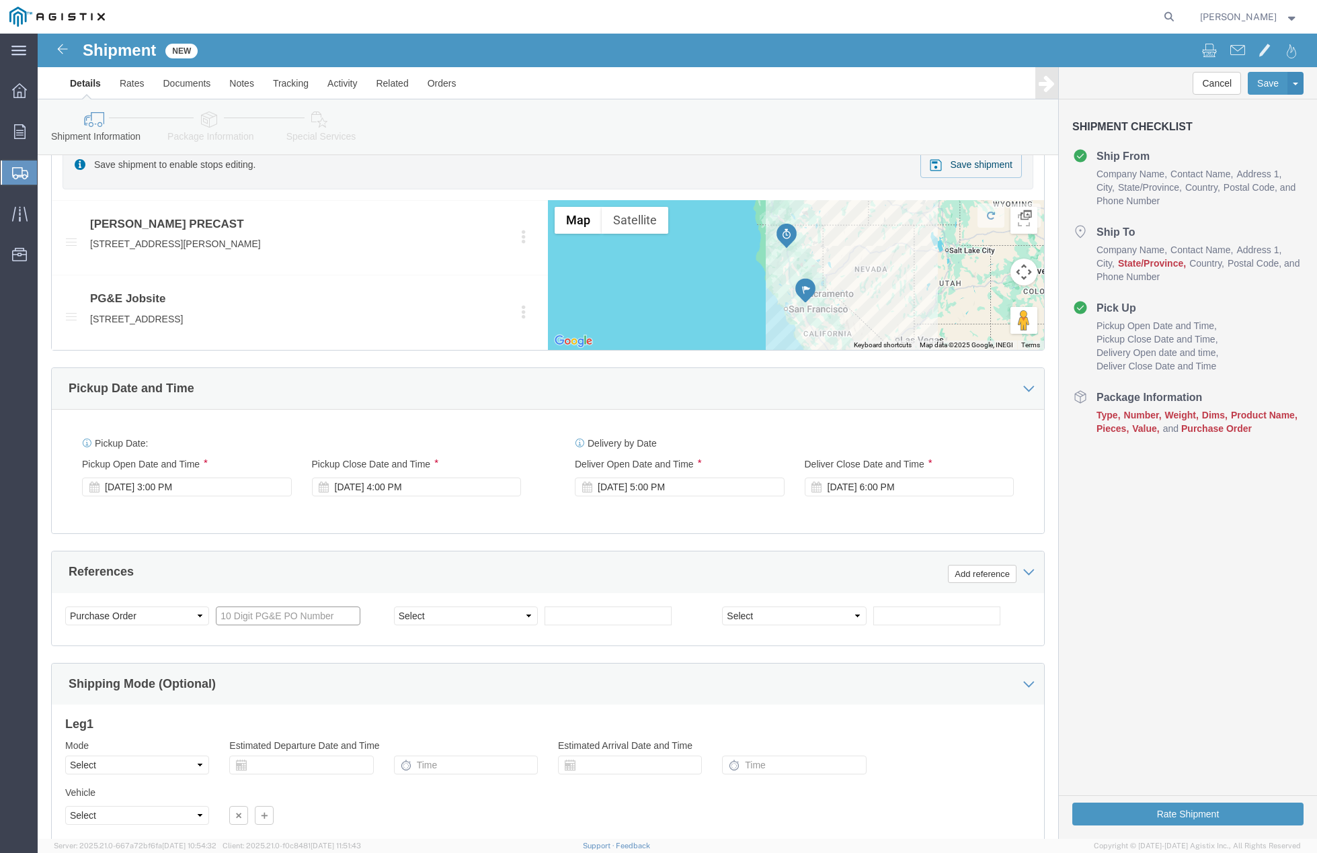
click input "text"
type input "1234567898"
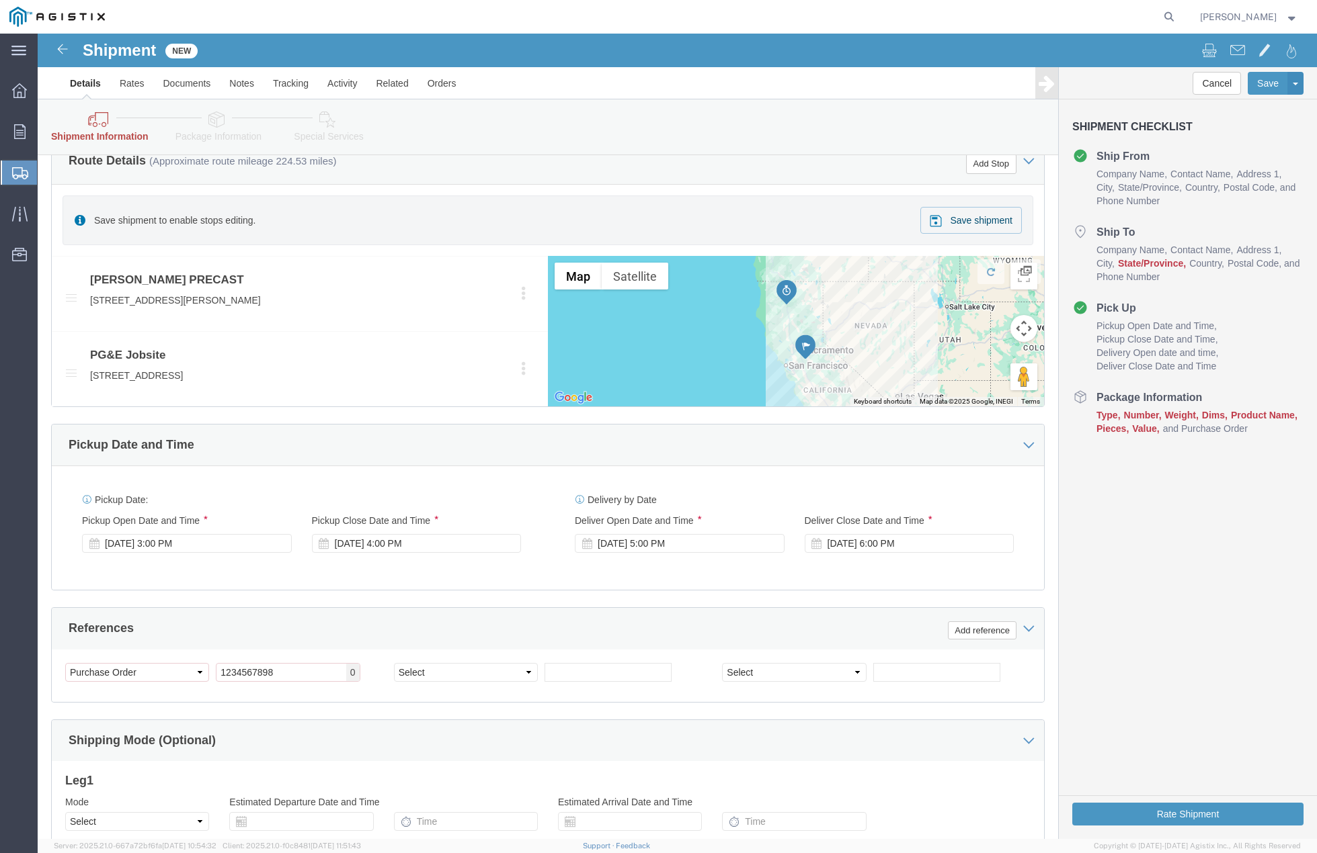
scroll to position [695, 0]
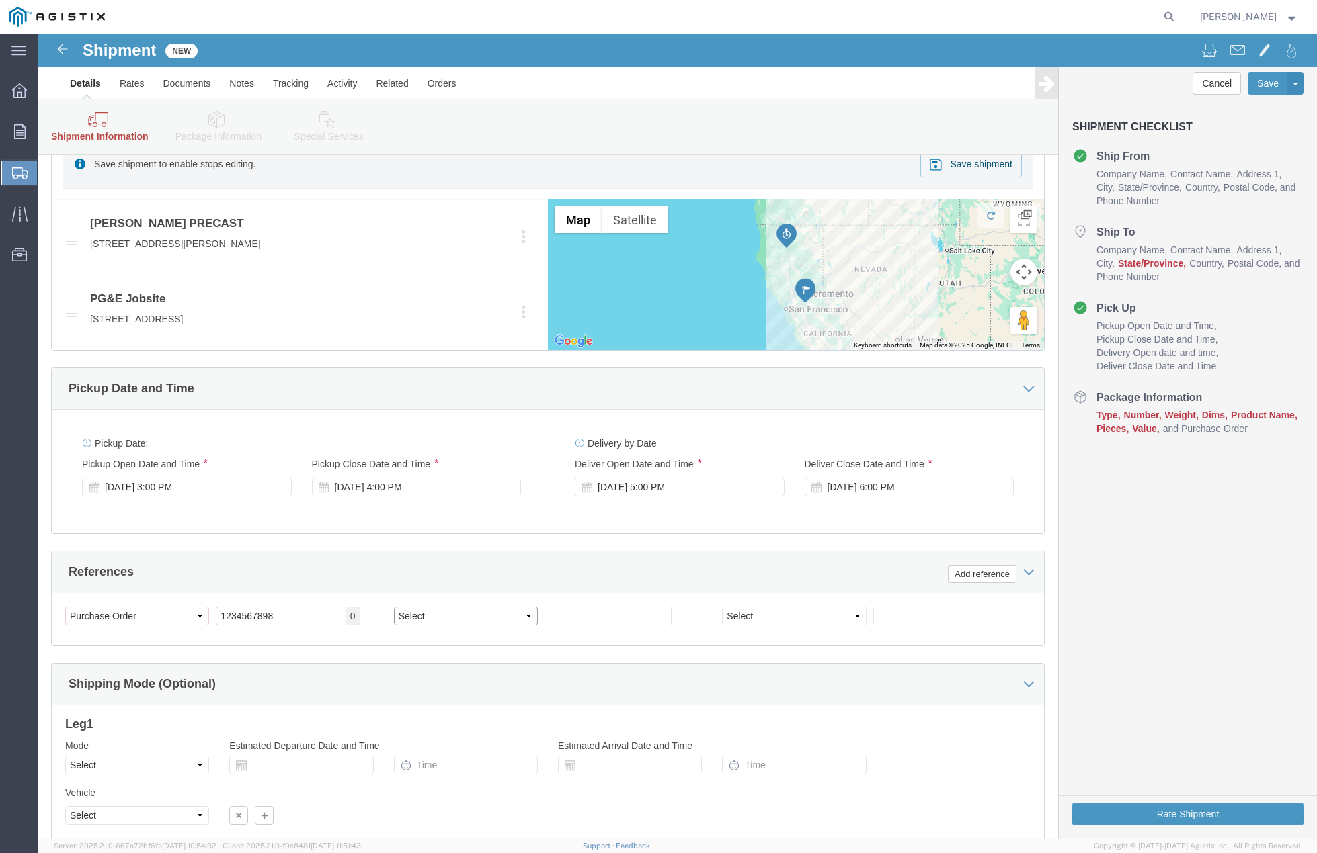
click select "Select Account Type Activity ID Airline Appointment Number ASN Batch Request # …"
select select "CUSTREF"
click select "Select Account Type Activity ID Airline Appointment Number ASN Batch Request # …"
drag, startPoint x: 536, startPoint y: 583, endPoint x: 547, endPoint y: 583, distance: 11.4
click input "text"
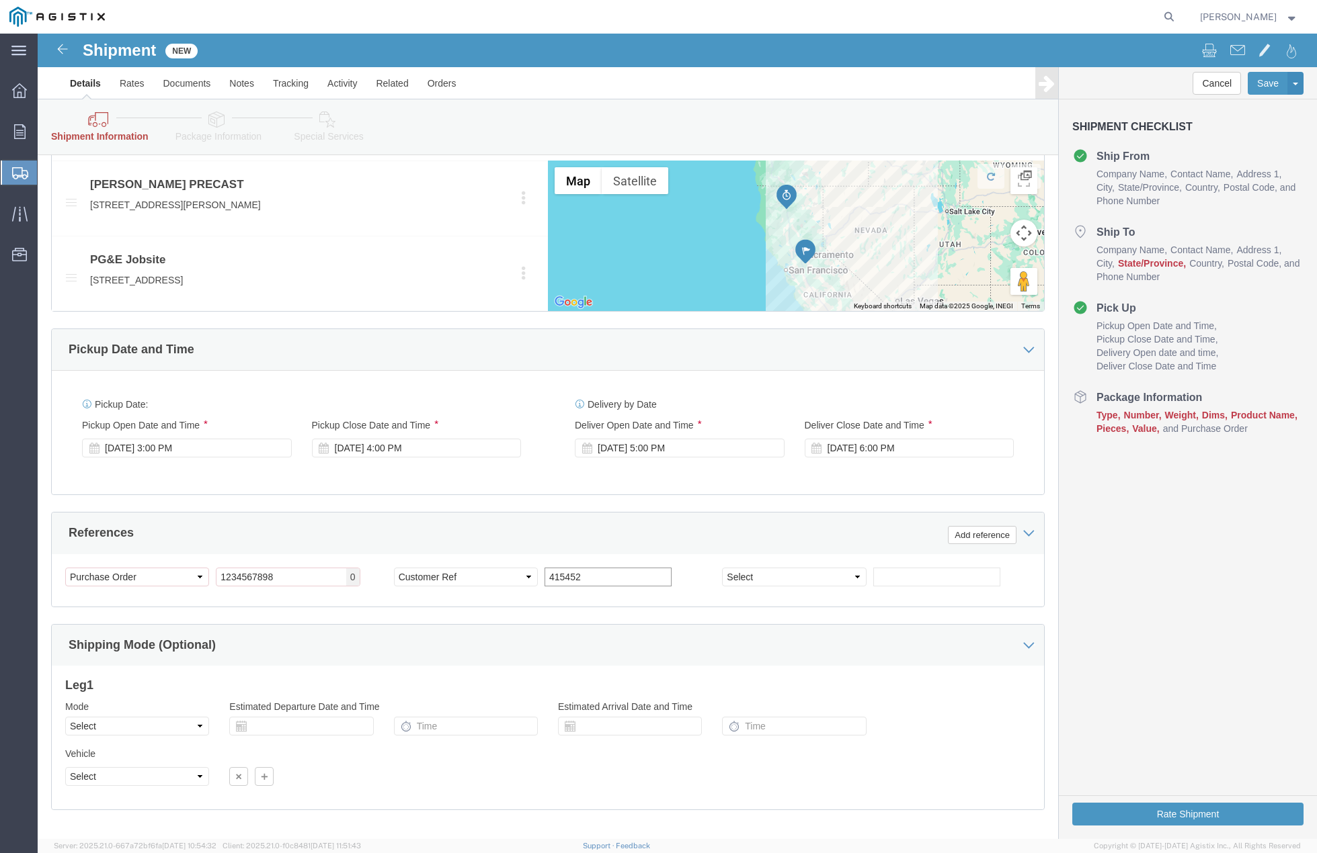
scroll to position [799, 0]
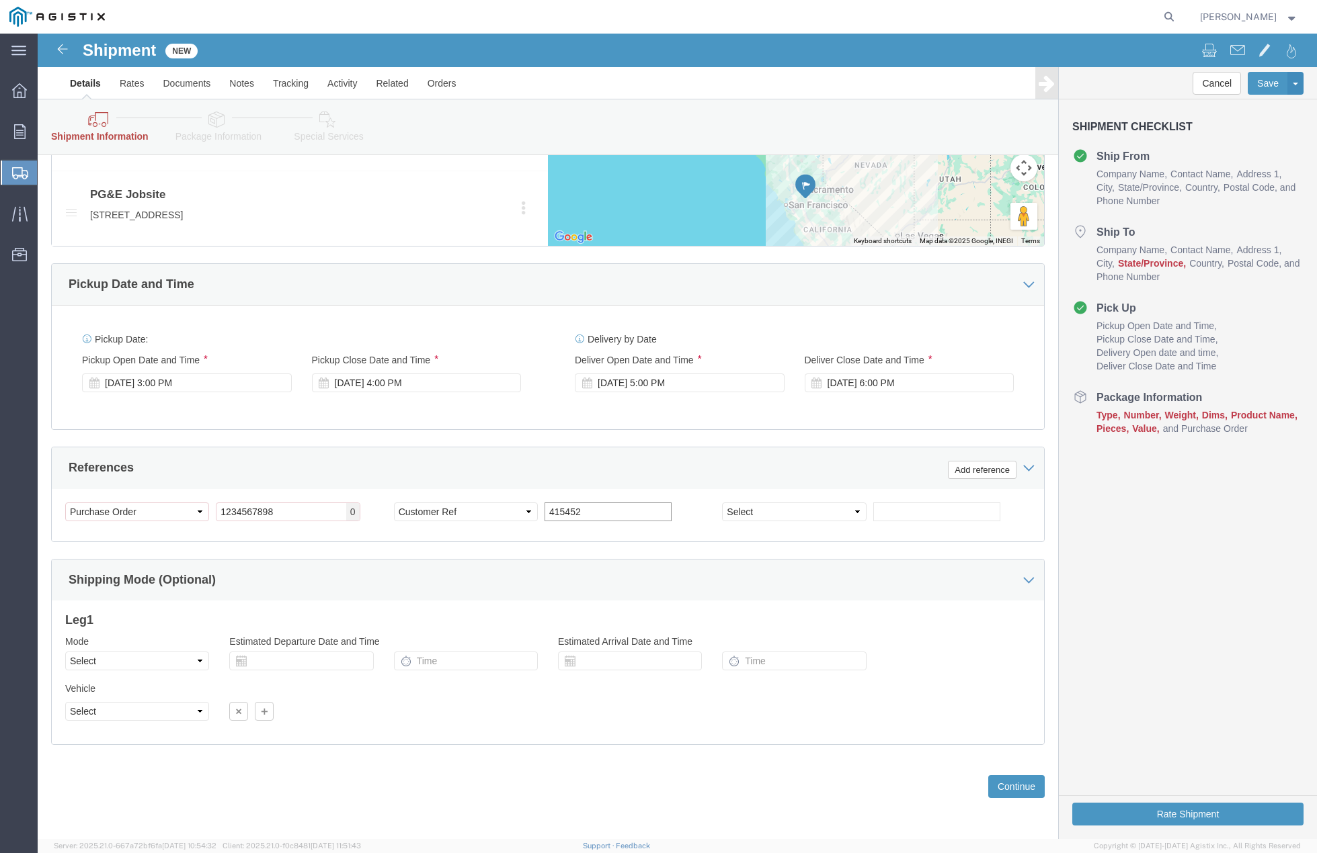
type input "415452"
click select "Select Air Less than Truckload Multi-Leg Ocean Freight Rail Small Parcel Truckl…"
select select "TL"
click select "Select Air Less than Truckload Multi-Leg Ocean Freight Rail Small Parcel Truckl…"
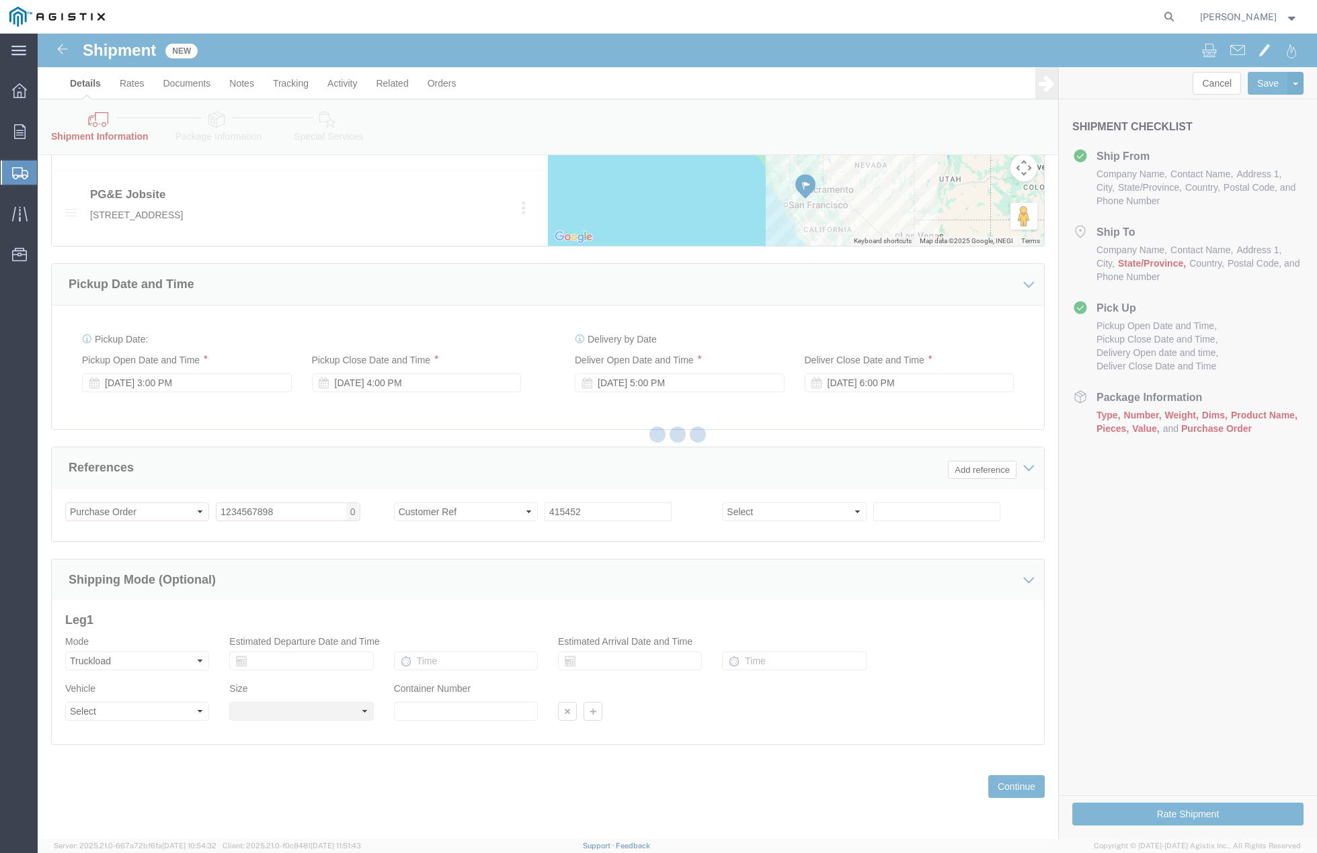
select select
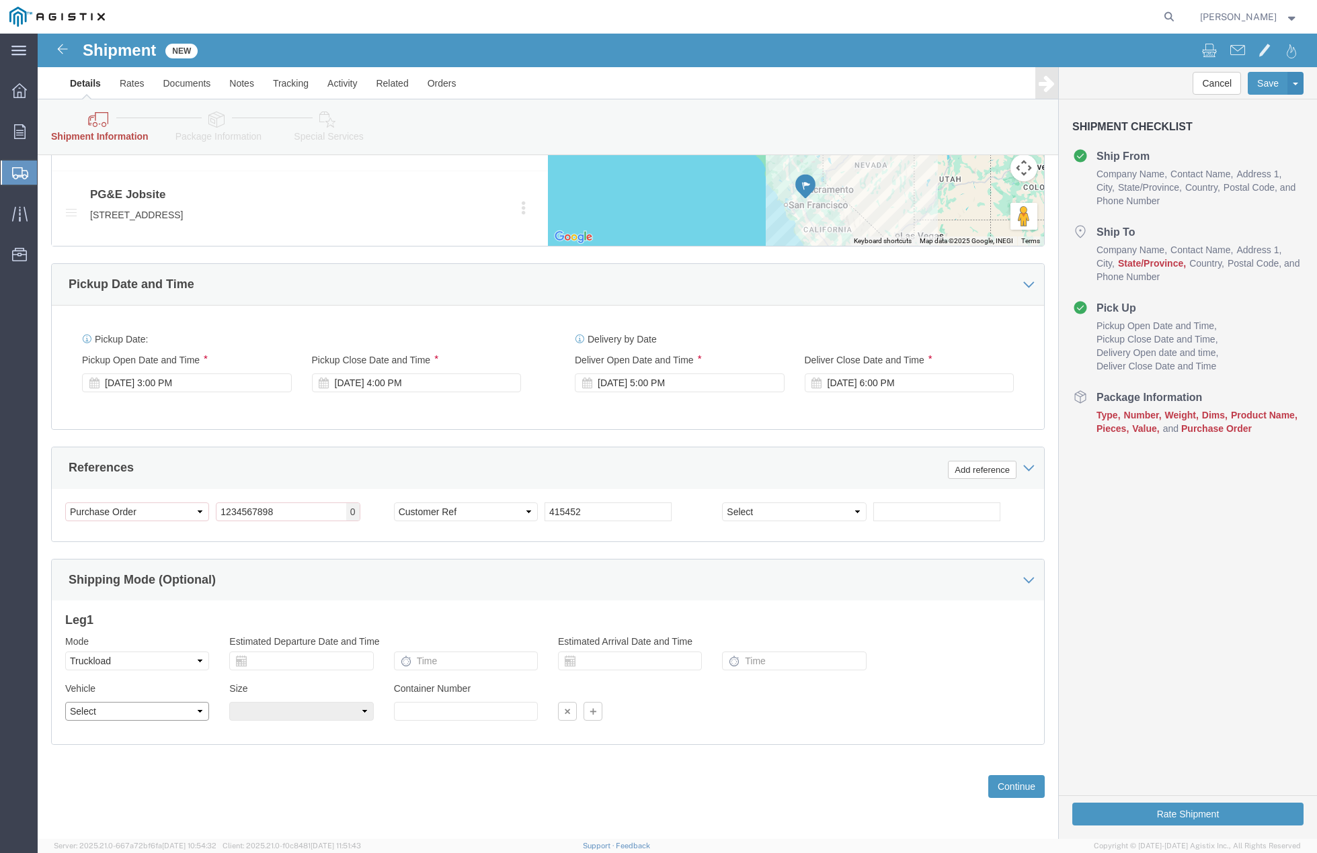
drag, startPoint x: 180, startPoint y: 714, endPoint x: 142, endPoint y: 681, distance: 50.5
click select "Select 1-Ton (PSS) 10 Wheel 10 Yard Dump Truck 20 Yard Dump Truck Bobtail Botto…"
select select "FLBD"
click select "Select 1-Ton (PSS) 10 Wheel 10 Yard Dump Truck 20 Yard Dump Truck Bobtail Botto…"
click button "Continue"
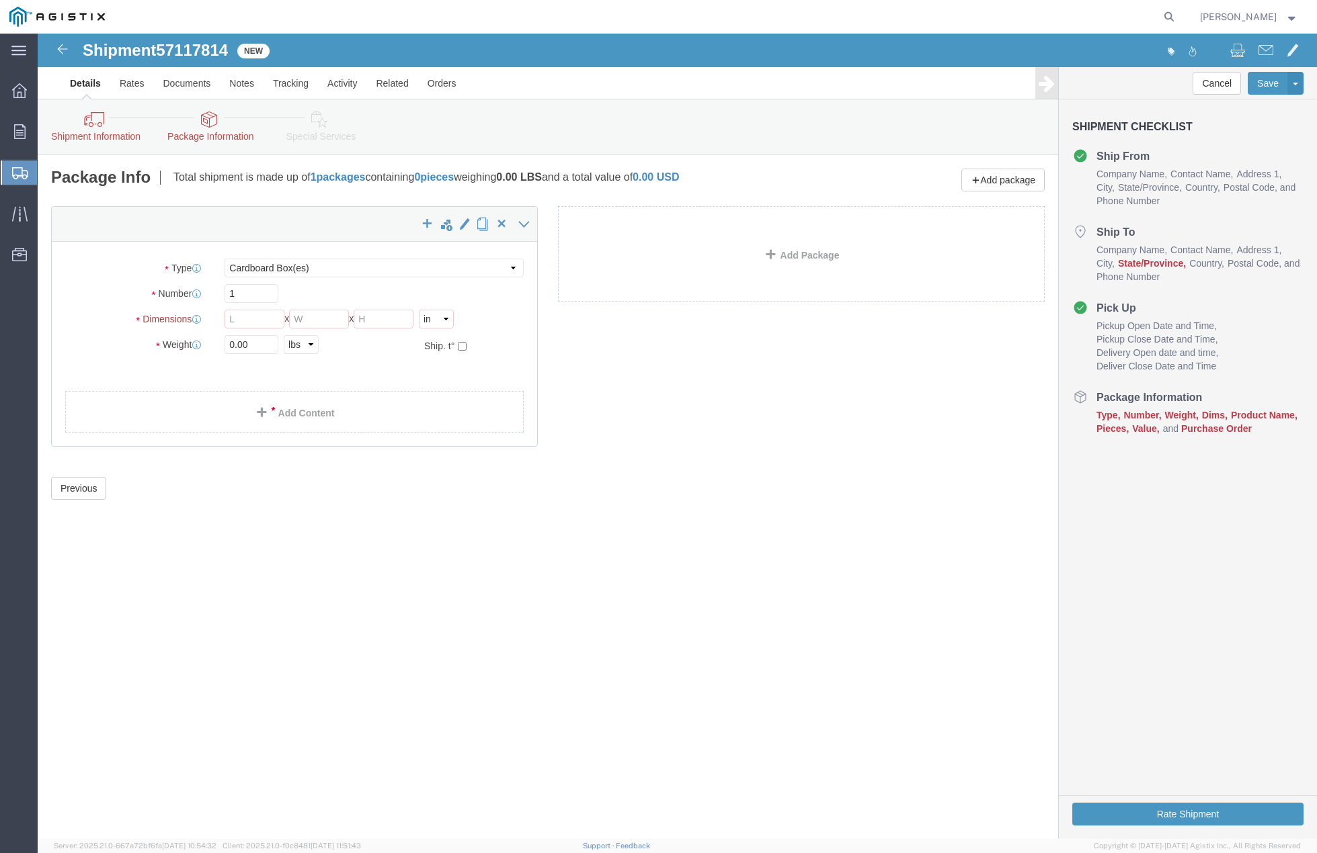
drag, startPoint x: 620, startPoint y: 437, endPoint x: 598, endPoint y: 438, distance: 22.2
click div "Previous Continue"
click select "Select Bulk Bundle(s) Cardboard Box(es) Carton(s) Crate(s) Drum(s) (Fiberboard)…"
select select "PSNS"
click select "Select Bulk Bundle(s) Cardboard Box(es) Carton(s) Crate(s) Drum(s) (Fiberboard)…"
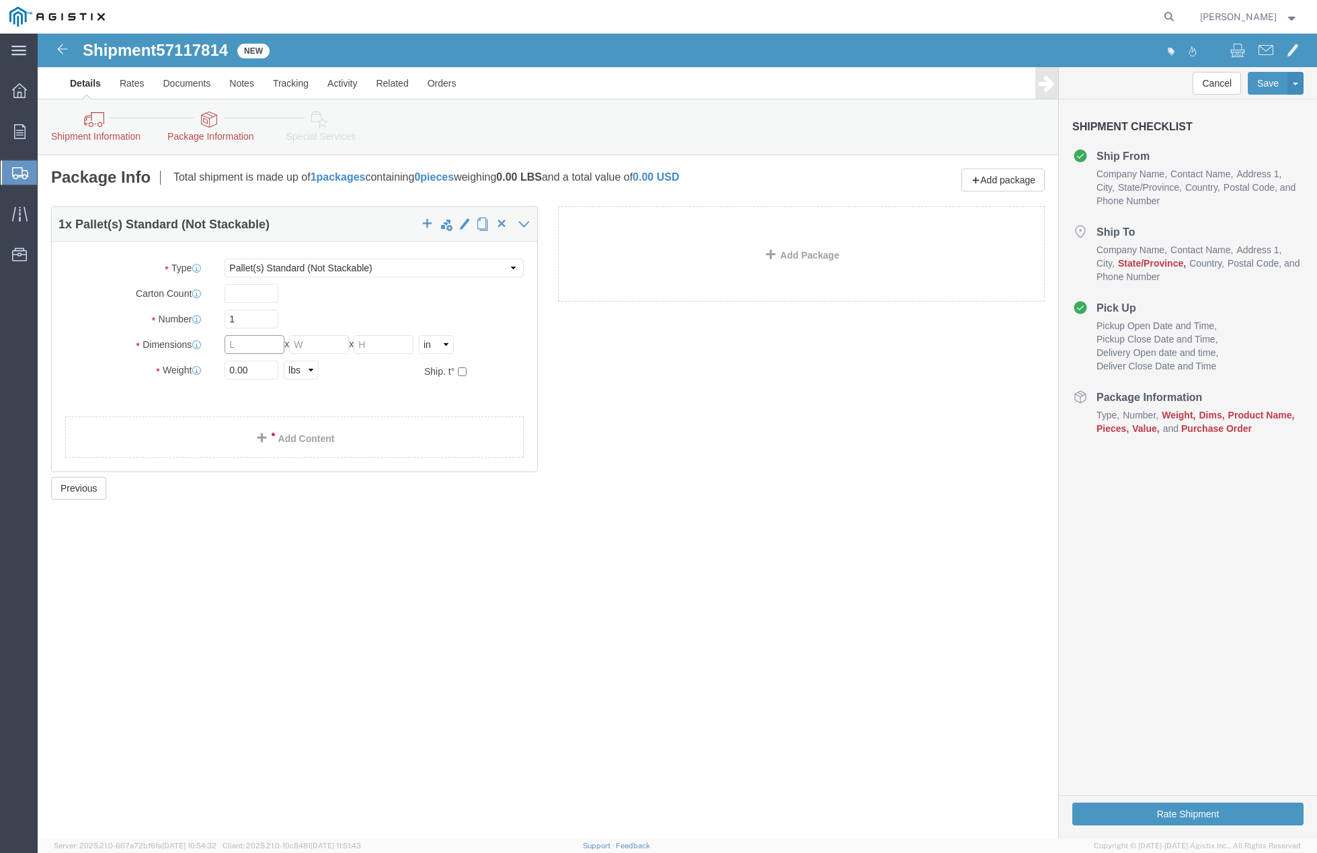
click input "text"
type input "54"
type input "102"
type input "72"
drag, startPoint x: 221, startPoint y: 339, endPoint x: 154, endPoint y: 327, distance: 68.3
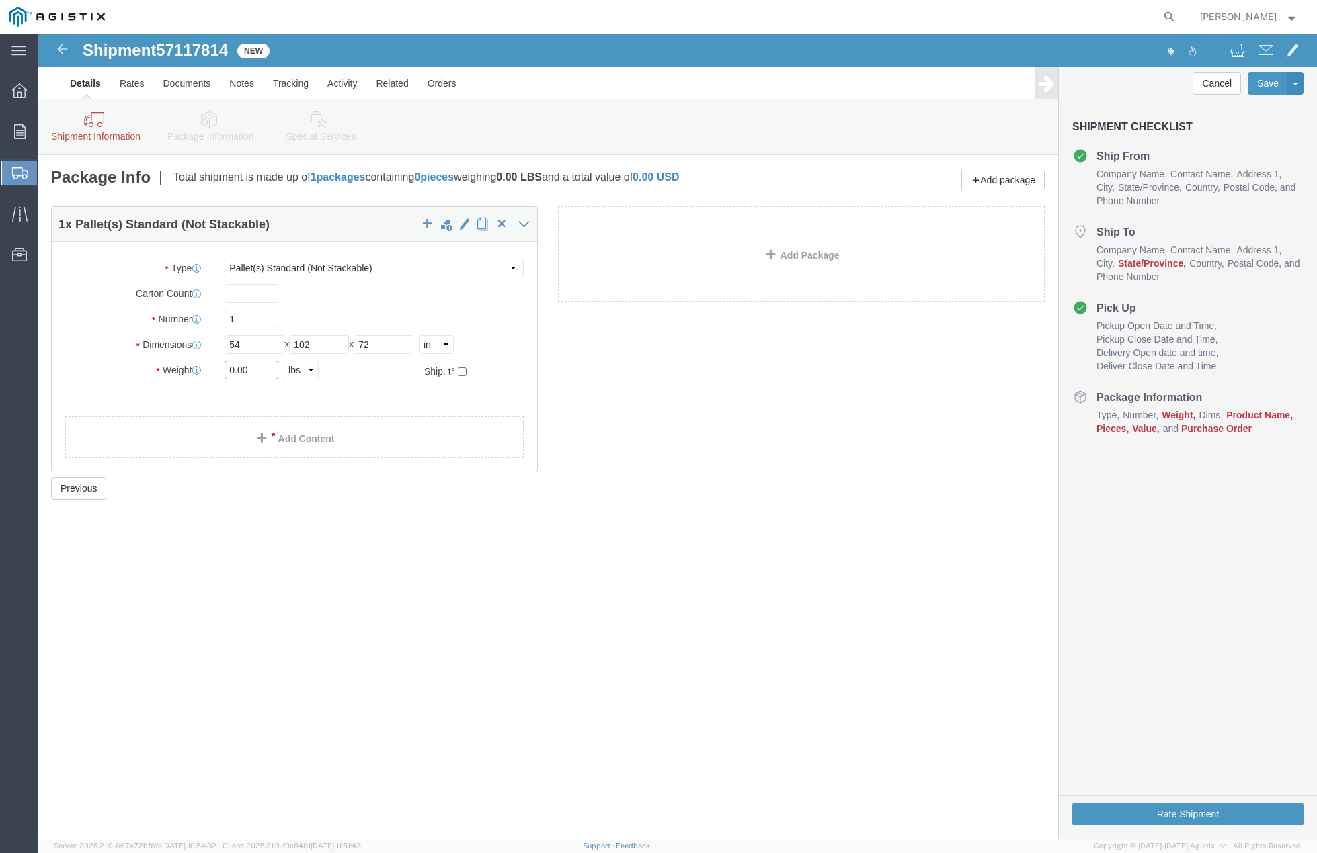
click div "Weight 0.00 Select kgs lbs Ship. t°"
type input "18500"
click div "1 x Pallet(s) Standard (Not Stackable) Package Type Select Bulk Bundle(s) Cardb…"
click link "Add Content"
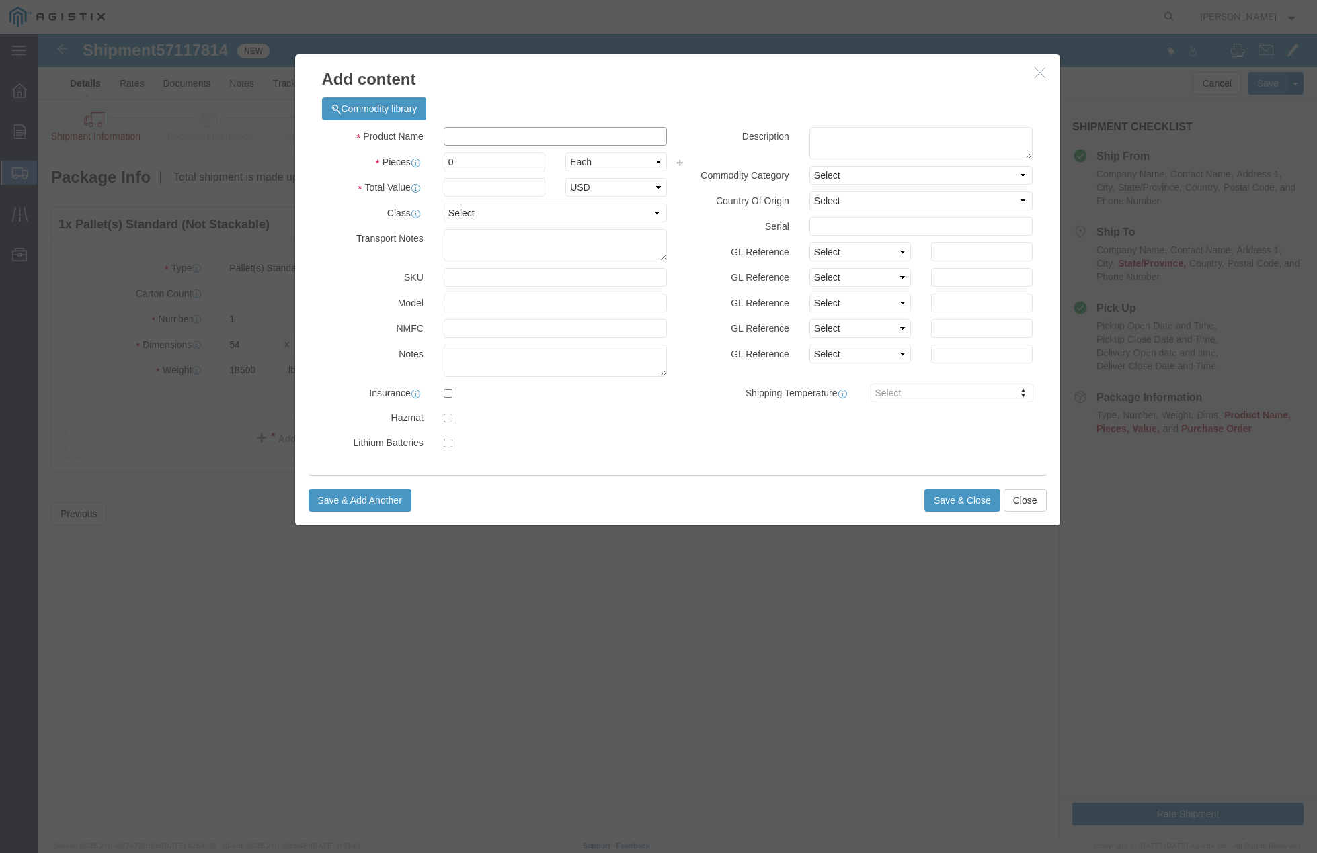
click input "text"
type input "# 7 SPLICE FVT * HIGH PORT *"
click input "0"
type input "1"
click input "text"
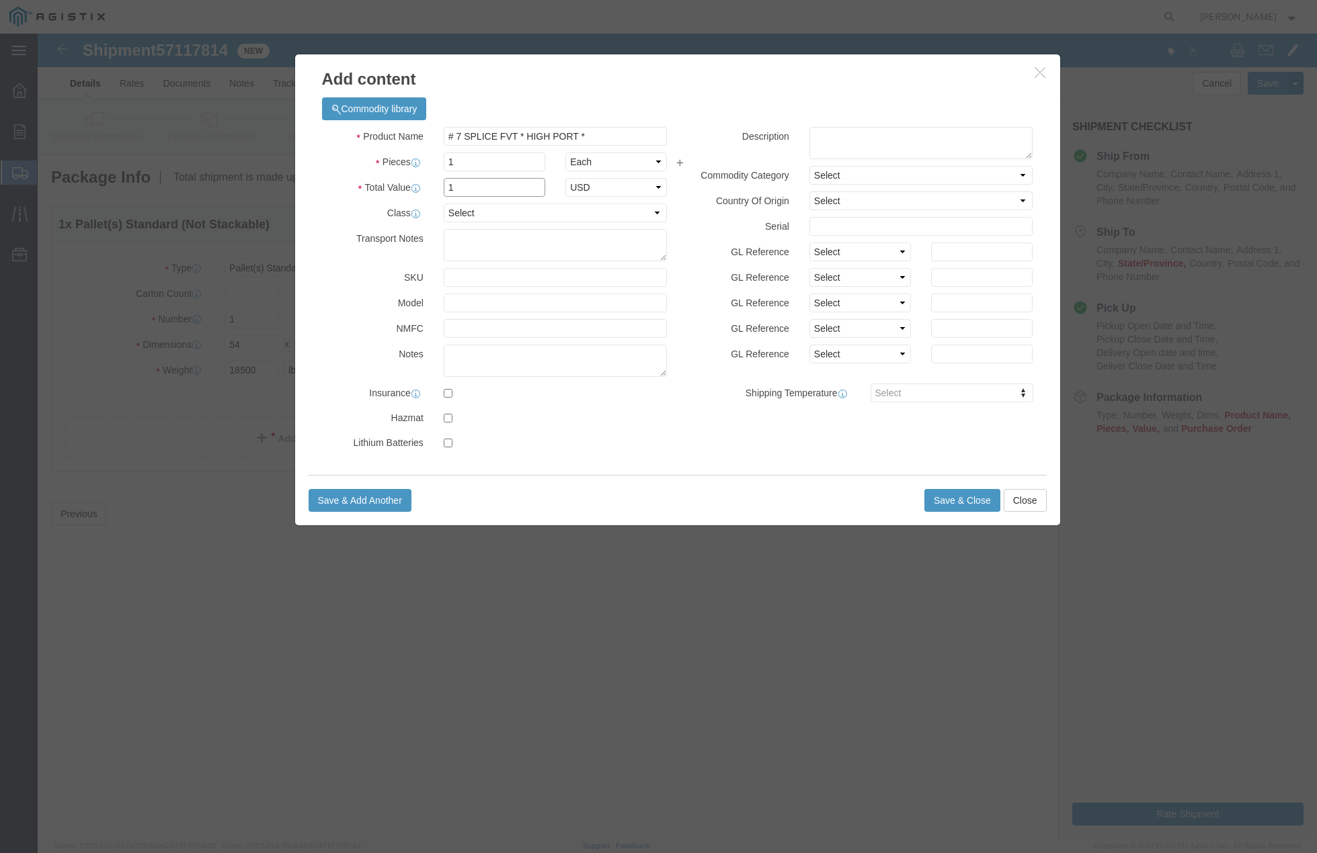
type input "1"
click input "text"
paste input "( 04-1666 )(HIGH PORT)"
click input "( 04-1666 )(HIGH PORT)"
click input "( 04-1666 )( HIGH PORT)"
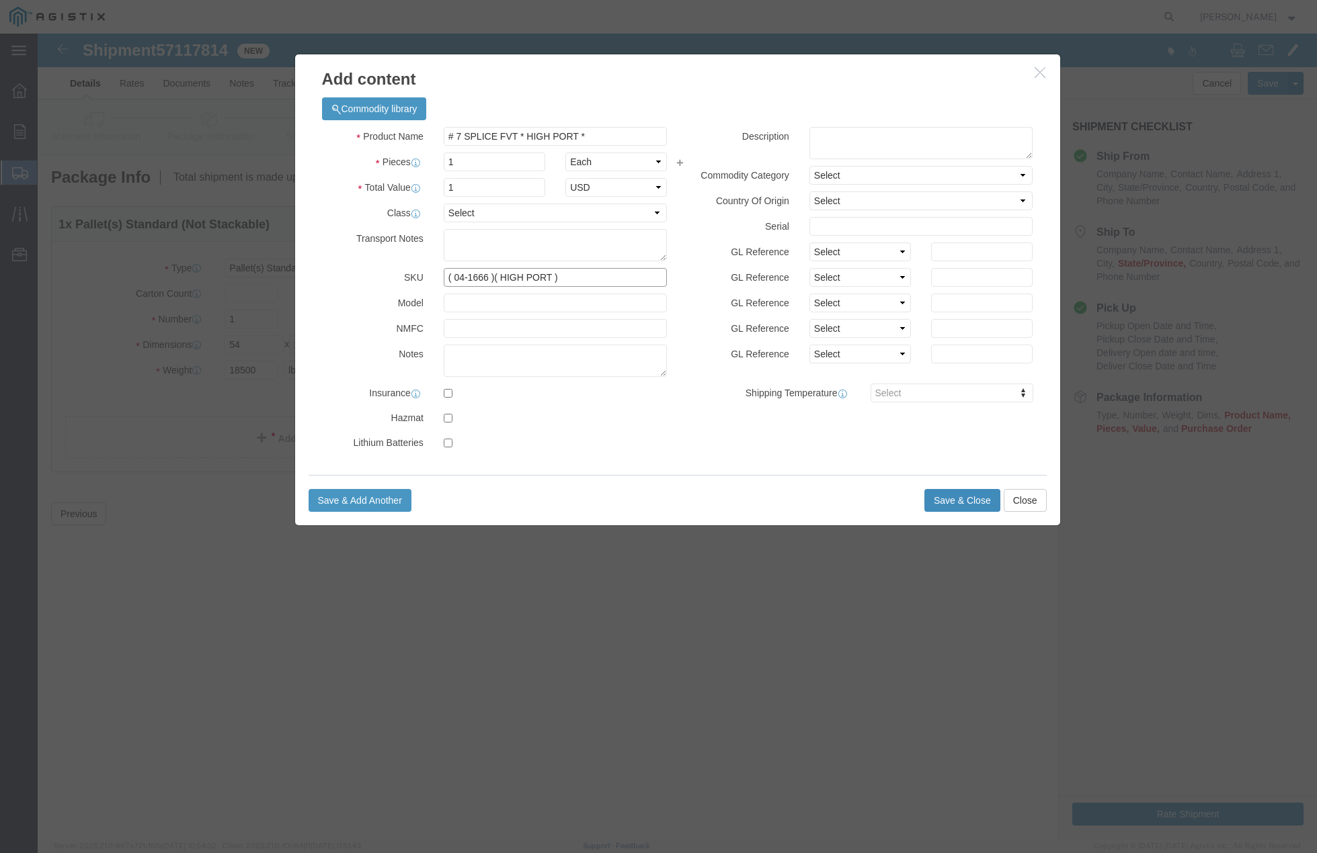
type input "( 04-1666 )( HIGH PORT )"
click button "Save & Close"
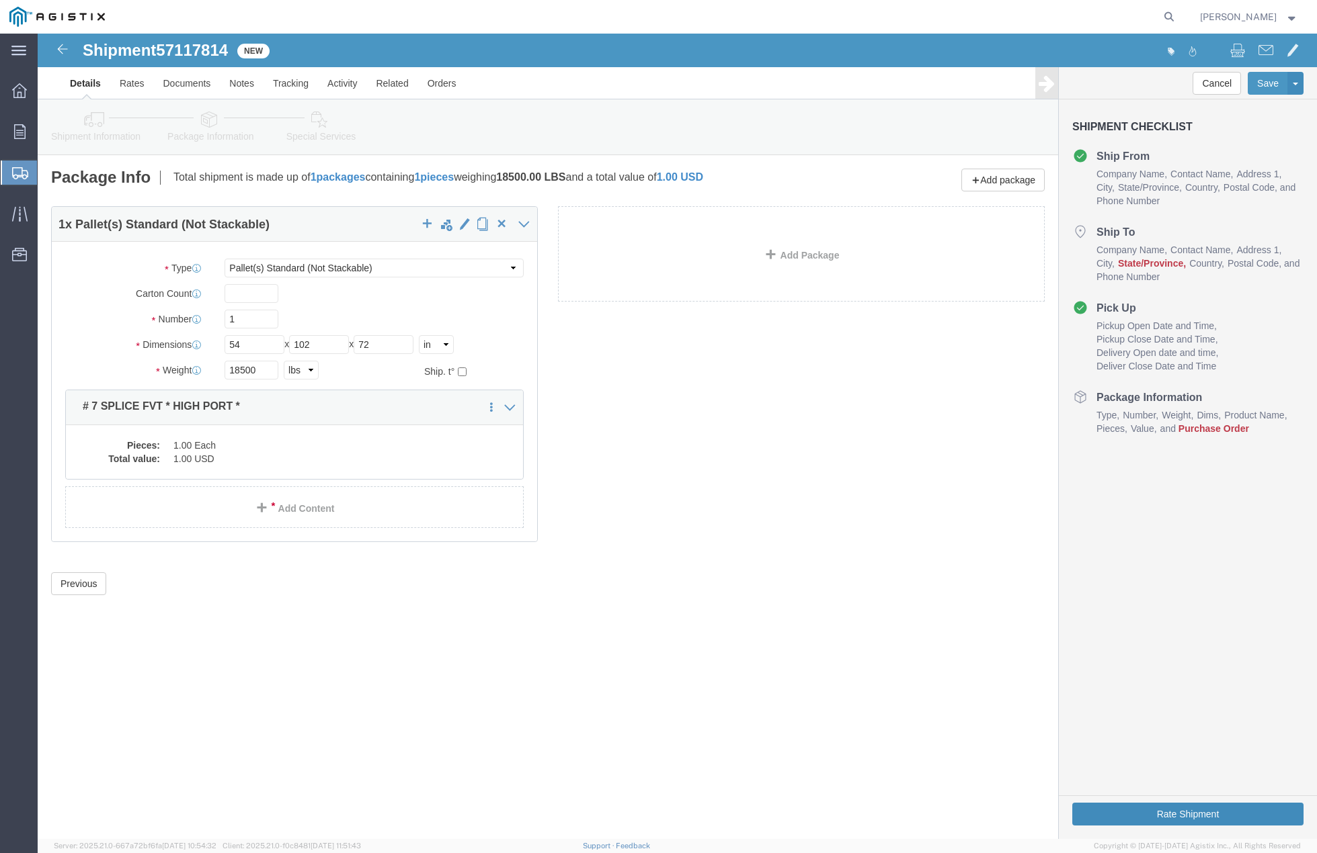
click button "Rate Shipment"
click button "Previous"
click link "Shipment Information"
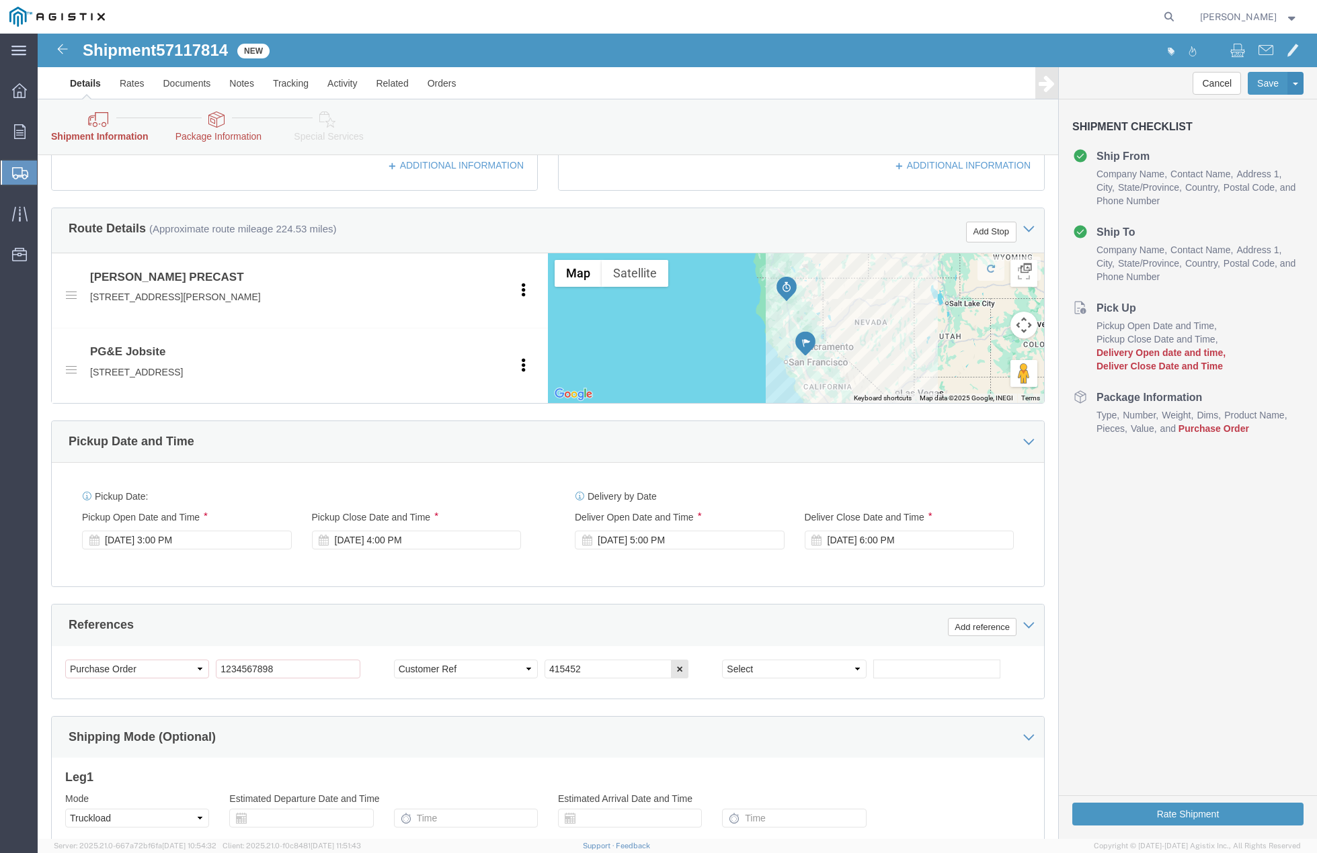
scroll to position [671, 0]
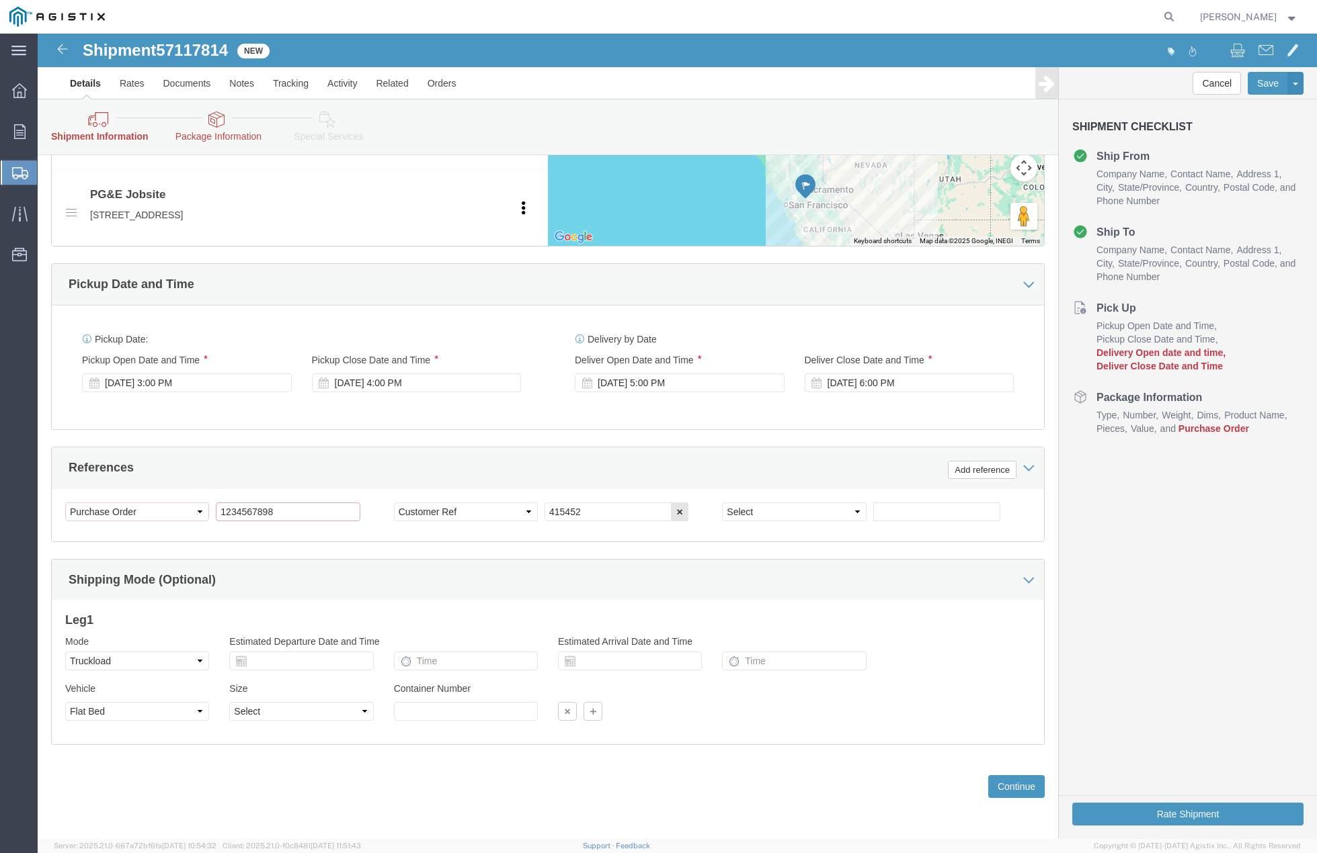
click input "1234567898"
type input "1"
type input "1234585478"
click button "Rate Shipment"
click div "Select Account Type Activity ID Airline Appointment Number ASN Batch Request # …"
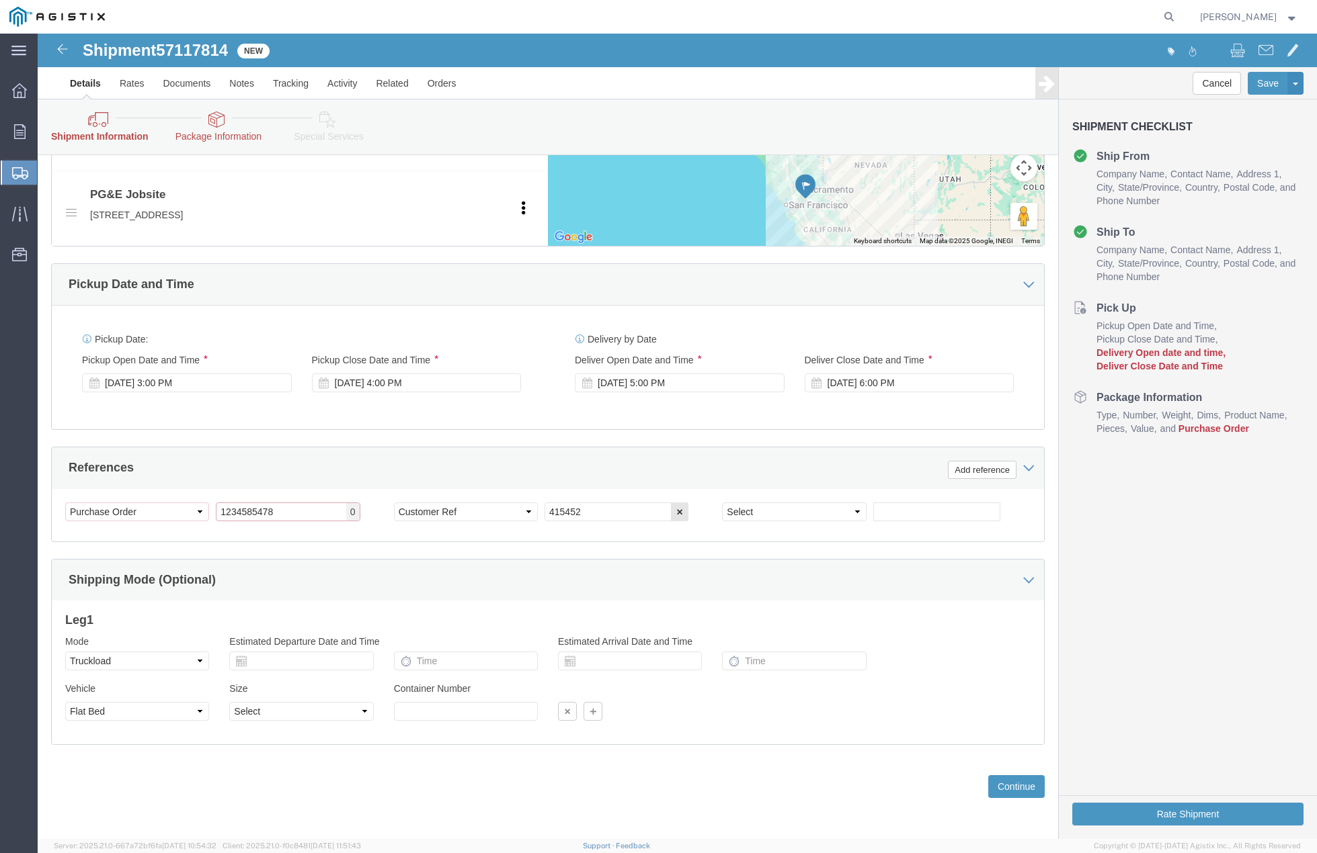
drag, startPoint x: 253, startPoint y: 472, endPoint x: 112, endPoint y: 481, distance: 140.7
click div "Select Account Type Activity ID Airline Appointment Number ASN Batch Request # …"
type input "\"
paste input "3501418815"
type input "3501418815"
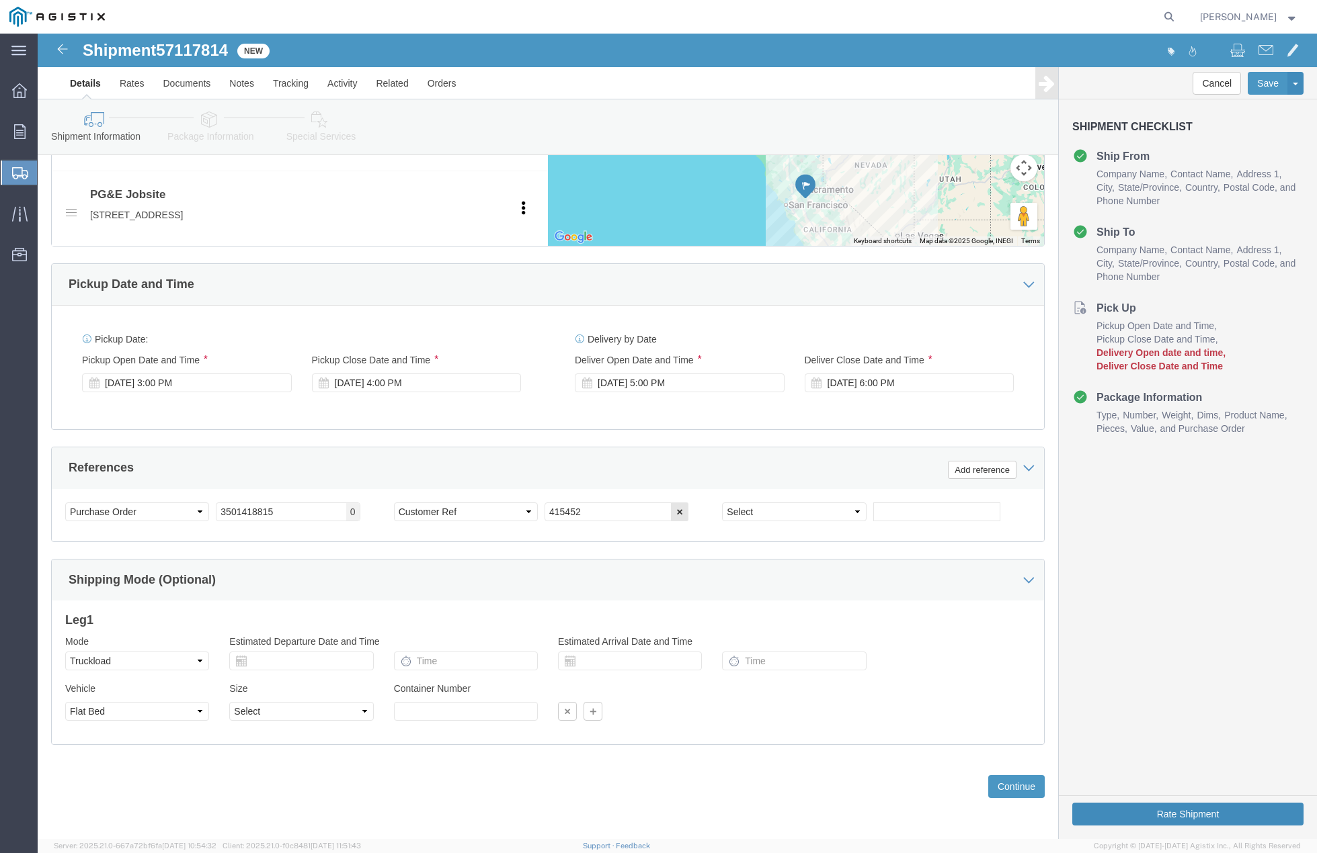
click button "Rate Shipment"
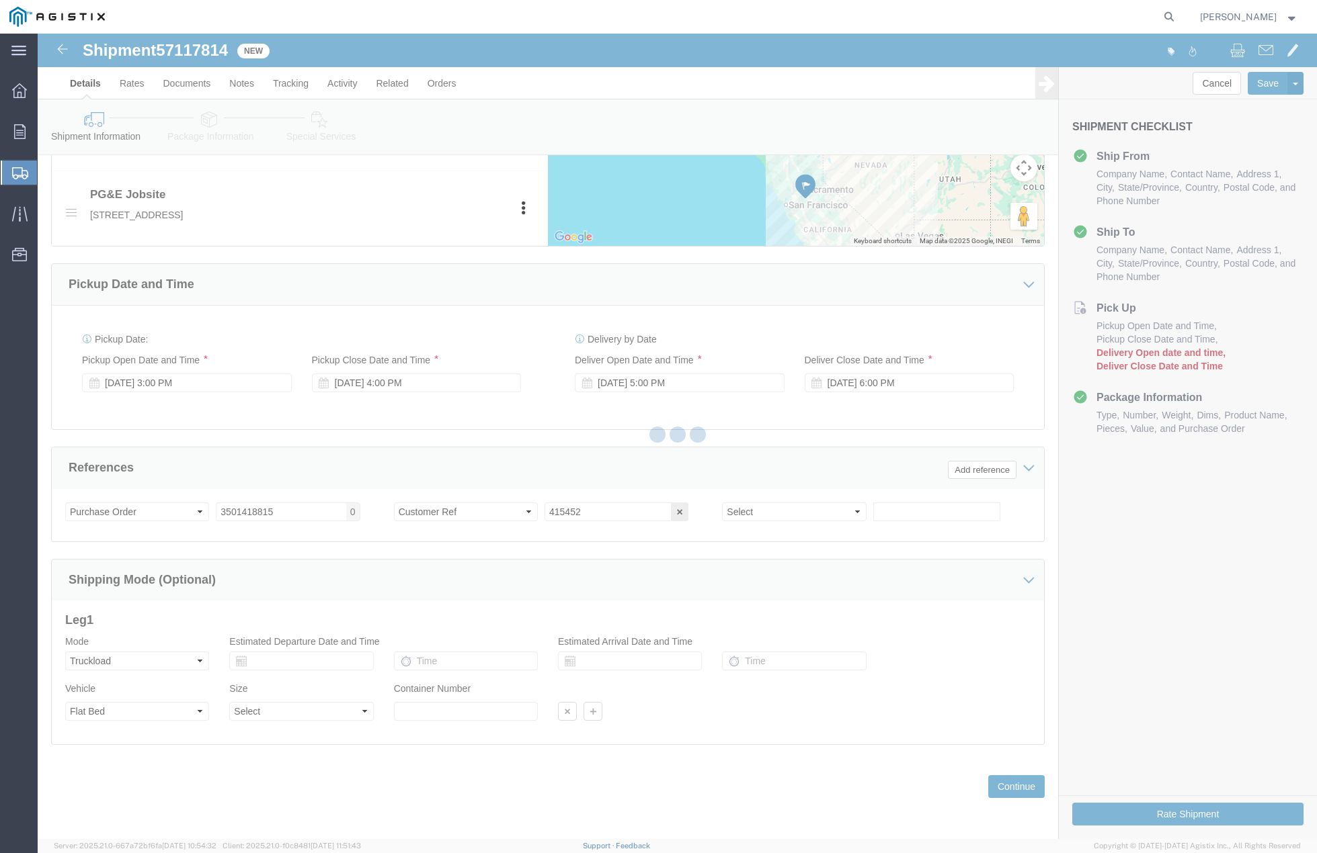
scroll to position [0, 0]
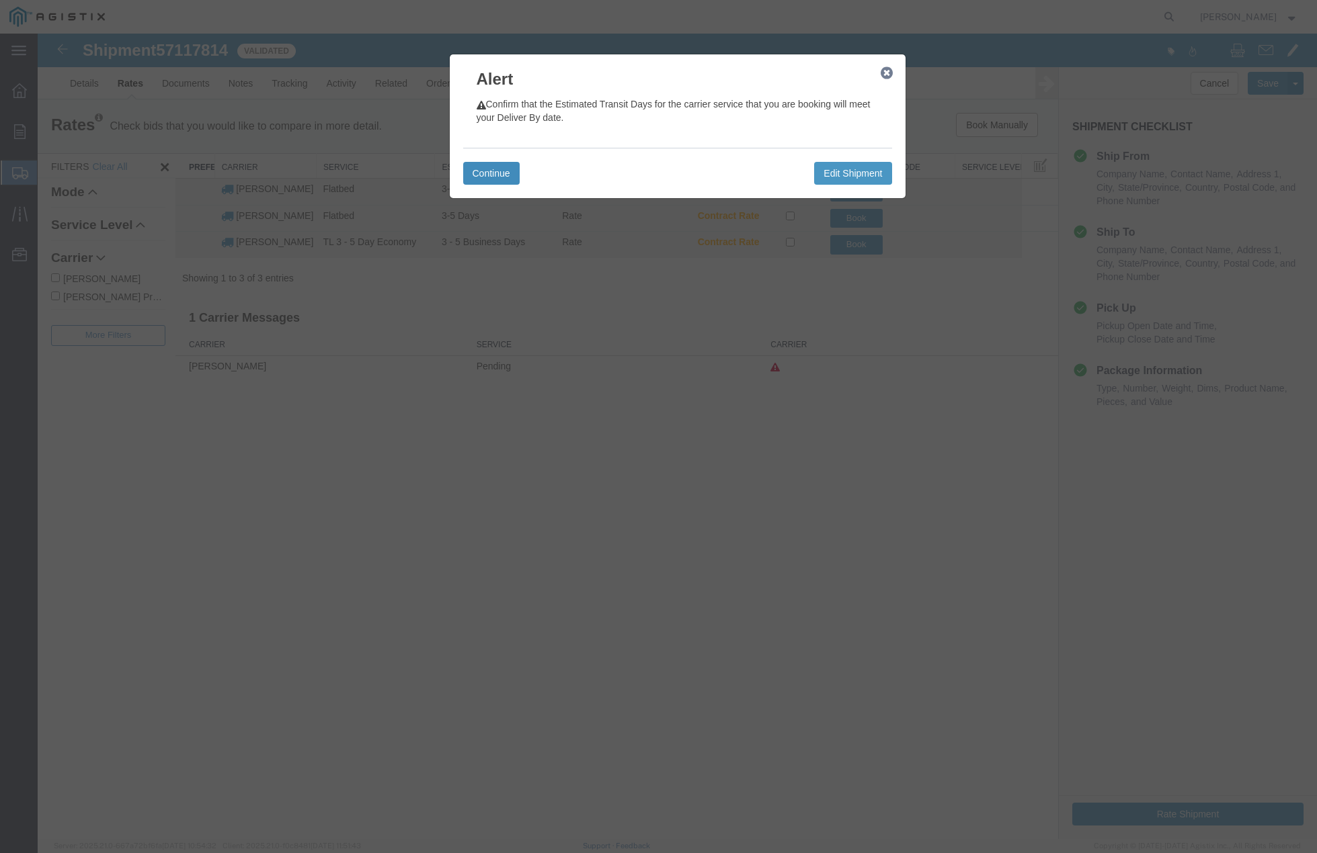
click at [490, 171] on button "Continue" at bounding box center [491, 173] width 56 height 23
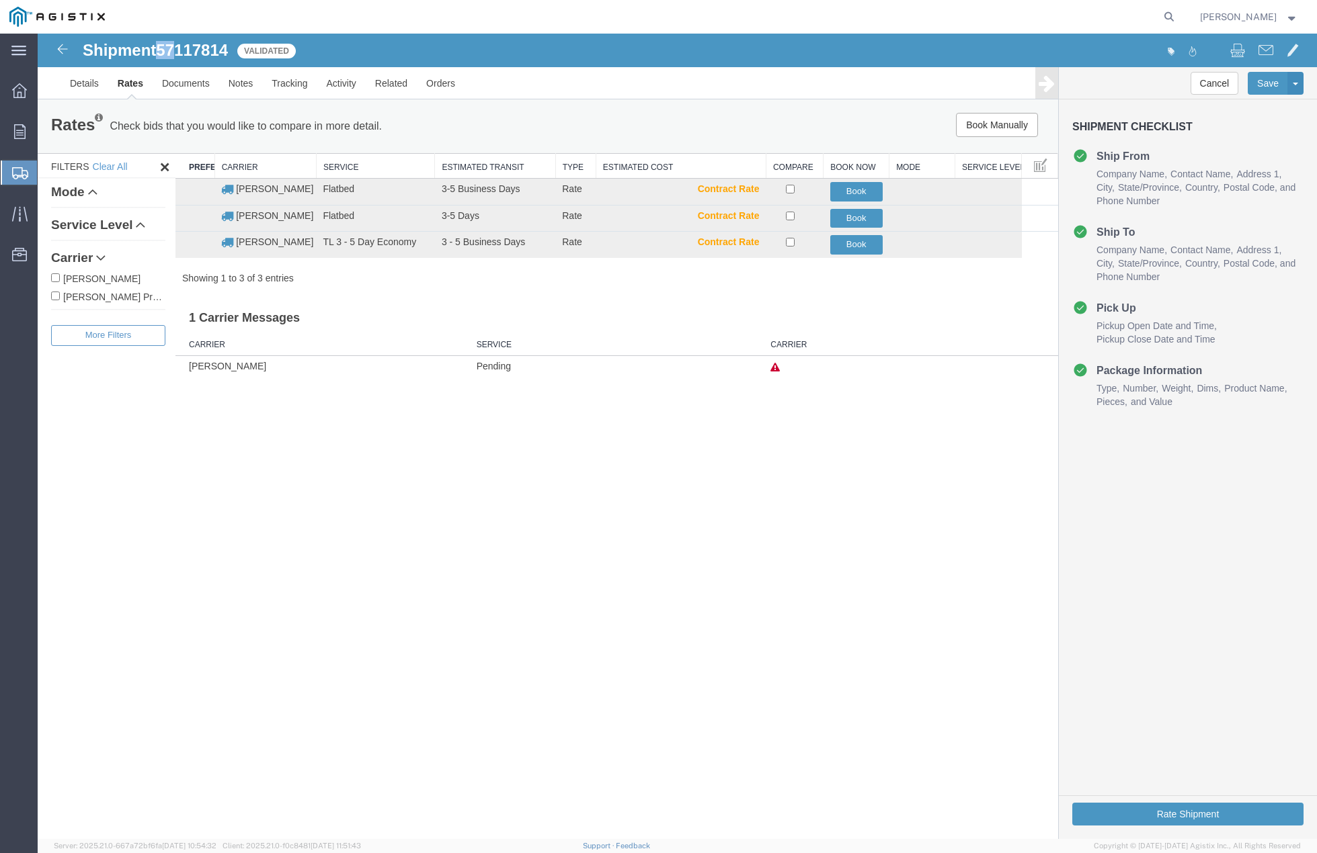
drag, startPoint x: 157, startPoint y: 46, endPoint x: 179, endPoint y: 48, distance: 22.3
click at [179, 48] on h1 "Shipment 57117814" at bounding box center [155, 50] width 145 height 17
drag, startPoint x: 177, startPoint y: 48, endPoint x: 167, endPoint y: 47, distance: 9.5
click at [176, 48] on span "57117814" at bounding box center [192, 50] width 72 height 18
click at [164, 47] on span "57117814" at bounding box center [192, 50] width 72 height 18
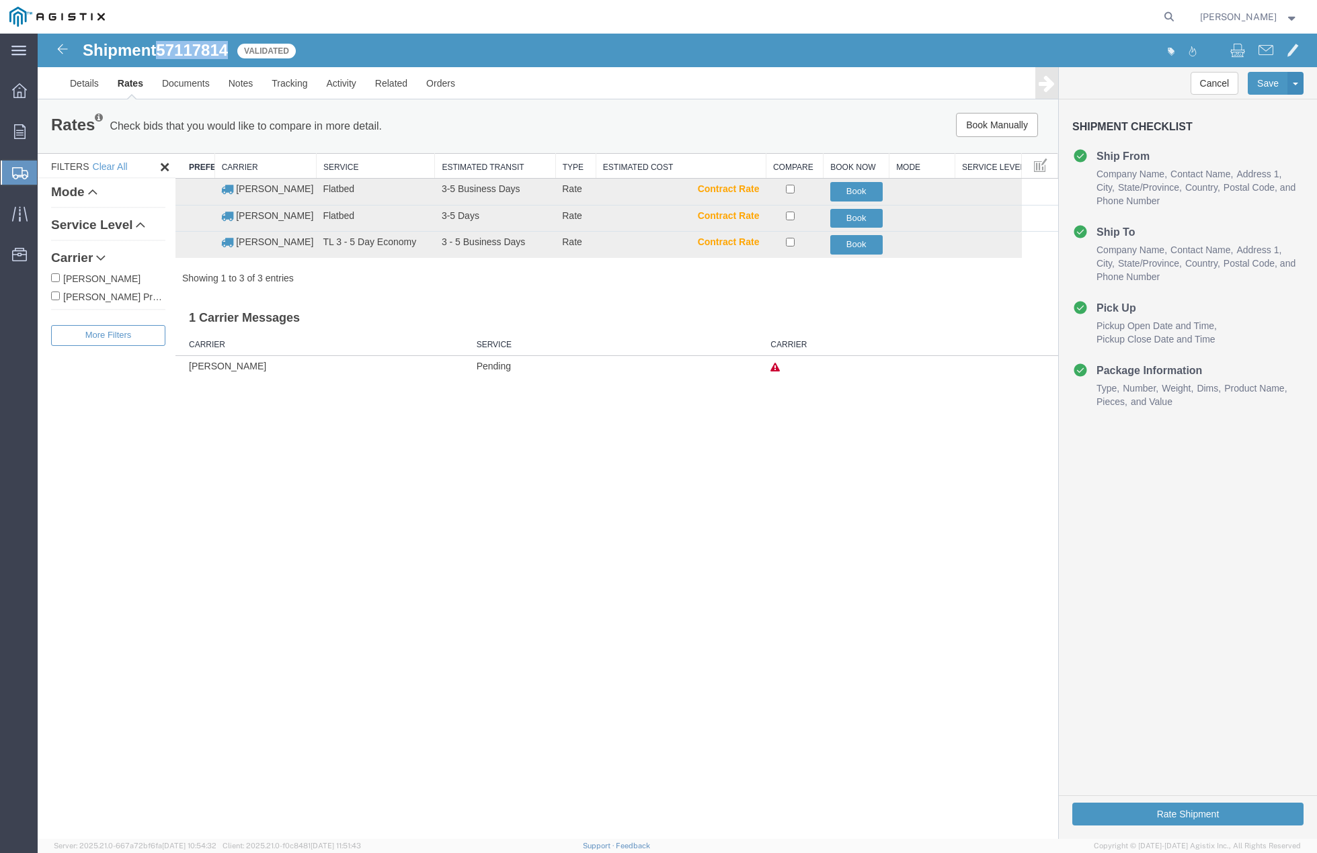
drag, startPoint x: 163, startPoint y: 51, endPoint x: 230, endPoint y: 50, distance: 66.5
click at [228, 50] on span "57117814" at bounding box center [192, 50] width 72 height 18
copy span "57117814"
click at [842, 218] on button "Book" at bounding box center [856, 218] width 52 height 19
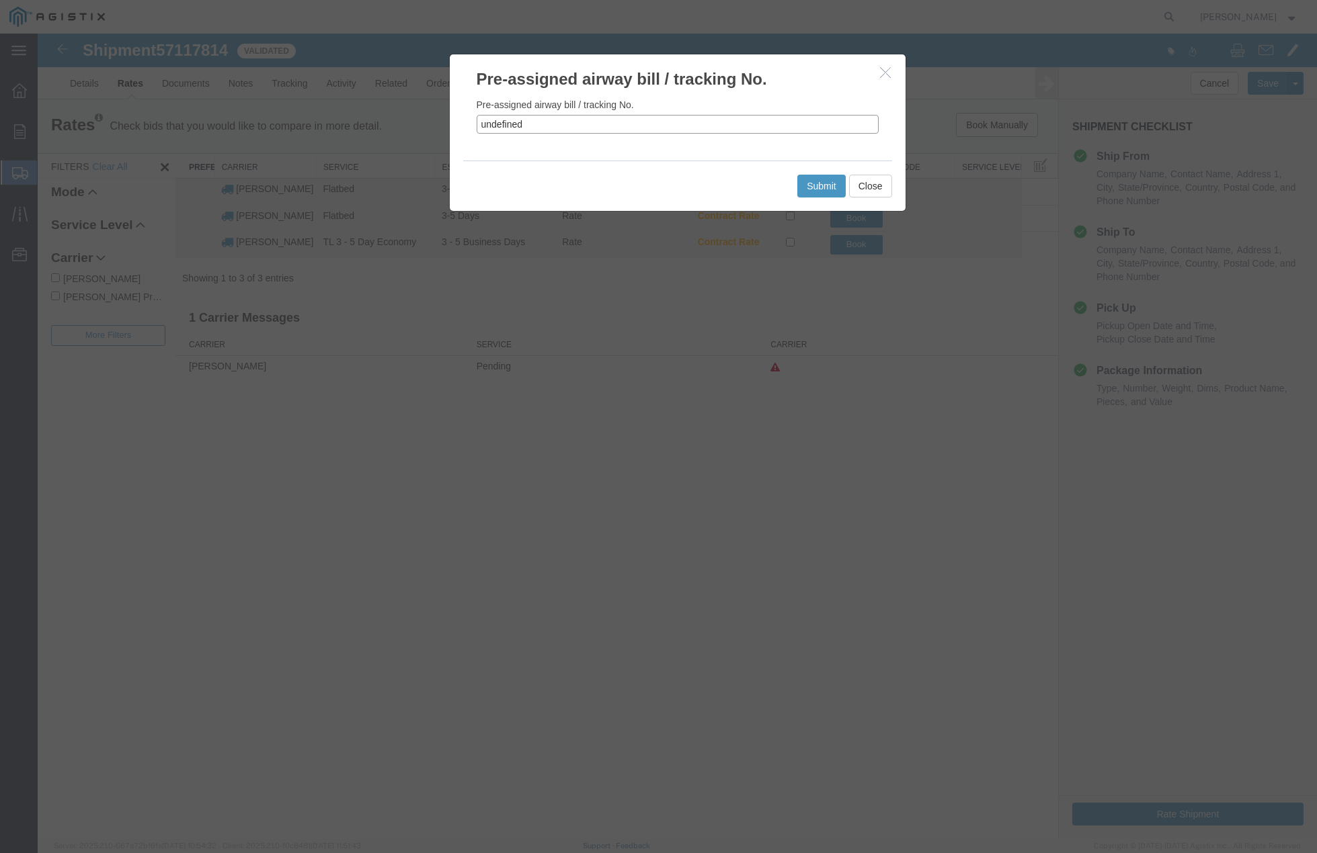
drag, startPoint x: 527, startPoint y: 133, endPoint x: 466, endPoint y: 128, distance: 61.4
click at [466, 128] on div "Pre-assigned airway bill / tracking No. undefined" at bounding box center [678, 126] width 456 height 70
paste input "57117814"
type input "57117814"
click at [803, 193] on button "Submit" at bounding box center [821, 186] width 48 height 23
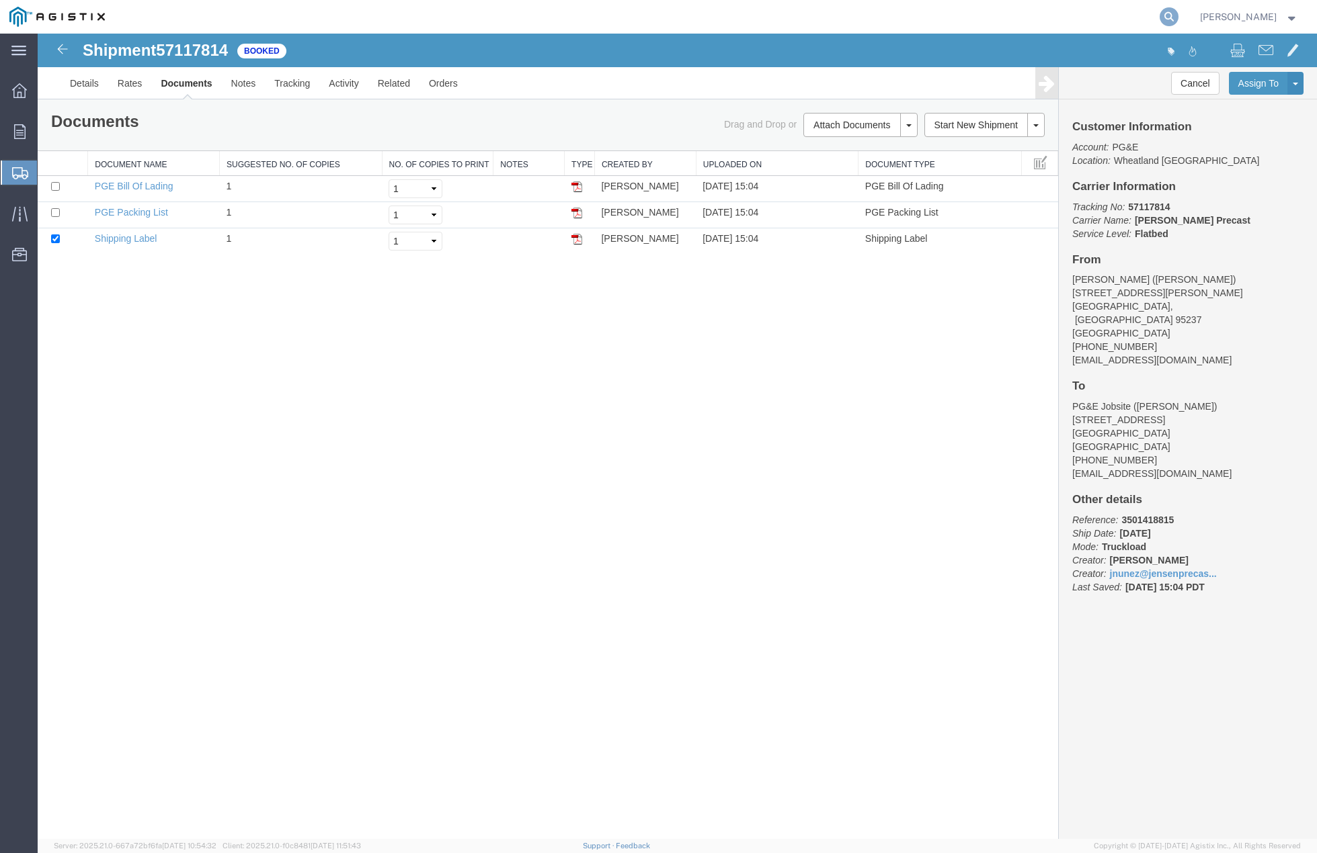
click at [1178, 17] on icon at bounding box center [1168, 16] width 19 height 19
click at [864, 28] on input "search" at bounding box center [955, 17] width 409 height 32
click at [850, 19] on input "search" at bounding box center [955, 17] width 409 height 32
paste input "57039321"
type input "57039321"
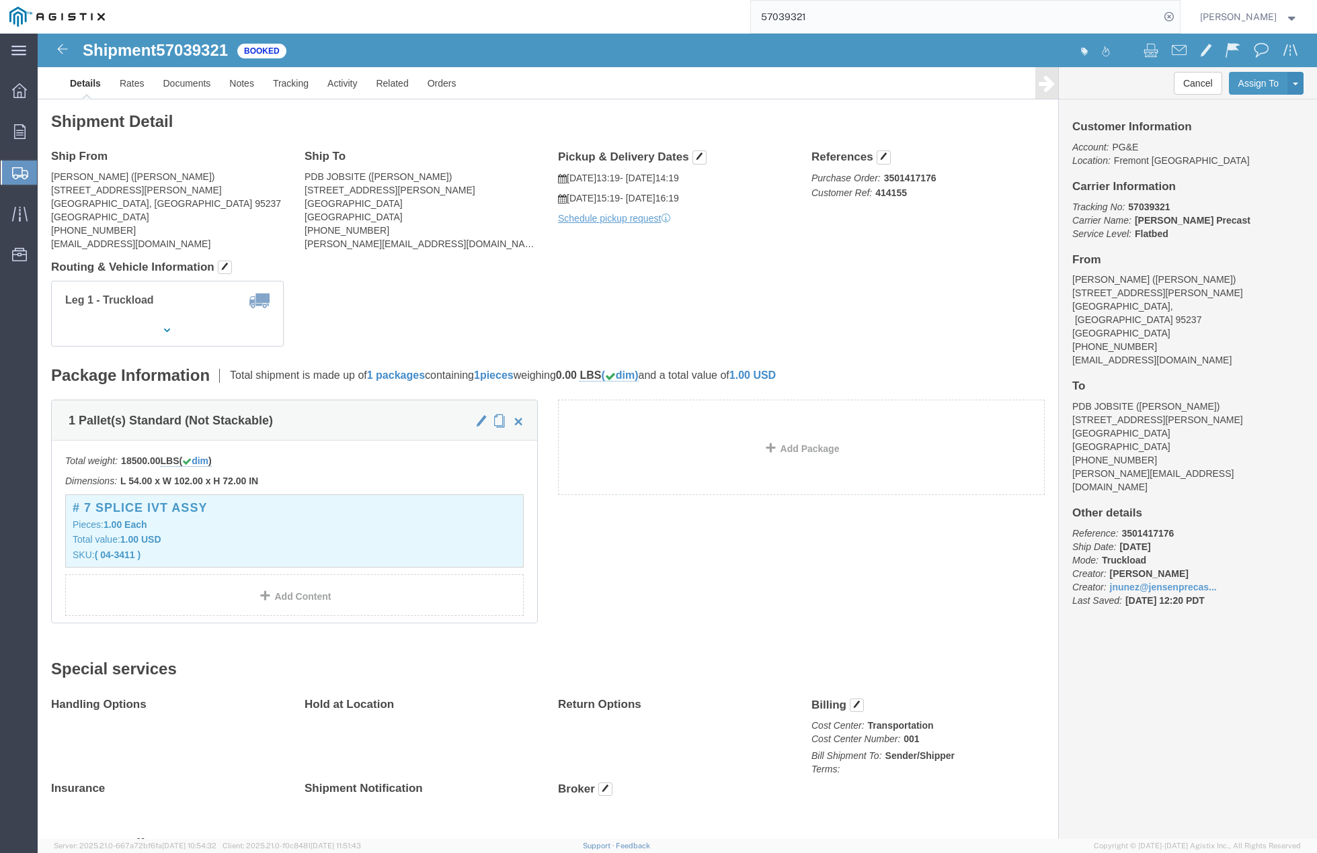
drag, startPoint x: 1083, startPoint y: 626, endPoint x: 995, endPoint y: 584, distance: 97.7
click div "Cancel Assign To Clone Shipment Save As Template Customer Information Account: …"
click link "Clone Shipment"
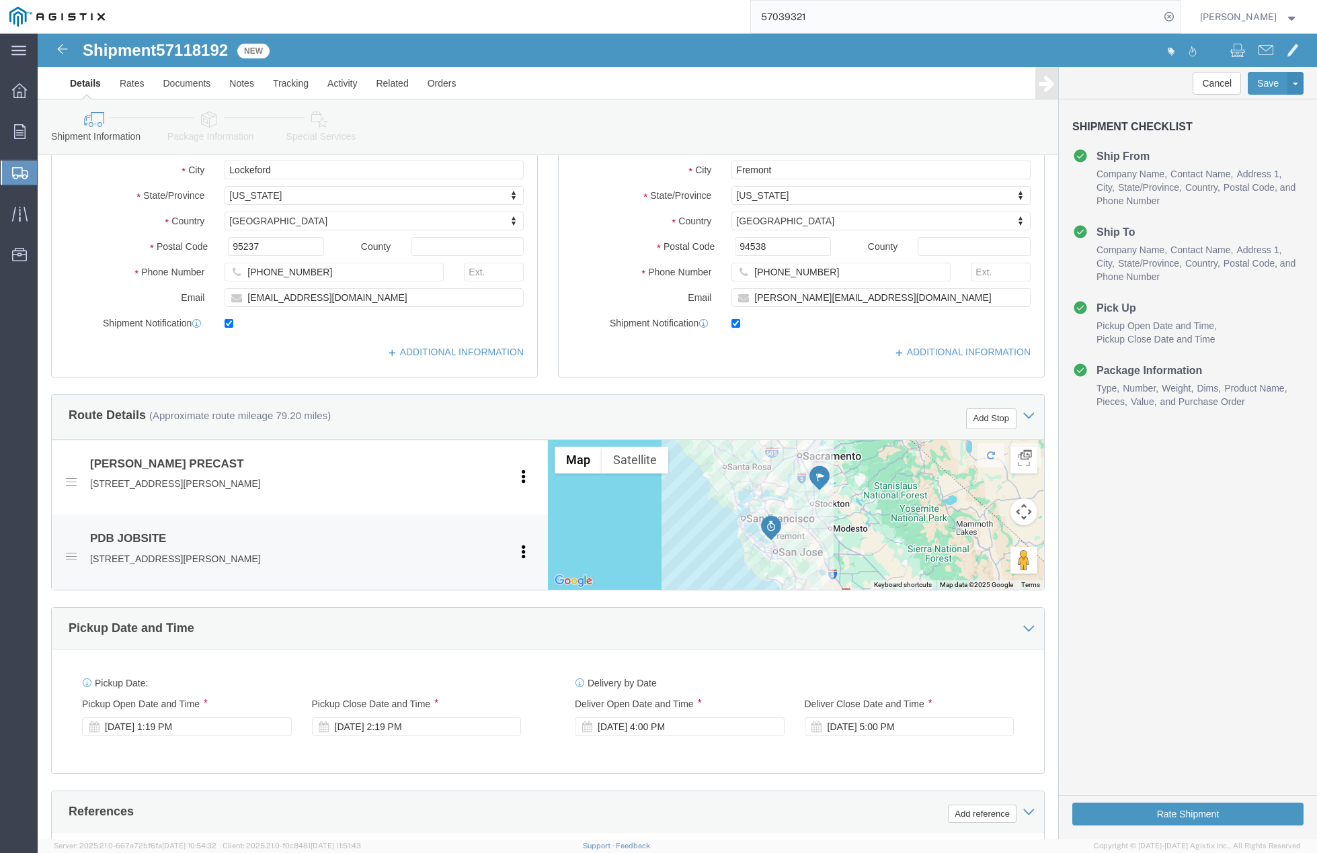
scroll to position [353, 0]
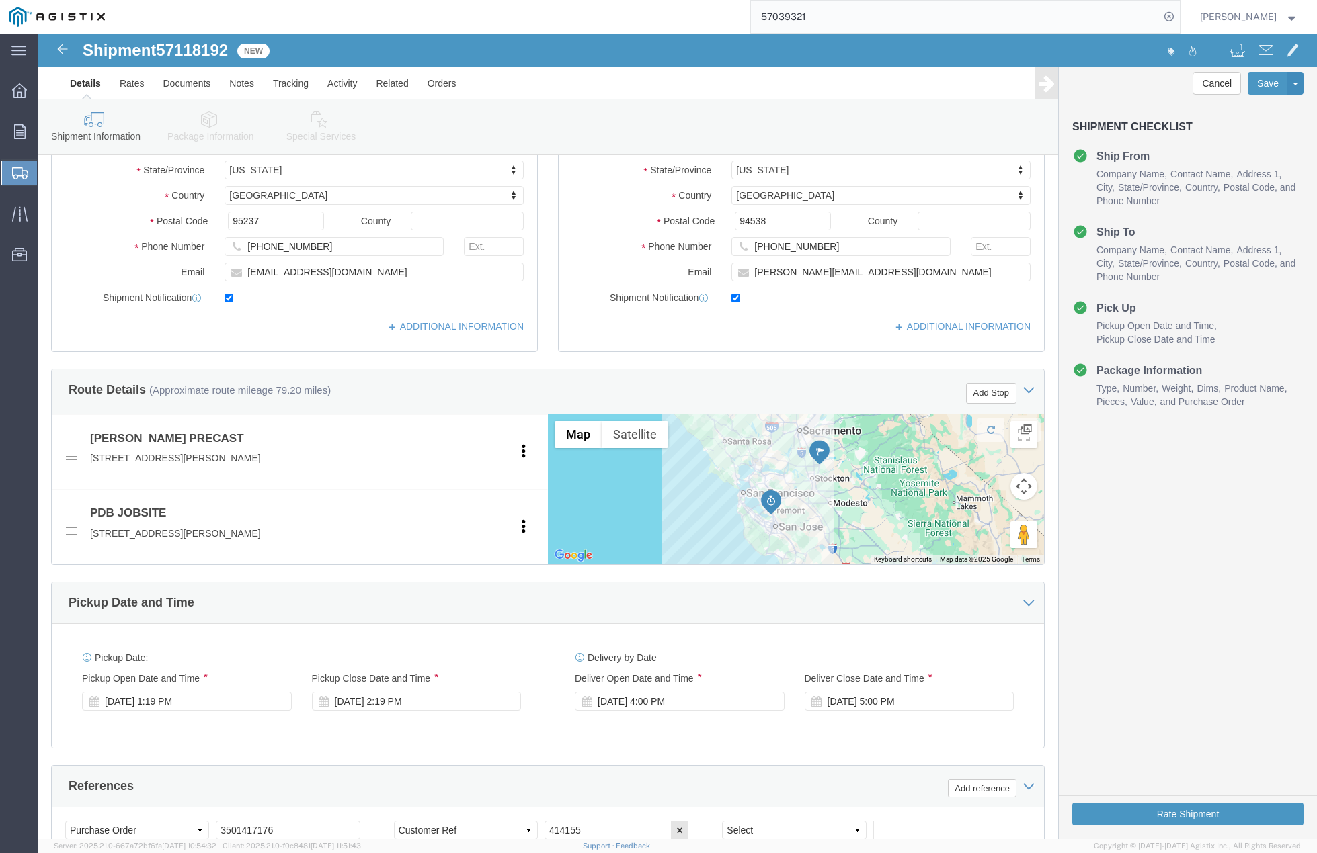
drag, startPoint x: 267, startPoint y: 607, endPoint x: 200, endPoint y: 633, distance: 72.1
click div "Pickup Date: Pickup Start Date Pickup Start Time Pickup Open Date and Time [DAT…"
click div "[DATE] 1:19 PM"
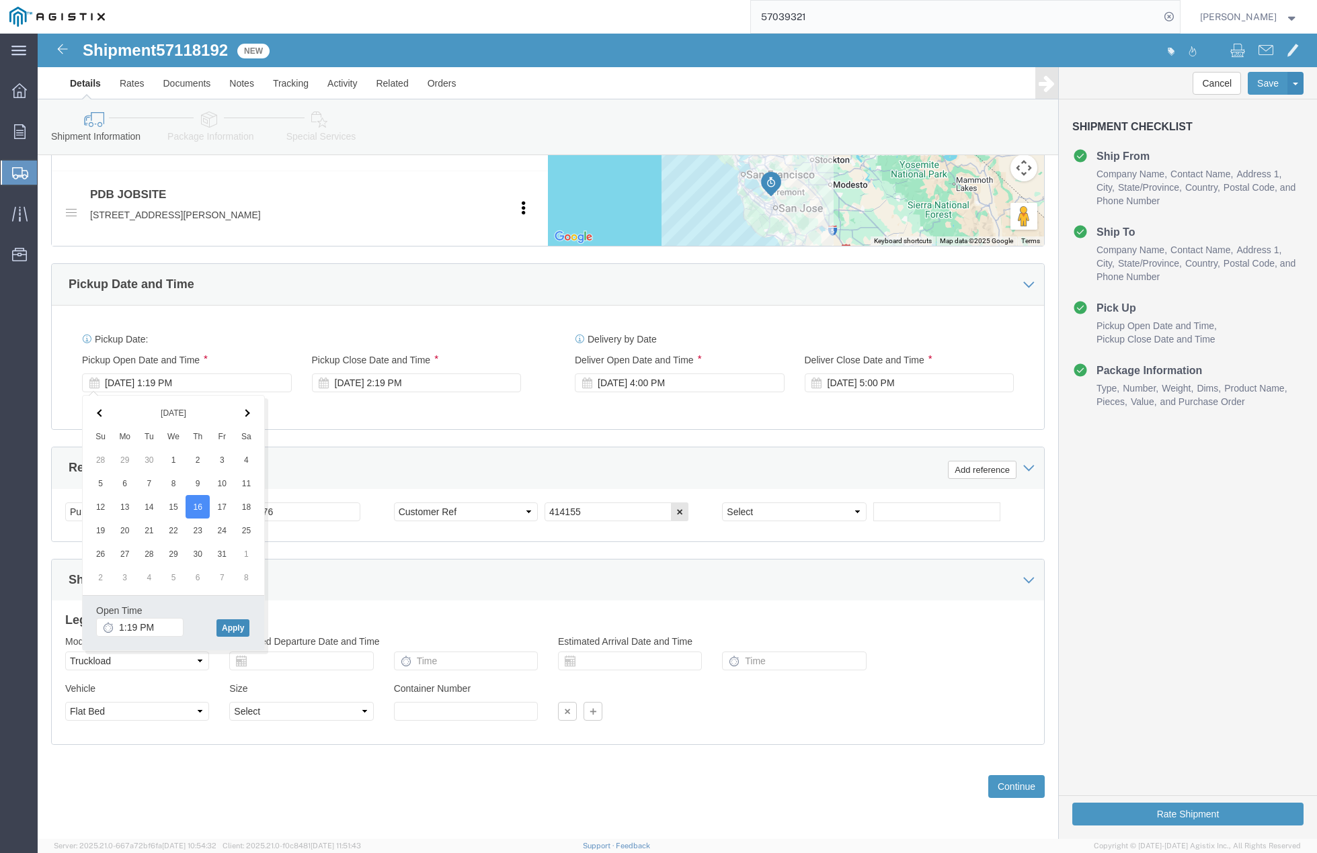
click button "Apply"
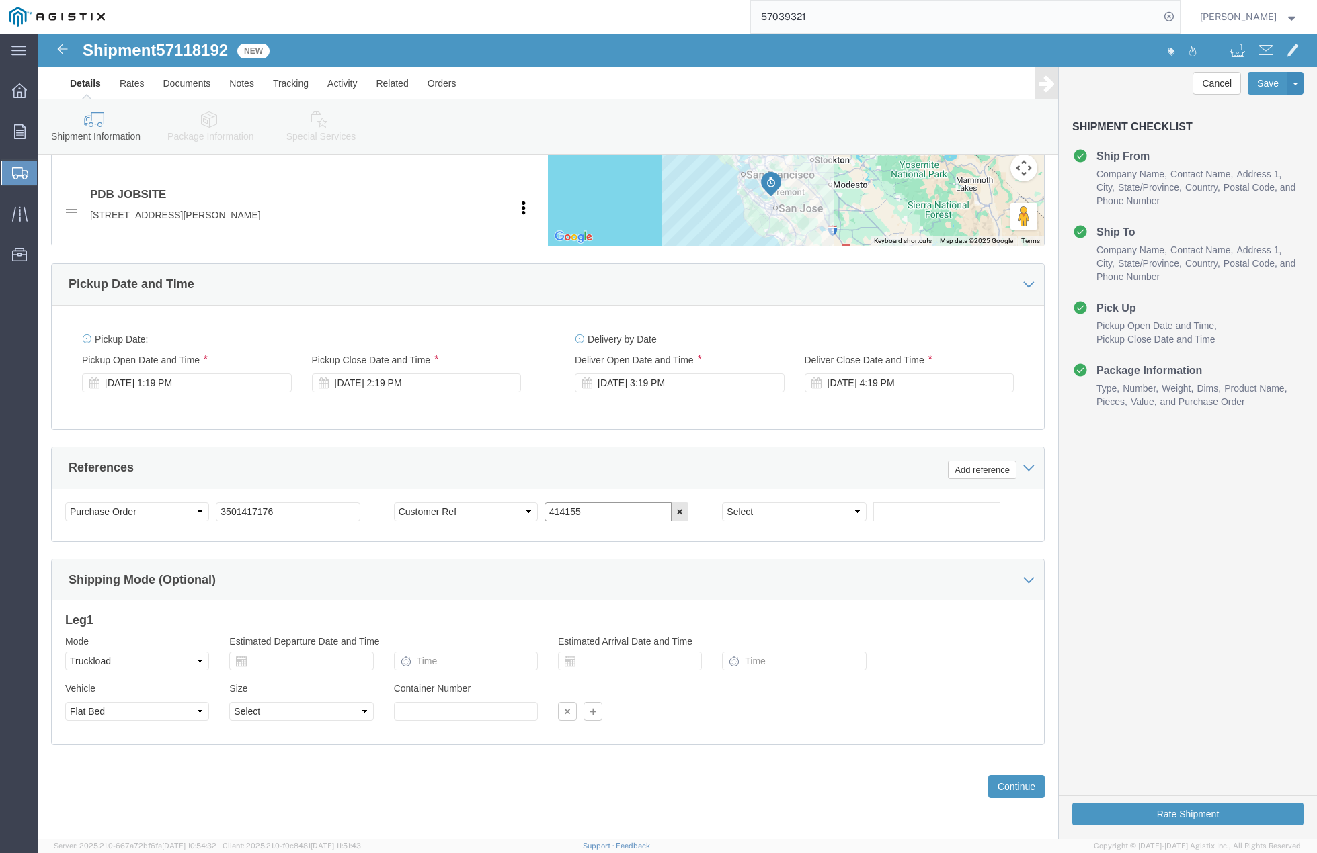
drag, startPoint x: 556, startPoint y: 477, endPoint x: 471, endPoint y: 474, distance: 85.4
click div "Select Account Type Activity ID Airline Appointment Number ASN Batch Request # …"
type input "415663"
click button "Continue"
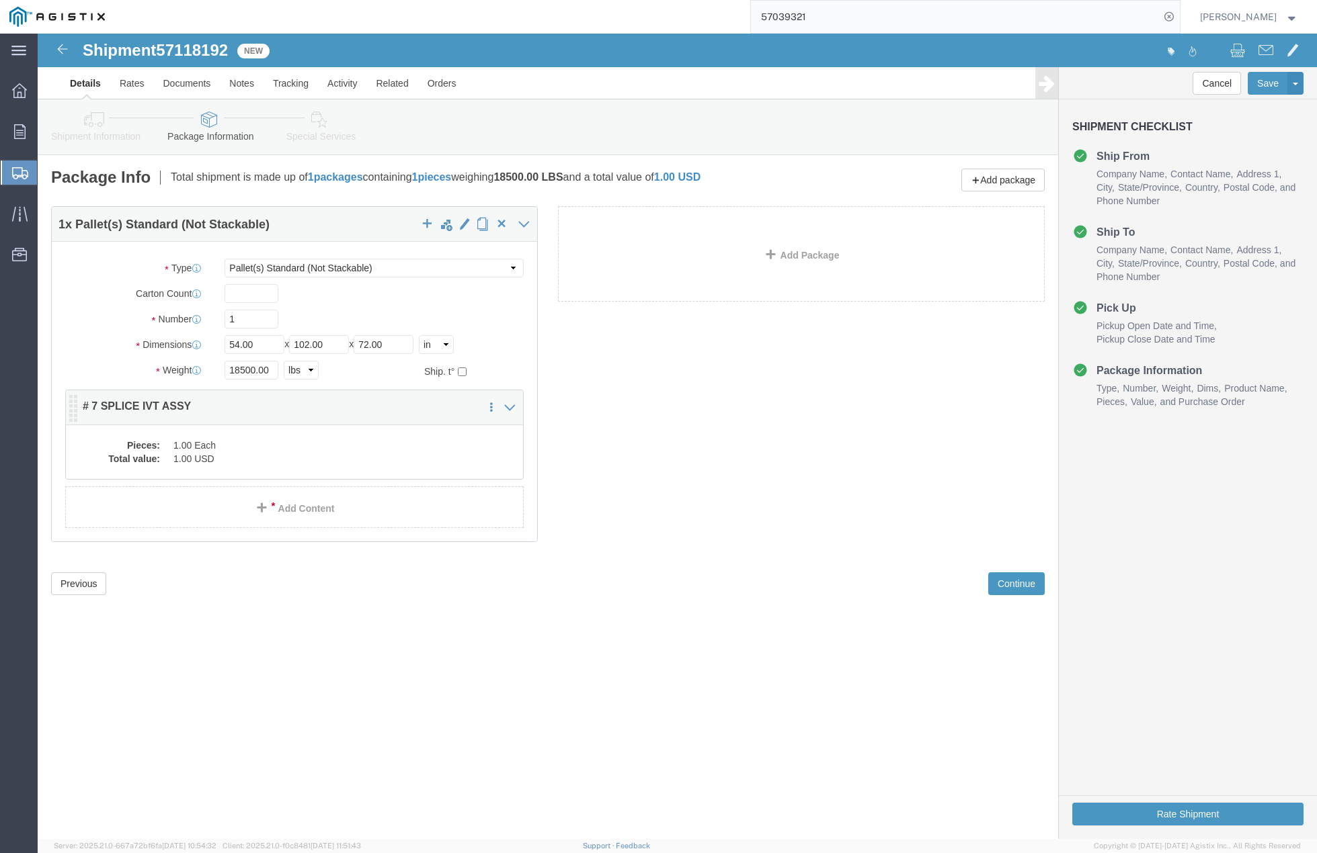
click dd "1.00 Each"
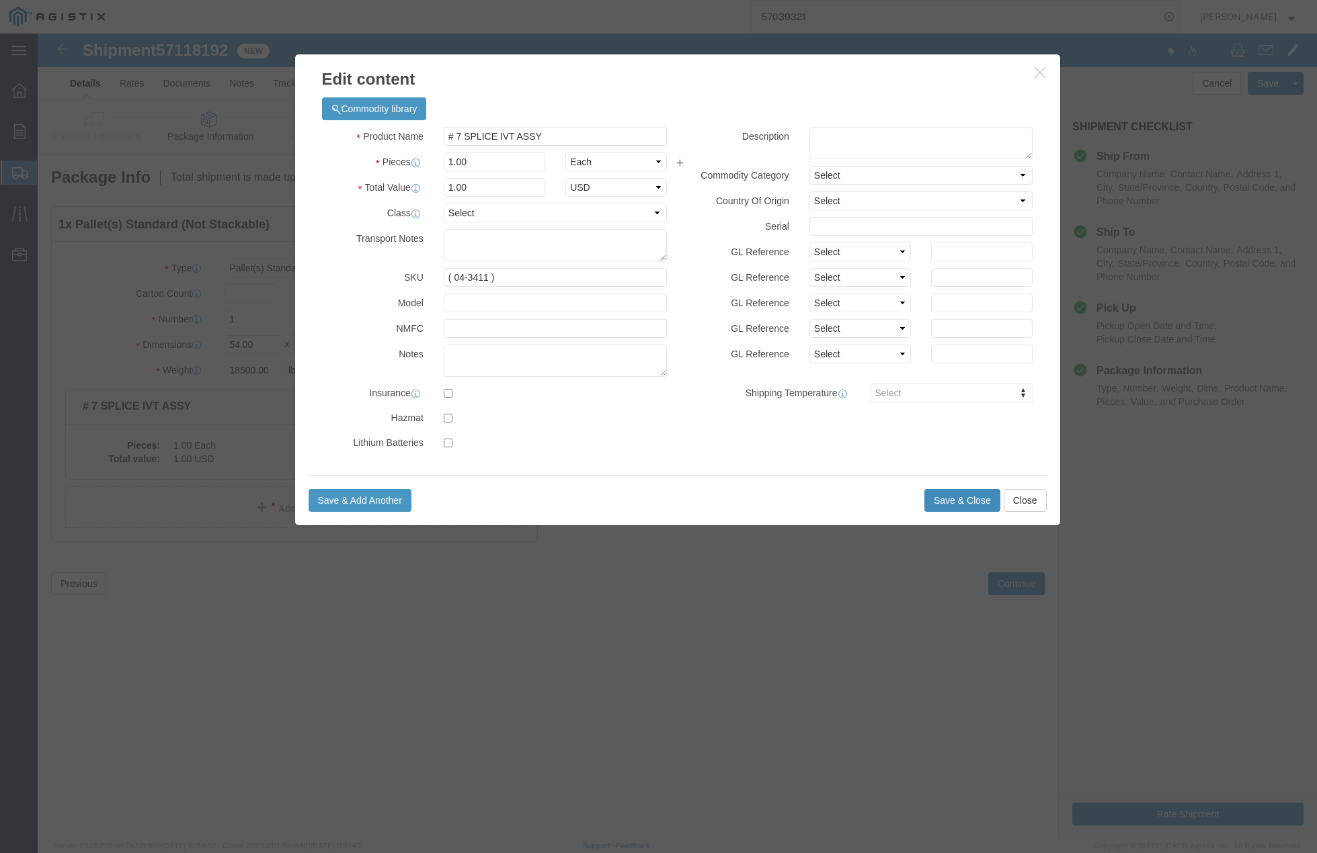
click button "Save & Close"
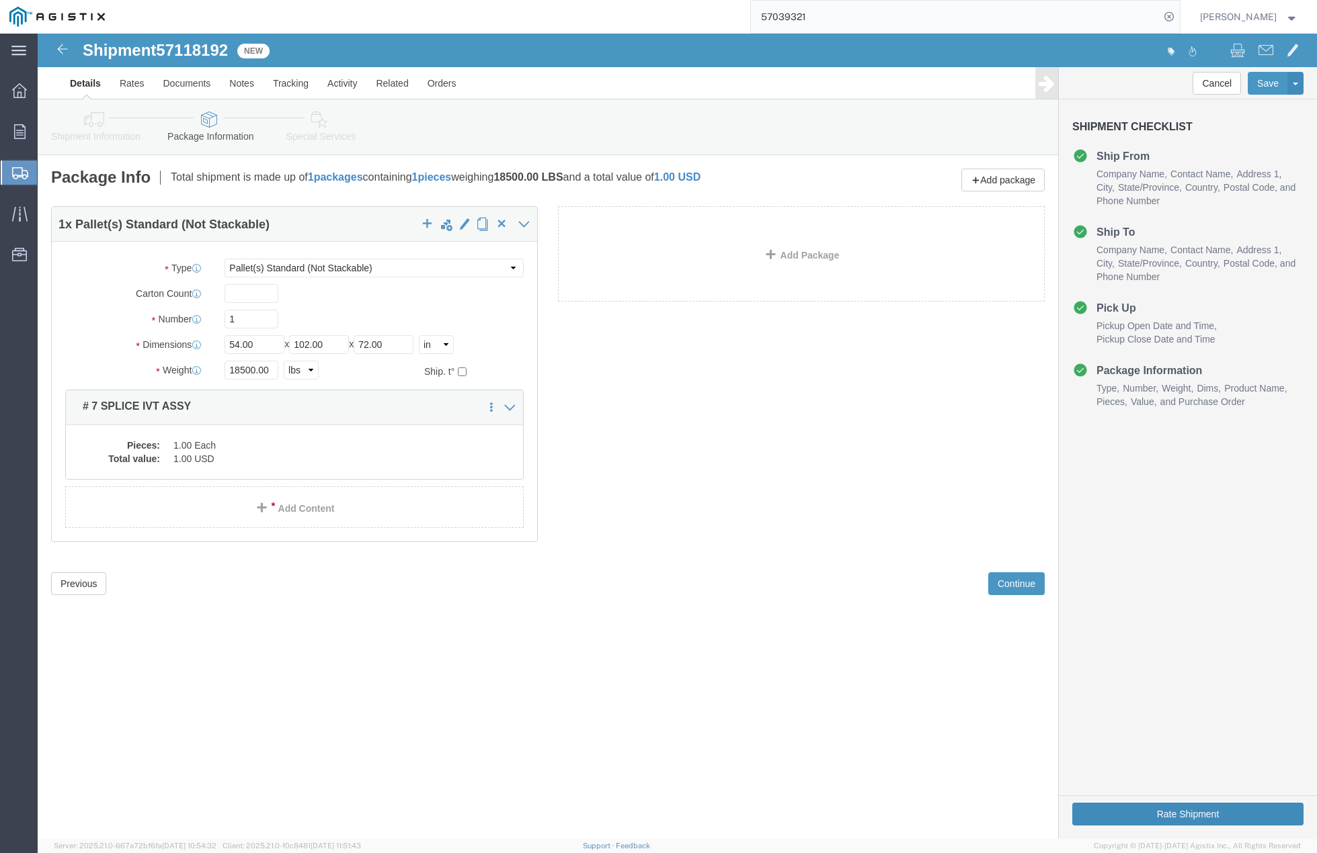
click button "Rate Shipment"
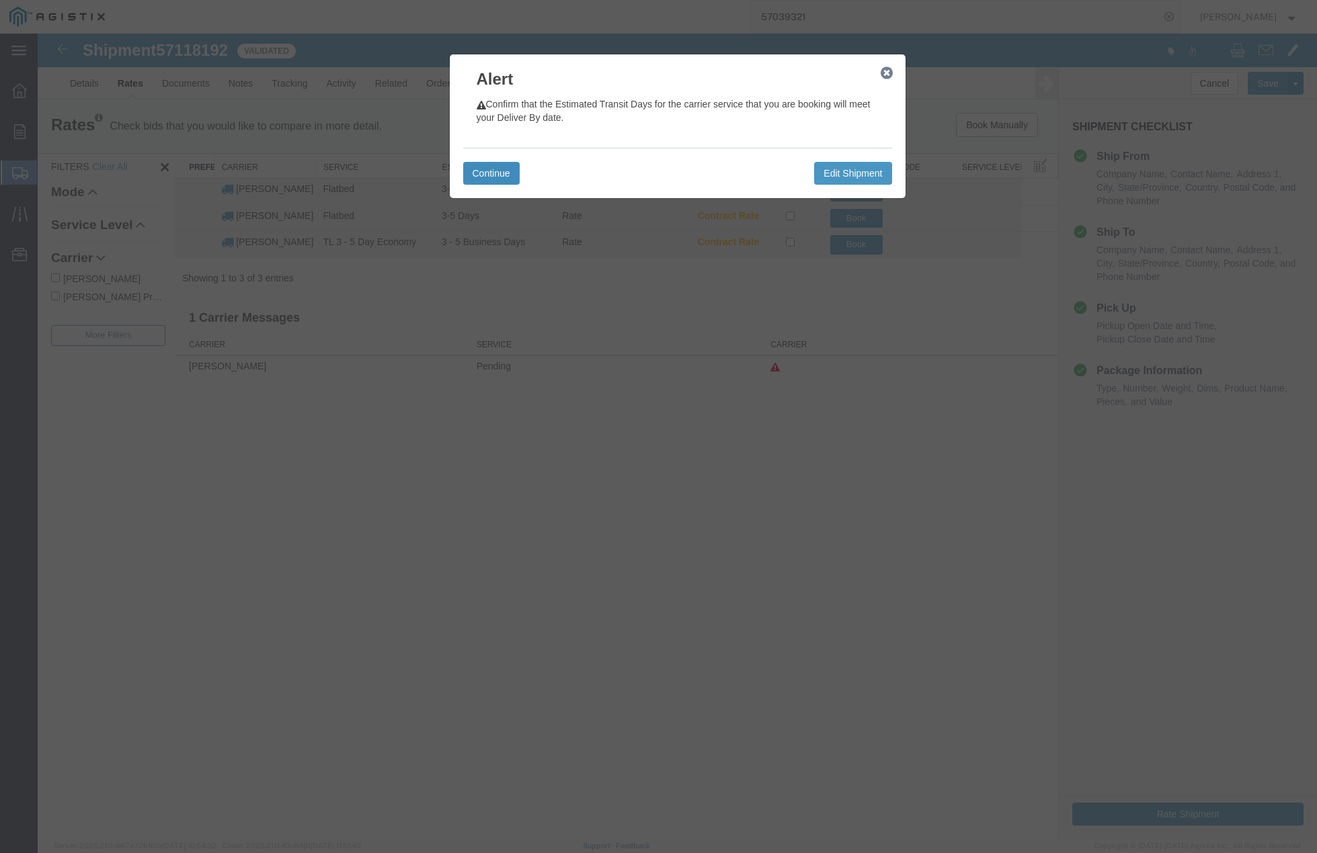
click at [481, 166] on button "Continue" at bounding box center [491, 173] width 56 height 23
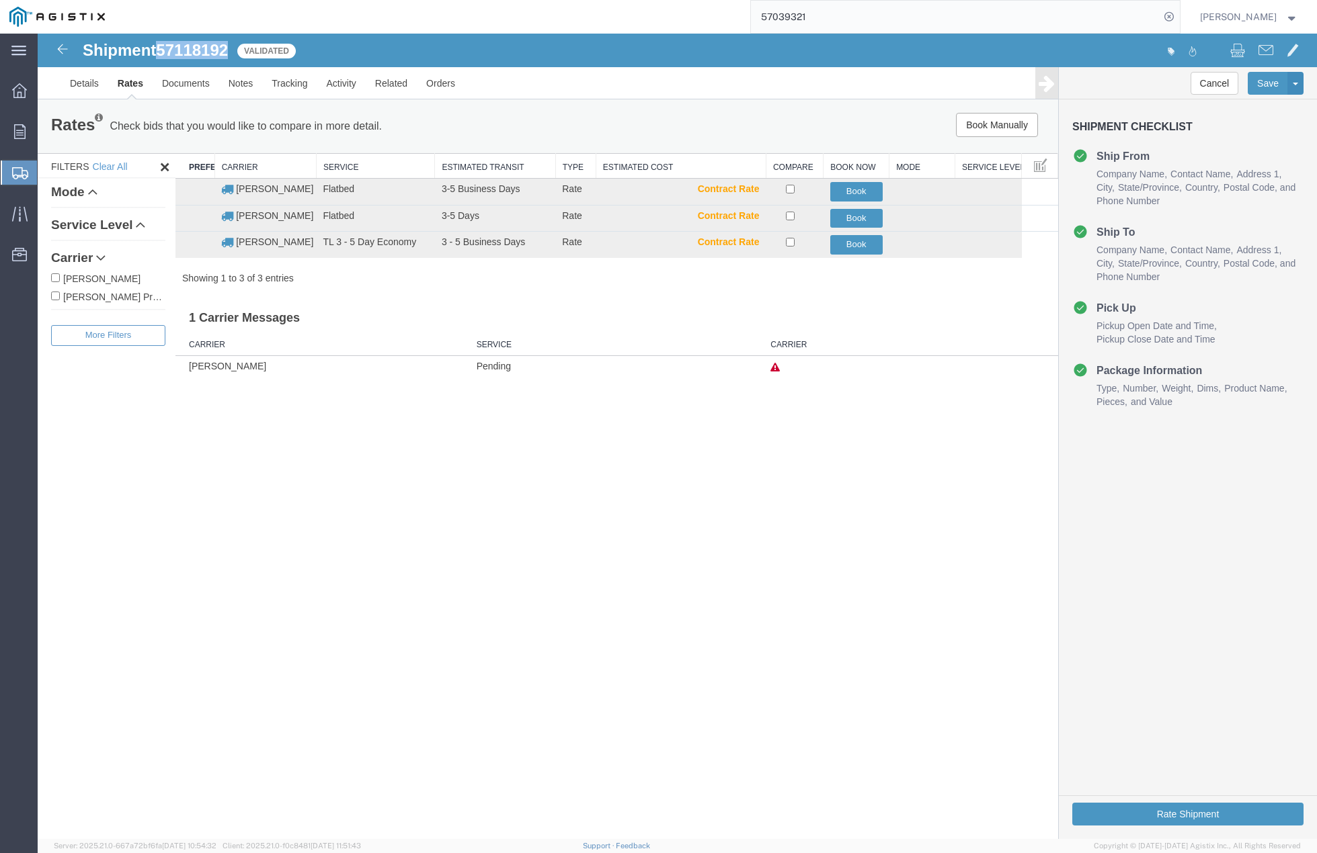
drag, startPoint x: 163, startPoint y: 50, endPoint x: 229, endPoint y: 50, distance: 66.5
click at [228, 50] on span "57118192" at bounding box center [192, 50] width 72 height 18
copy span "57118192"
click at [859, 214] on button "Book" at bounding box center [856, 218] width 52 height 19
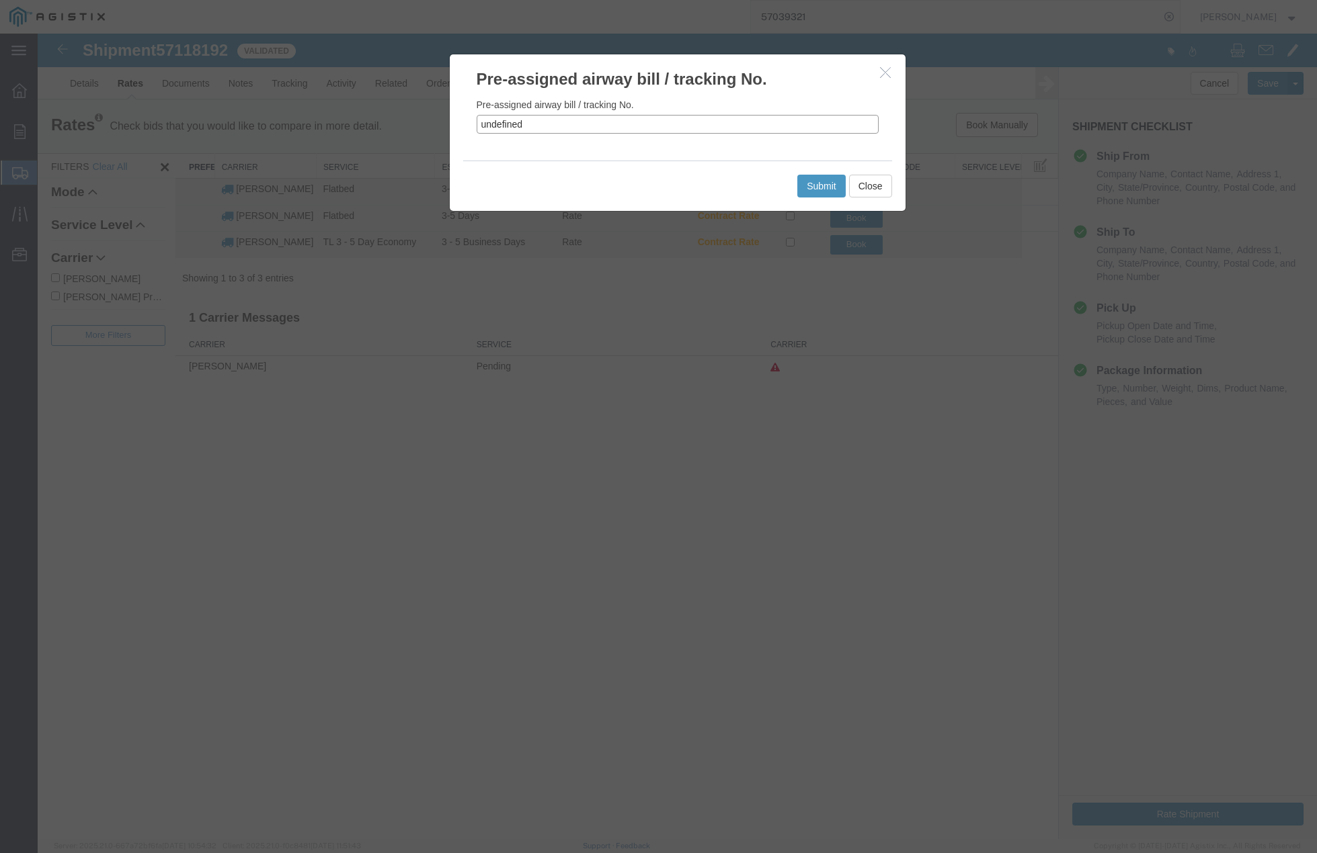
drag, startPoint x: 535, startPoint y: 124, endPoint x: 345, endPoint y: 112, distance: 189.9
click at [345, 112] on div "Pre-assigned airway bill / tracking No. Pre-assigned airway bill / tracking No.…" at bounding box center [677, 437] width 1279 height 806
paste input "57118192"
type input "57118192"
click at [827, 187] on button "Submit" at bounding box center [821, 186] width 48 height 23
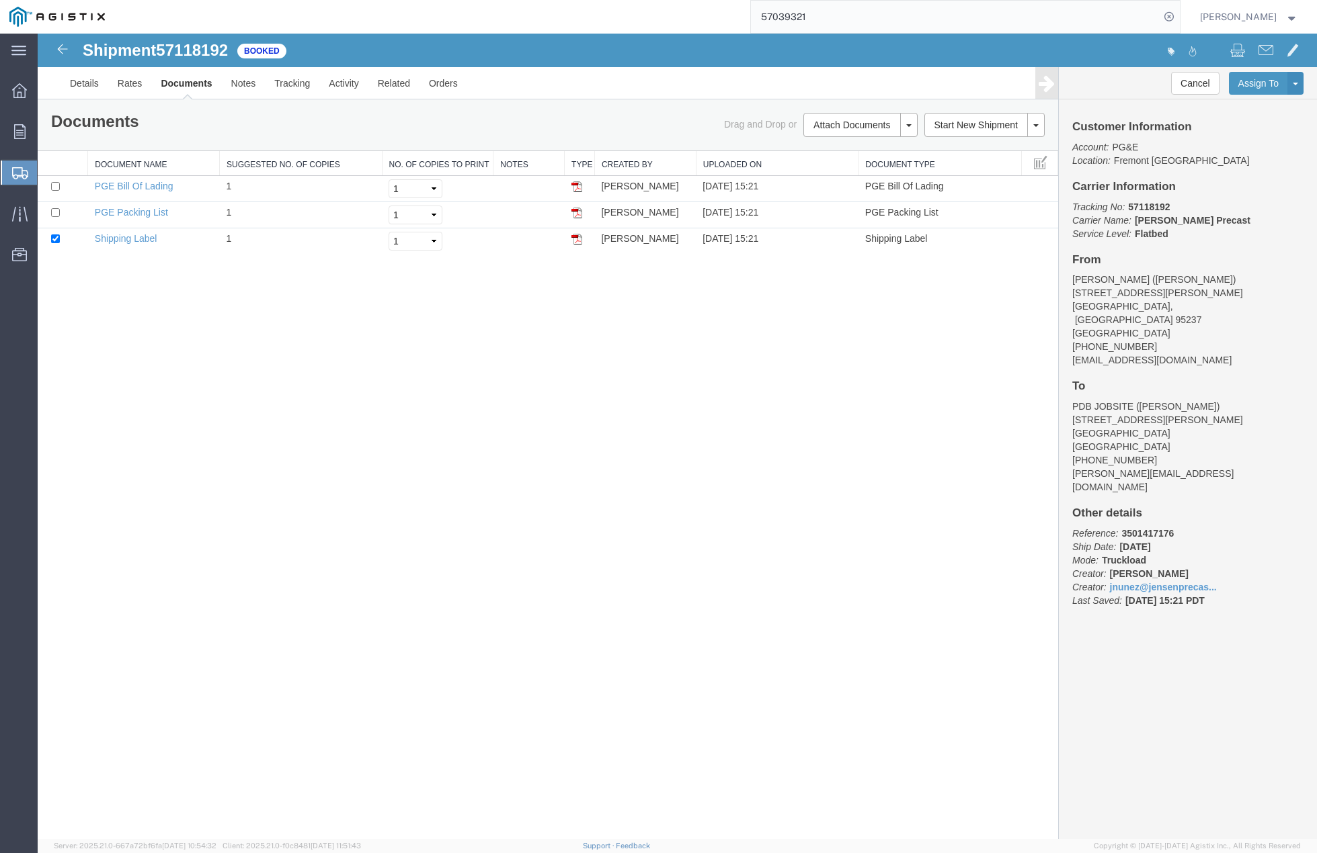
drag, startPoint x: 707, startPoint y: 392, endPoint x: 722, endPoint y: 374, distance: 22.9
click at [708, 392] on div "Shipment 57118192 3 of 3 Booked Details Rates Documents Notes Tracking Activity…" at bounding box center [677, 437] width 1279 height 806
